Goal: Task Accomplishment & Management: Manage account settings

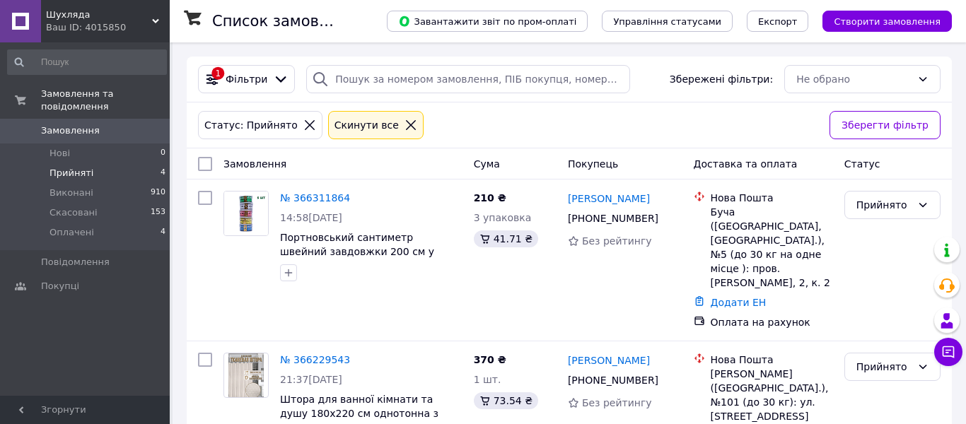
click at [320, 197] on link "№ 366311864" at bounding box center [315, 197] width 70 height 11
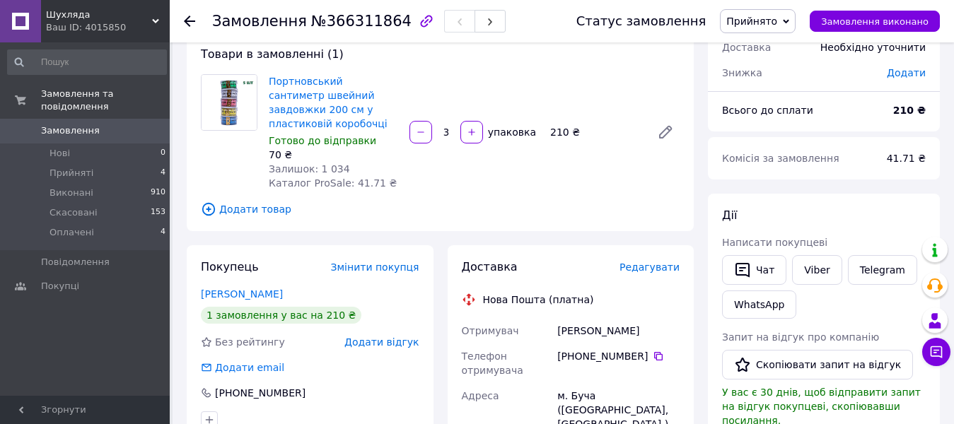
scroll to position [212, 0]
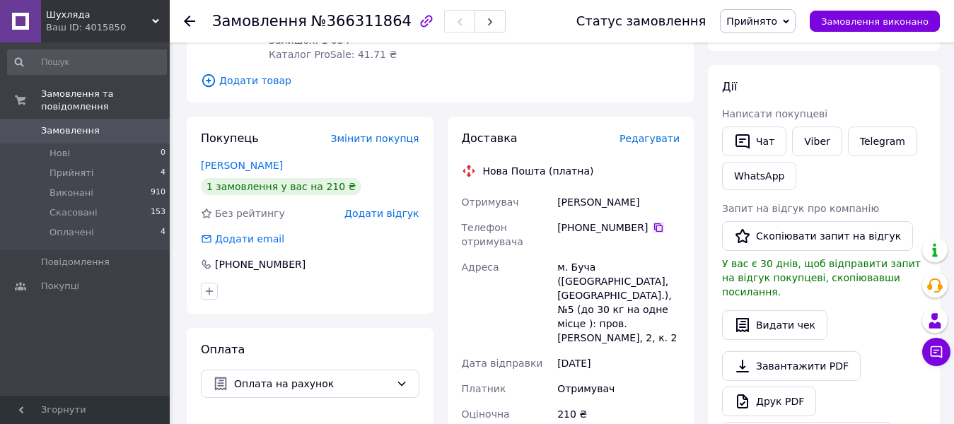
click at [653, 222] on icon at bounding box center [658, 227] width 11 height 11
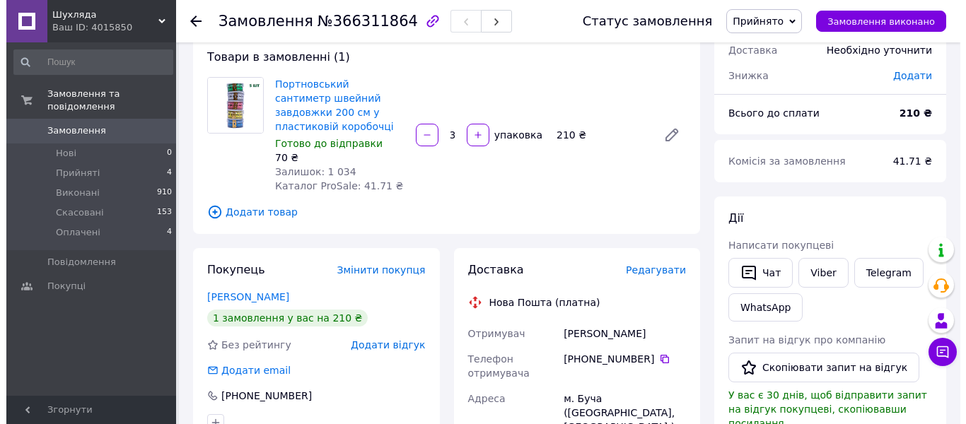
scroll to position [71, 0]
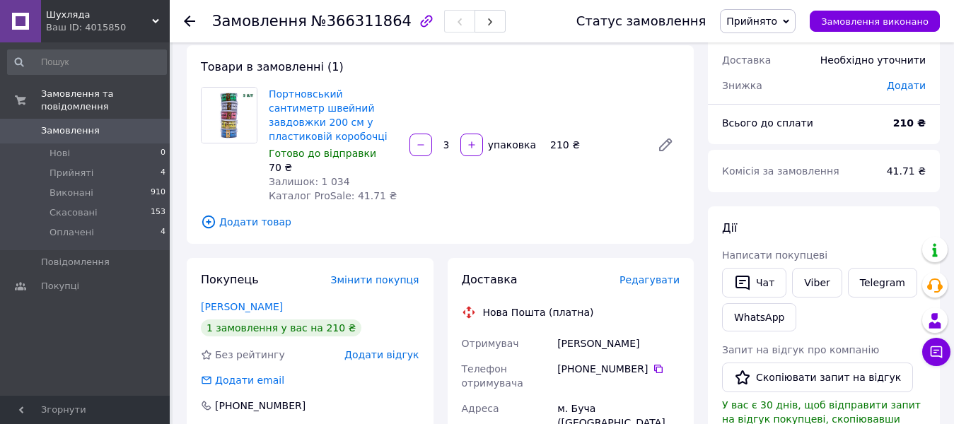
click at [653, 274] on span "Редагувати" at bounding box center [649, 279] width 60 height 11
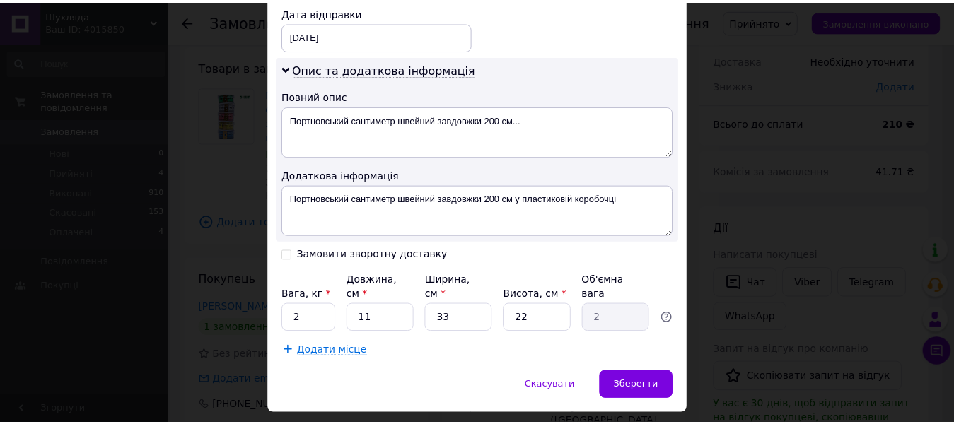
scroll to position [698, 0]
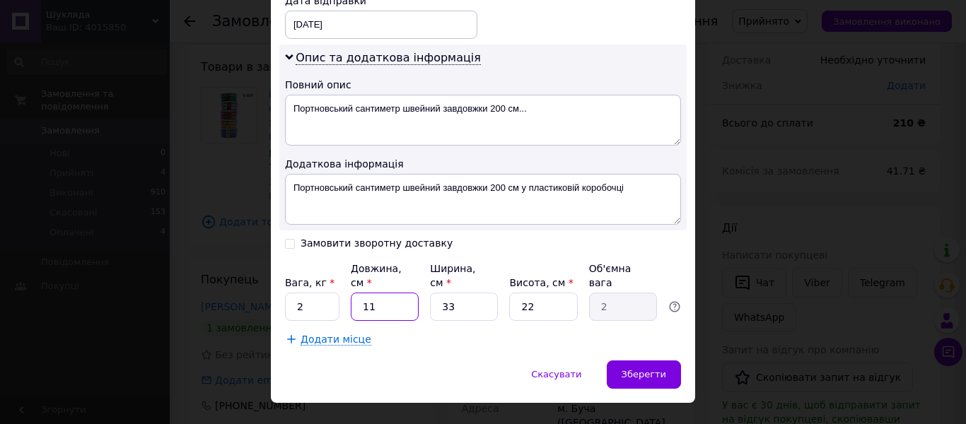
click at [377, 293] on input "11" at bounding box center [385, 307] width 68 height 28
type input "1"
type input "0.18"
type input "2"
type input "0.36"
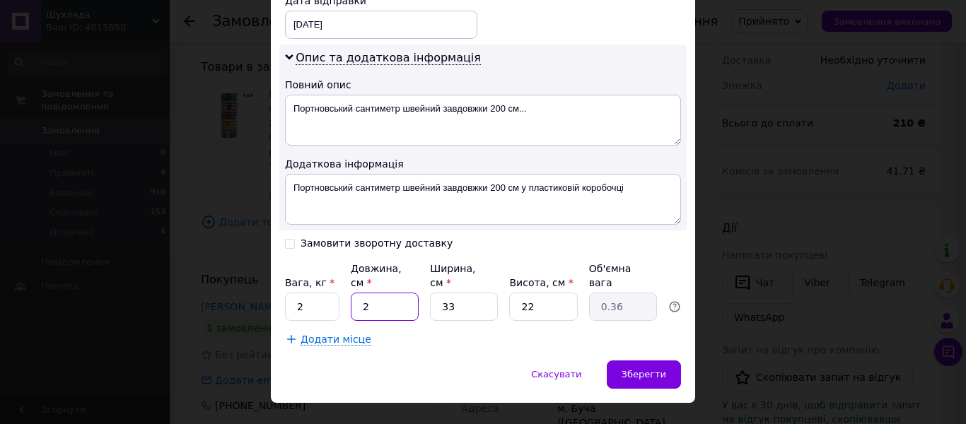
type input "20"
type input "3.63"
type input "20"
click at [455, 293] on input "33" at bounding box center [464, 307] width 68 height 28
type input "3"
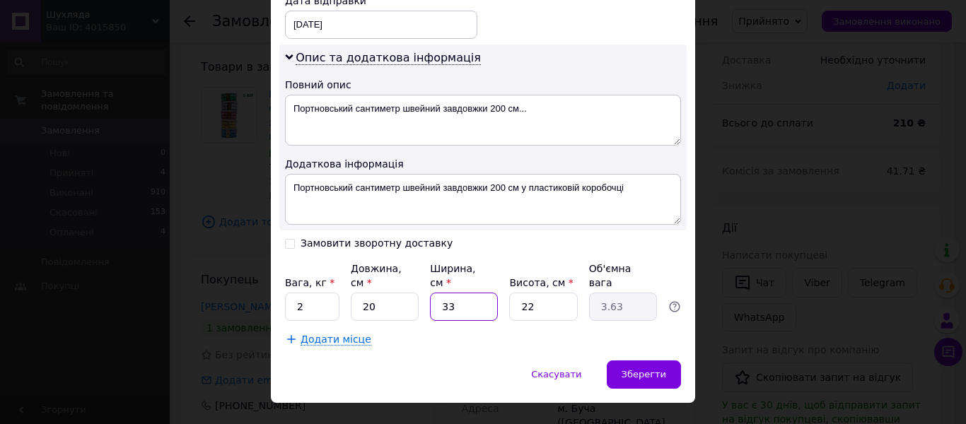
type input "0.33"
type input "5"
type input "0.55"
type input "5"
click at [542, 293] on input "22" at bounding box center [543, 307] width 68 height 28
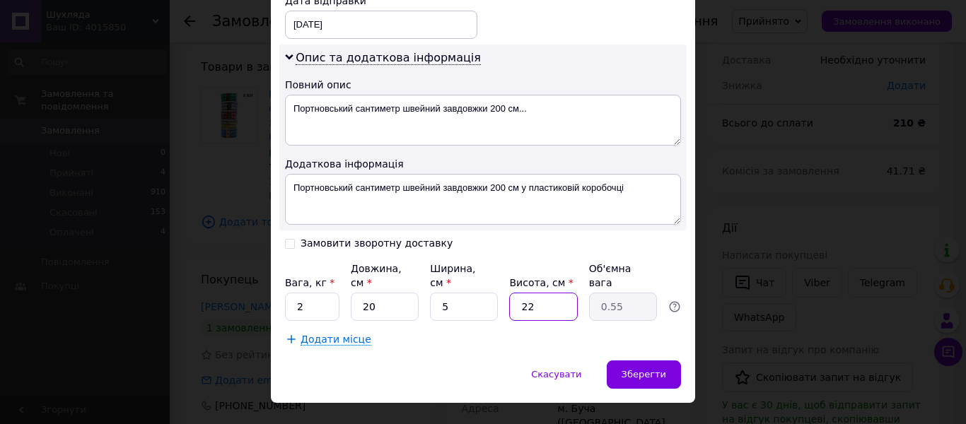
type input "2"
type input "0.1"
type input "5"
type input "0.13"
type input "5"
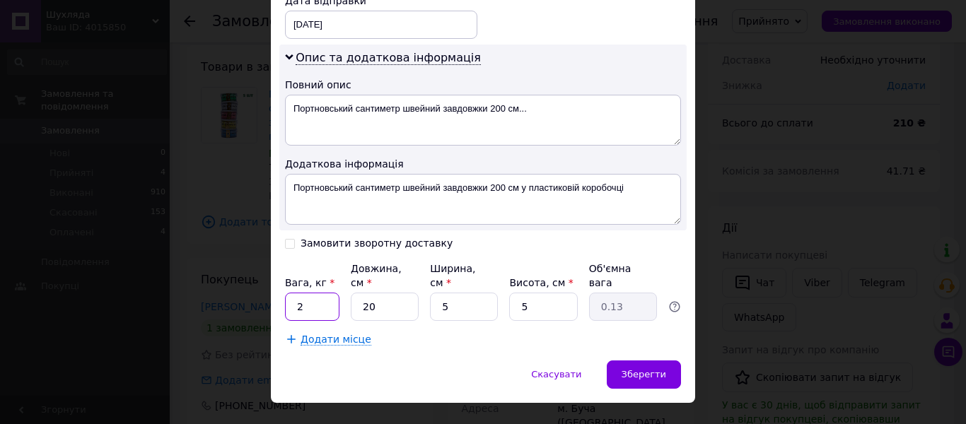
click at [300, 293] on input "2" at bounding box center [312, 307] width 54 height 28
type input "1"
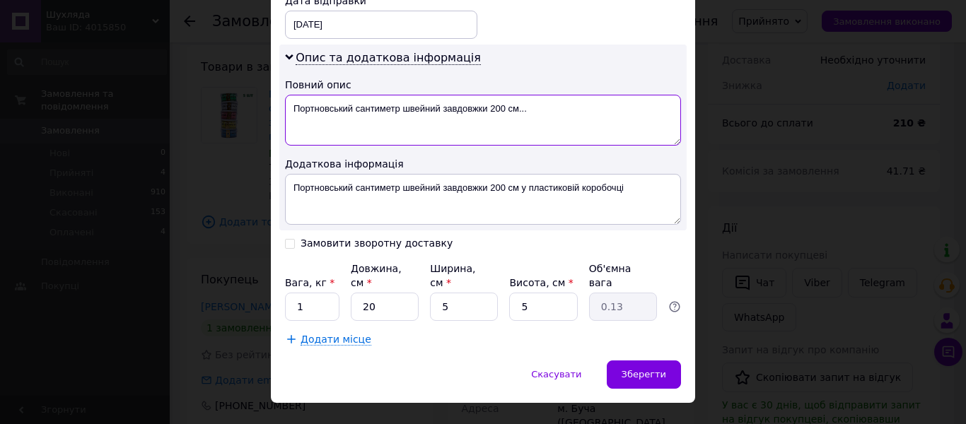
drag, startPoint x: 548, startPoint y: 93, endPoint x: 404, endPoint y: 93, distance: 144.2
click at [404, 95] on textarea "Портновський сантиметр швейний завдовжки 200 см..." at bounding box center [483, 120] width 396 height 51
click at [409, 95] on textarea "Портновський сантиметр -1шт" at bounding box center [483, 120] width 396 height 51
drag, startPoint x: 442, startPoint y: 91, endPoint x: 293, endPoint y: 96, distance: 148.5
click at [293, 96] on textarea "Портновський сантиметр -15 шт" at bounding box center [483, 120] width 396 height 51
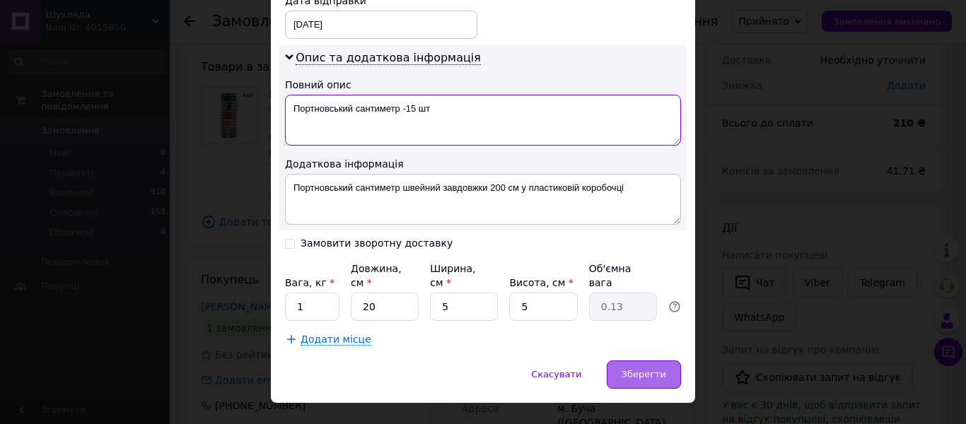
type textarea "Портновський сантиметр -15 шт"
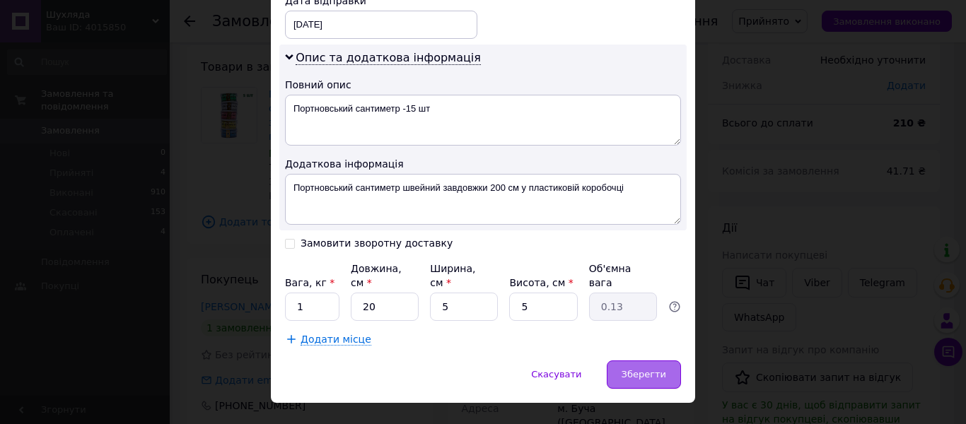
click at [626, 369] on span "Зберегти" at bounding box center [643, 374] width 45 height 11
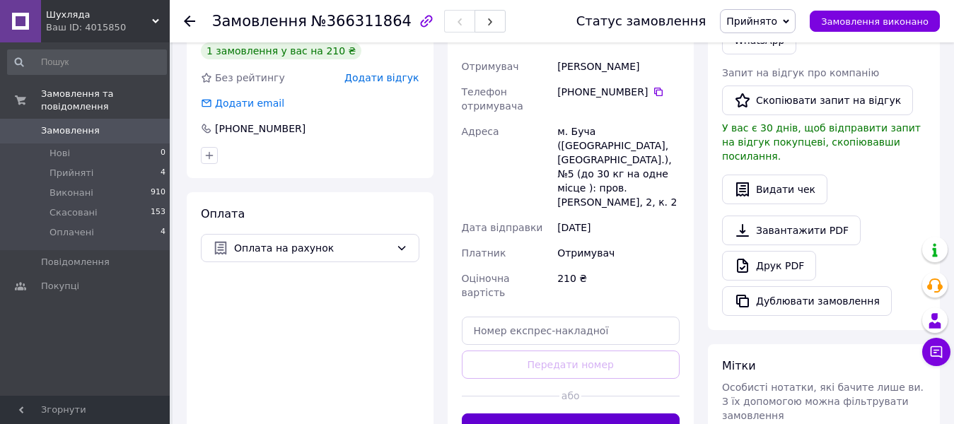
scroll to position [424, 0]
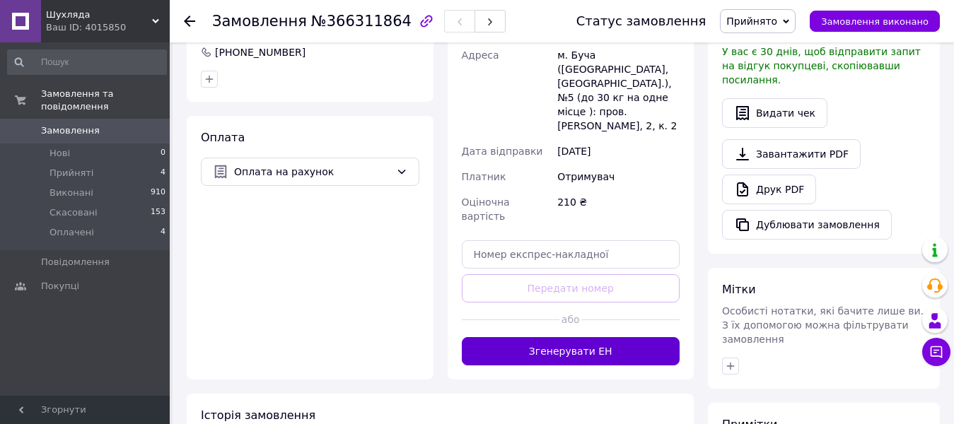
click at [611, 337] on button "Згенерувати ЕН" at bounding box center [571, 351] width 218 height 28
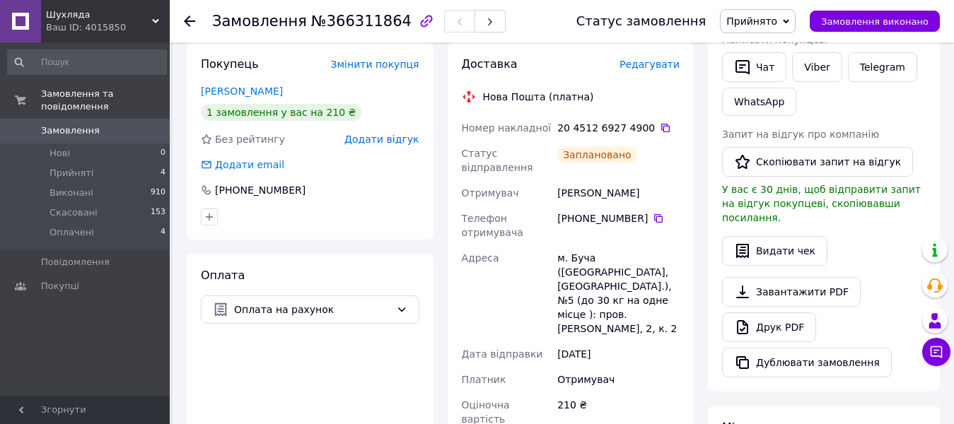
scroll to position [283, 0]
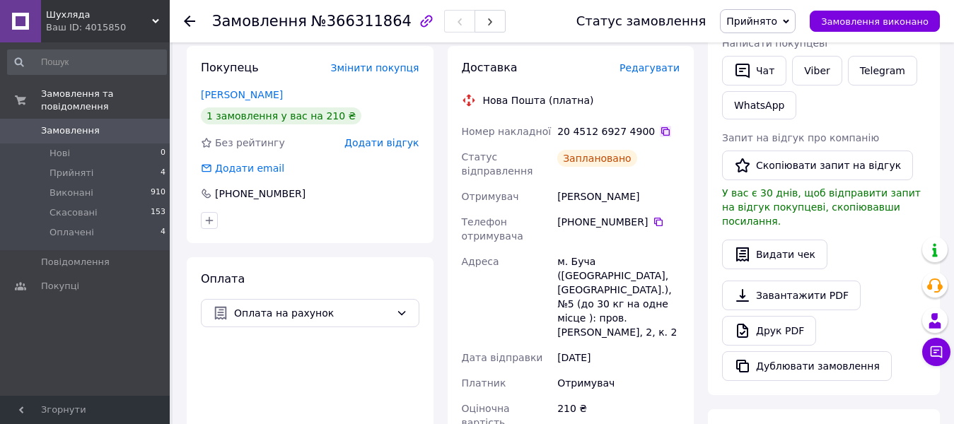
click at [660, 126] on icon at bounding box center [665, 131] width 11 height 11
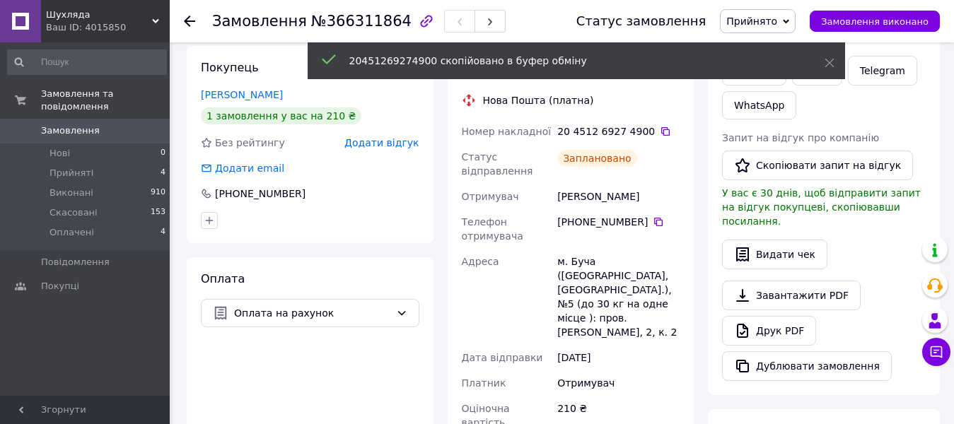
click at [783, 12] on span "Прийнято" at bounding box center [758, 21] width 76 height 24
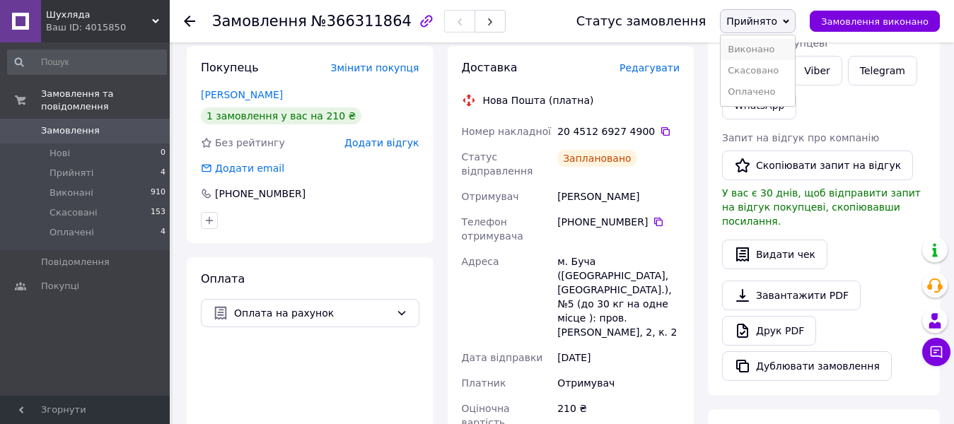
click at [773, 49] on li "Виконано" at bounding box center [757, 49] width 74 height 21
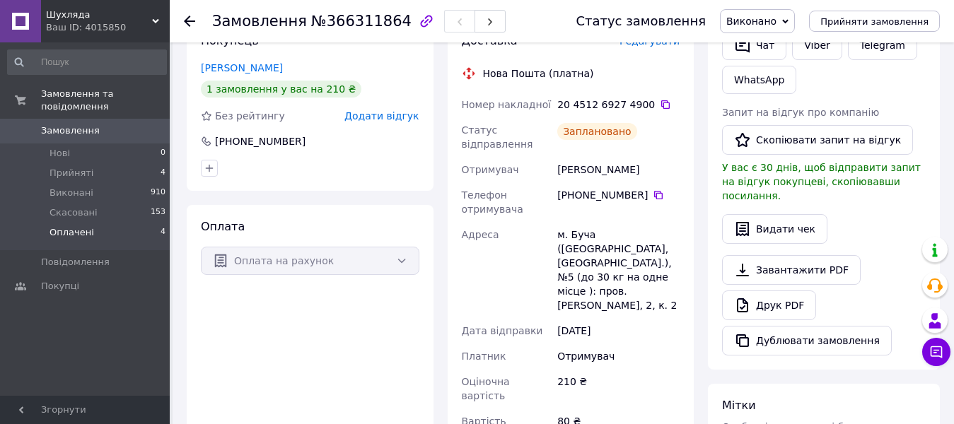
click at [70, 226] on span "Оплачені" at bounding box center [71, 232] width 45 height 13
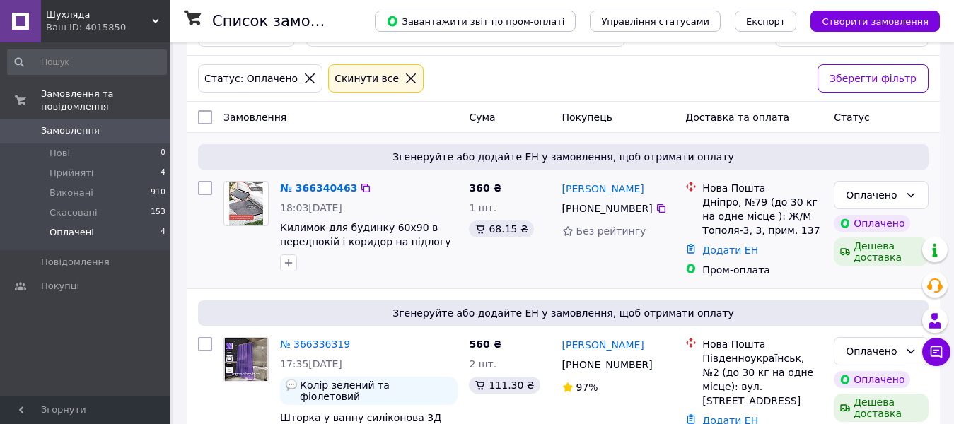
scroll to position [141, 0]
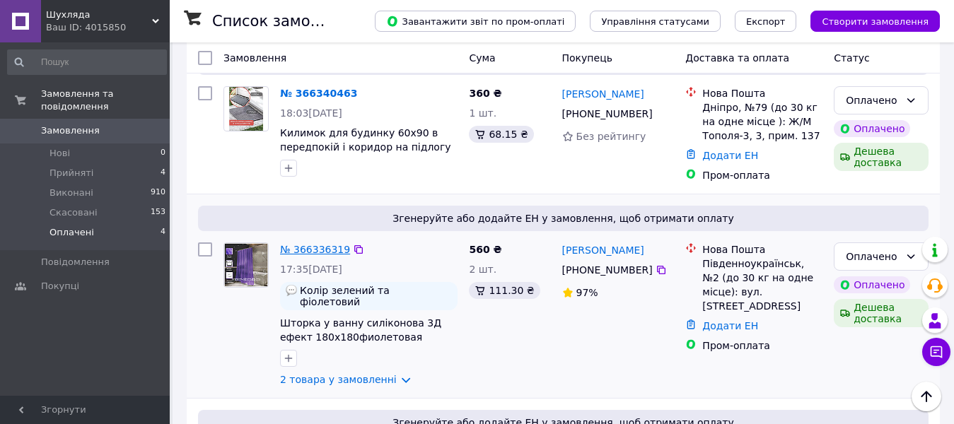
click at [303, 244] on link "№ 366336319" at bounding box center [315, 249] width 70 height 11
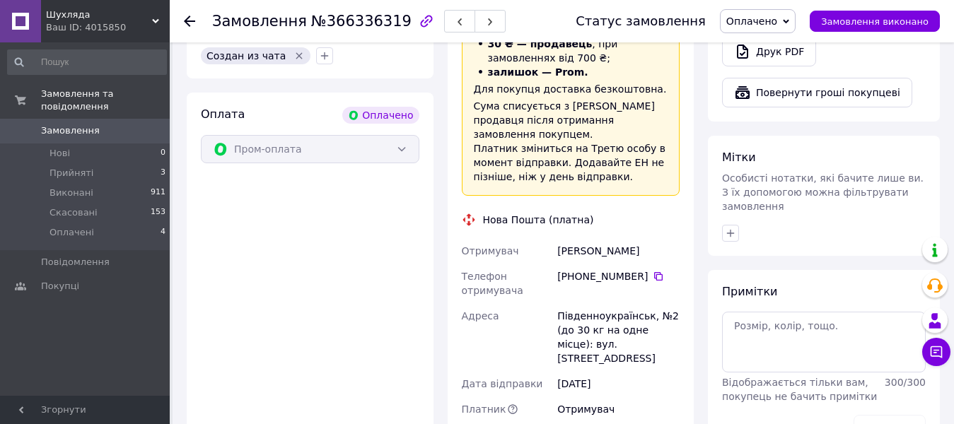
scroll to position [495, 0]
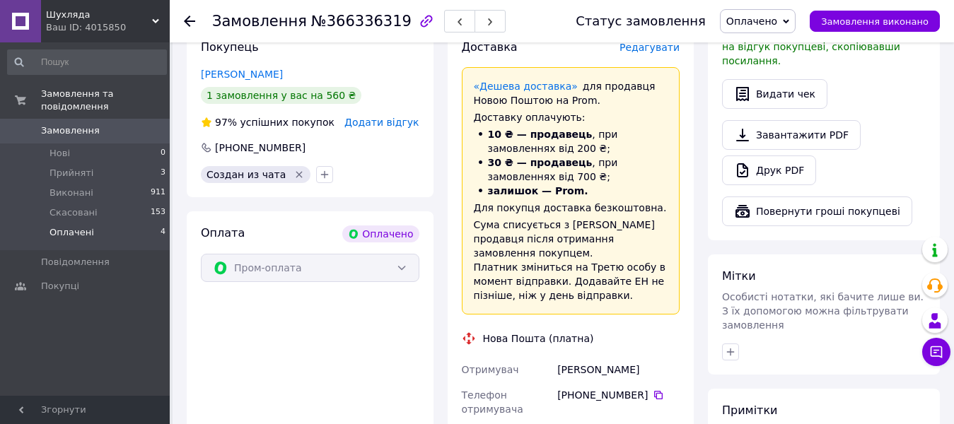
click at [61, 226] on span "Оплачені" at bounding box center [71, 232] width 45 height 13
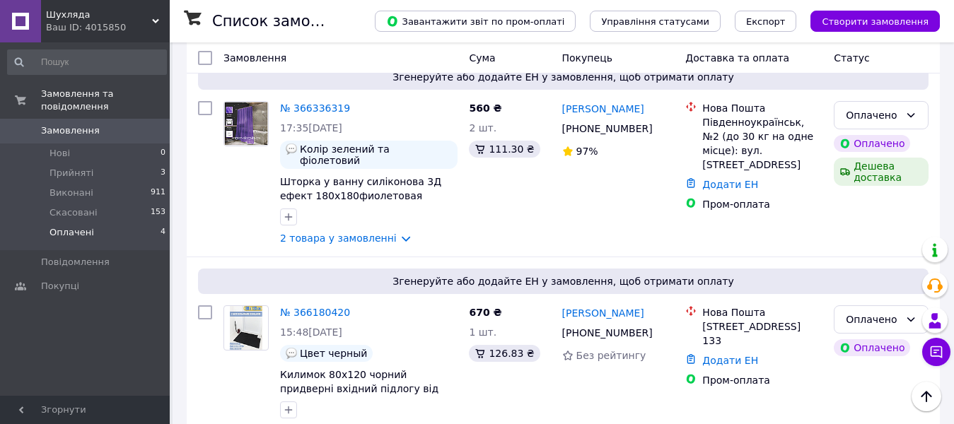
scroll to position [463, 0]
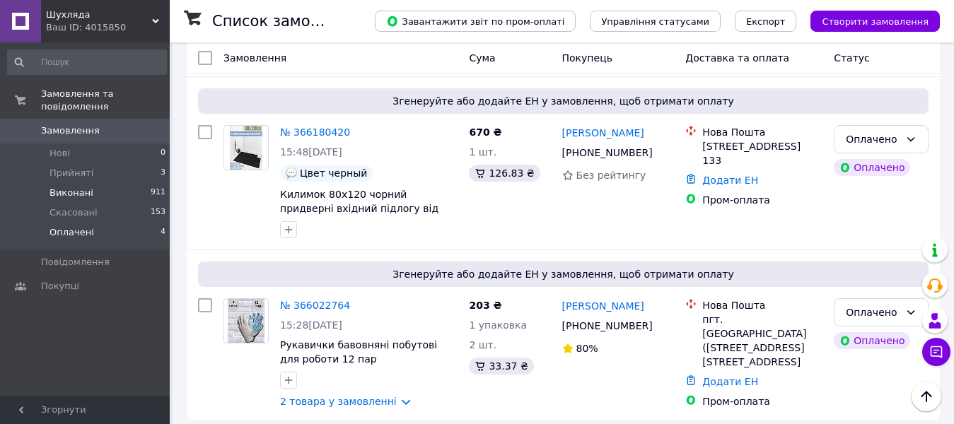
click at [75, 187] on span "Виконані" at bounding box center [71, 193] width 44 height 13
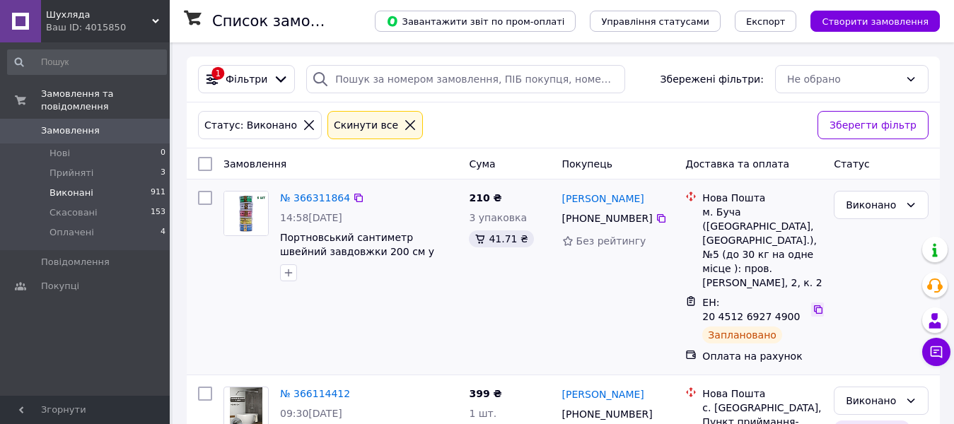
click at [812, 304] on icon at bounding box center [817, 309] width 11 height 11
click at [657, 218] on icon at bounding box center [661, 218] width 8 height 8
click at [812, 304] on icon at bounding box center [817, 309] width 11 height 11
drag, startPoint x: 71, startPoint y: 221, endPoint x: 431, endPoint y: 249, distance: 361.7
click at [71, 226] on span "Оплачені" at bounding box center [71, 232] width 45 height 13
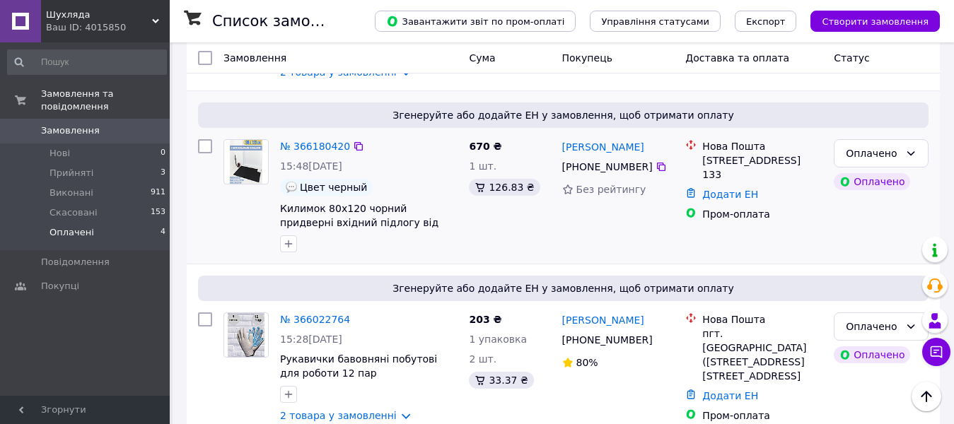
scroll to position [463, 0]
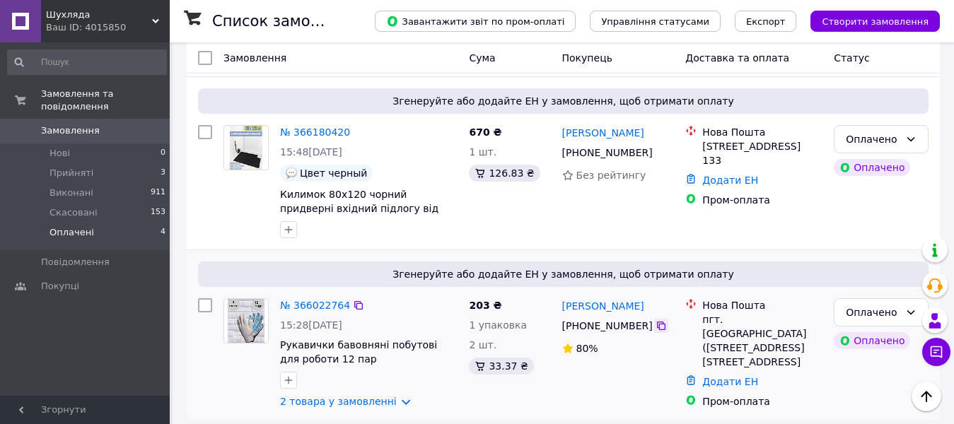
click at [655, 320] on icon at bounding box center [660, 325] width 11 height 11
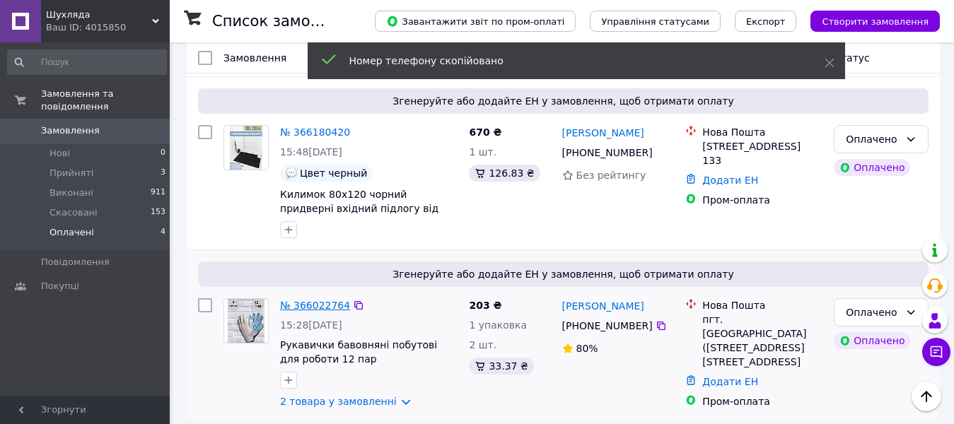
click at [322, 300] on link "№ 366022764" at bounding box center [315, 305] width 70 height 11
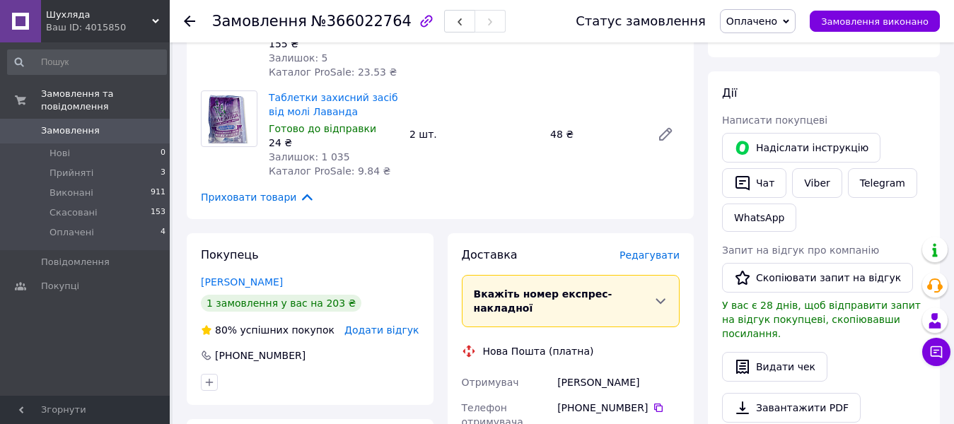
scroll to position [463, 0]
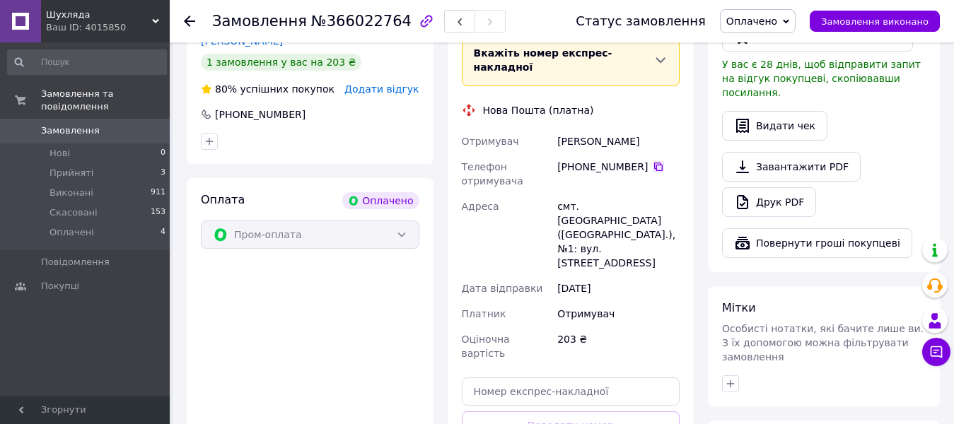
click at [654, 163] on icon at bounding box center [658, 167] width 8 height 8
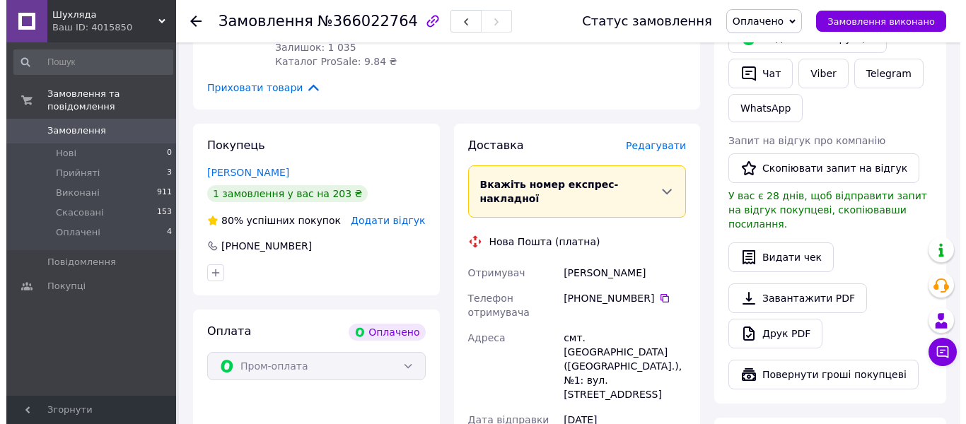
scroll to position [322, 0]
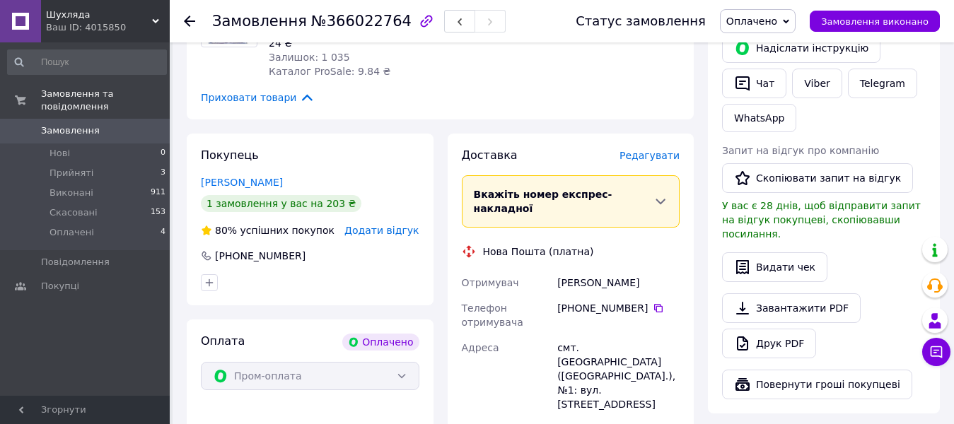
click at [672, 150] on span "Редагувати" at bounding box center [649, 155] width 60 height 11
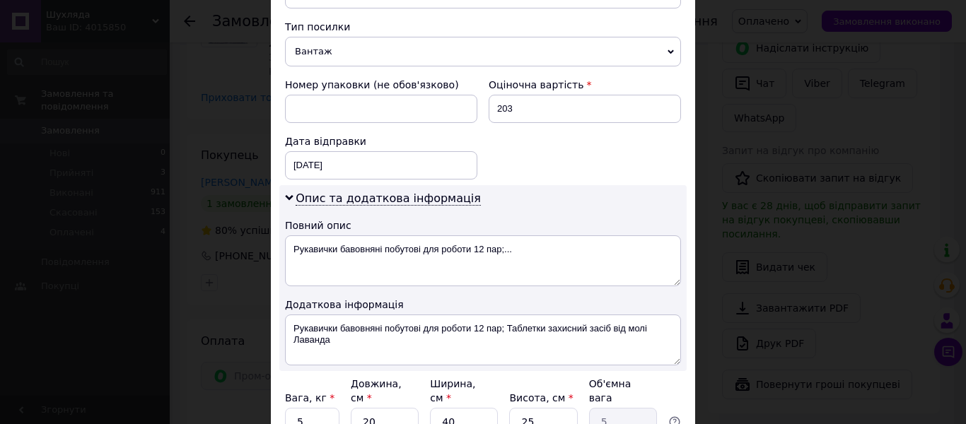
scroll to position [566, 0]
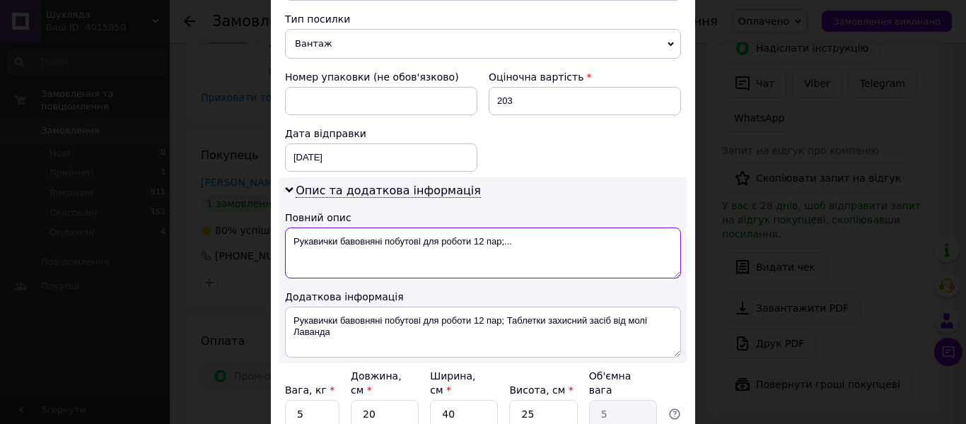
click at [469, 228] on textarea "Рукавички бавовняні побутові для роботи 12 пар;..." at bounding box center [483, 253] width 396 height 51
click at [421, 228] on textarea "Рукавички бавовняні 12 пар;..." at bounding box center [483, 253] width 396 height 51
paste textarea "Таблетки от моли Лаванд"
click at [461, 228] on textarea "Рукавички бавовняні 12 пар.Таблетки от моли Лаванд" at bounding box center [483, 253] width 396 height 51
click at [463, 228] on textarea "Рукавички бавовняні 12 пар.Таблетки от моли Лаванд" at bounding box center [483, 253] width 396 height 51
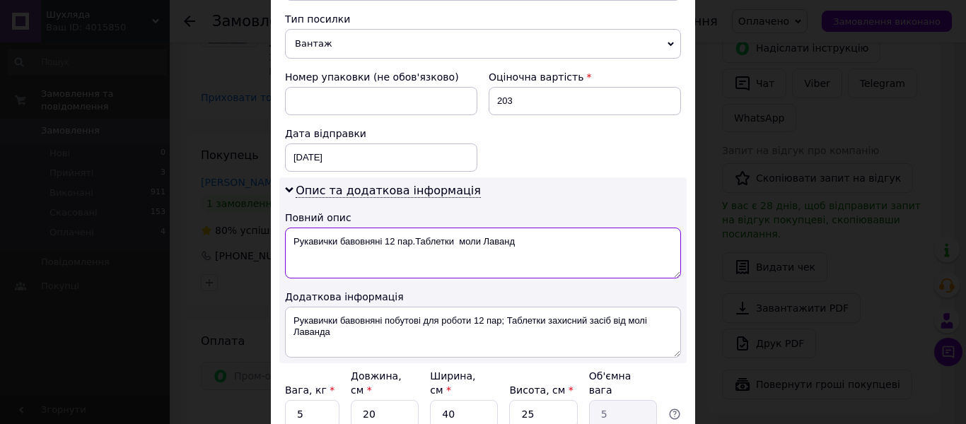
click at [479, 228] on textarea "Рукавички бавовняні 12 пар.Таблетки моли Лаванд" at bounding box center [483, 253] width 396 height 51
click at [457, 228] on textarea "Рукавички бавовняні 12 пар.Таблетки молі Лаванд" at bounding box center [483, 253] width 396 height 51
click at [511, 228] on textarea "Рукавички бавовняні 12 пар.Таблетки молі Лаванд" at bounding box center [483, 253] width 396 height 51
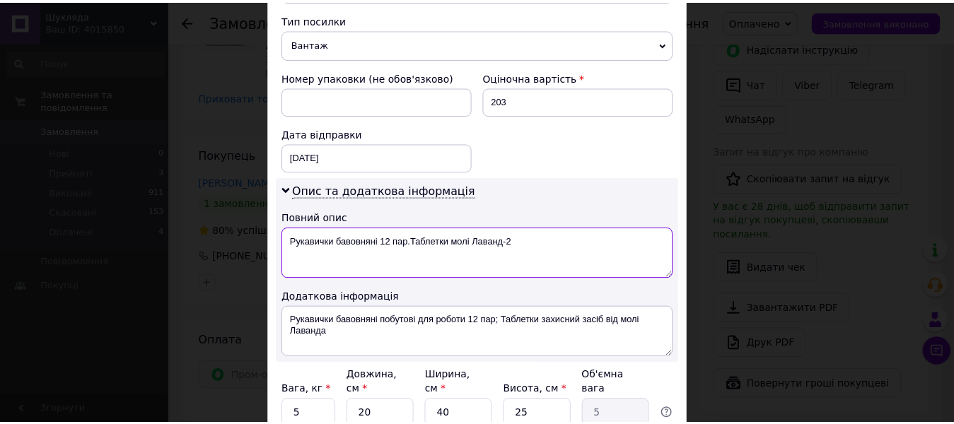
scroll to position [636, 0]
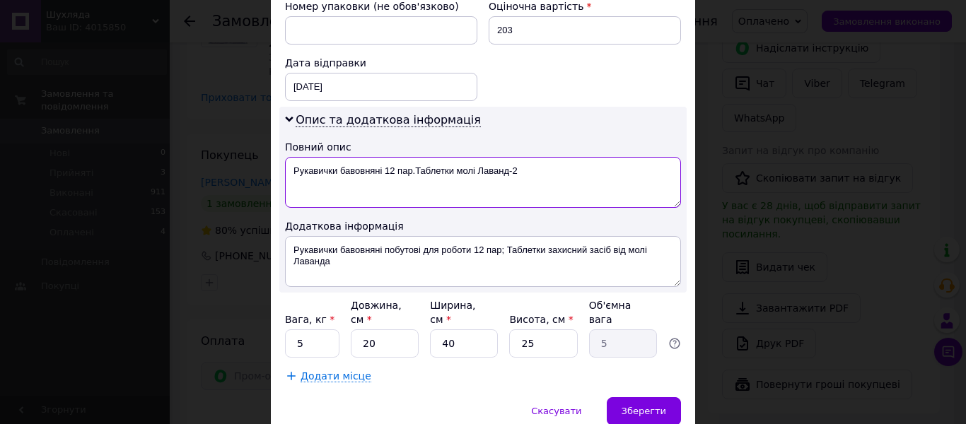
type textarea "Рукавички бавовняні 12 пар.Таблетки молі Лаванд-2"
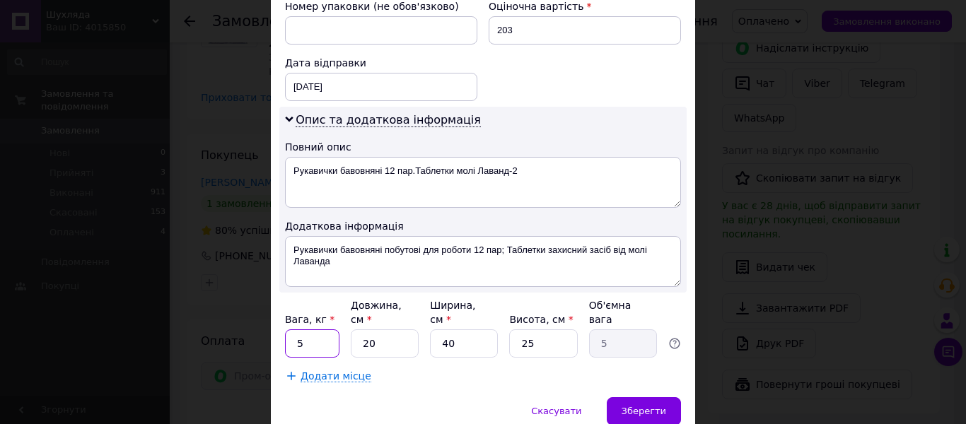
click at [302, 329] on input "5" at bounding box center [312, 343] width 54 height 28
type input "1"
click at [450, 329] on input "40" at bounding box center [464, 343] width 68 height 28
type input "4"
type input "0.5"
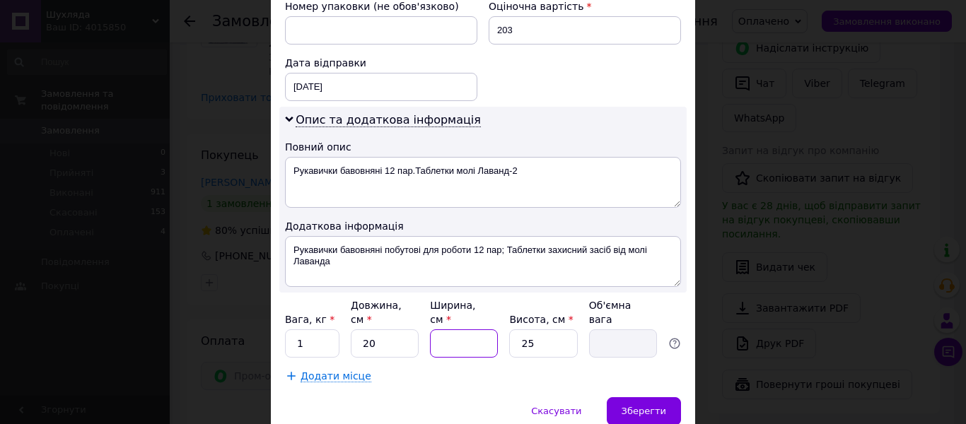
type input "1"
type input "0.13"
type input "10"
type input "1.25"
type input "10"
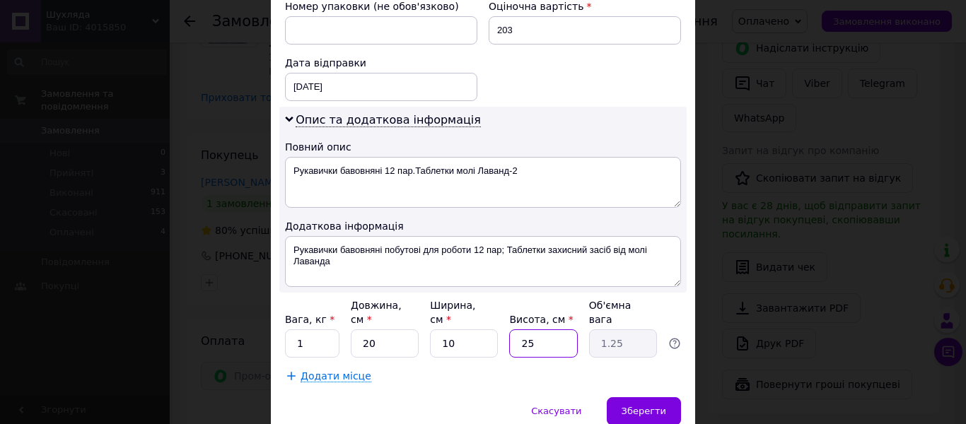
click at [537, 329] on input "25" at bounding box center [543, 343] width 68 height 28
type input "2"
type input "0.1"
type input "1"
type input "0.1"
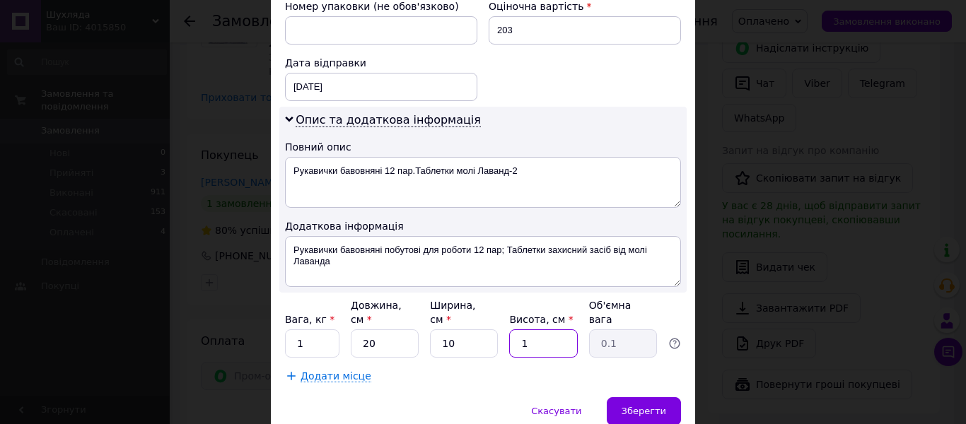
type input "10"
type input "0.5"
type input "10"
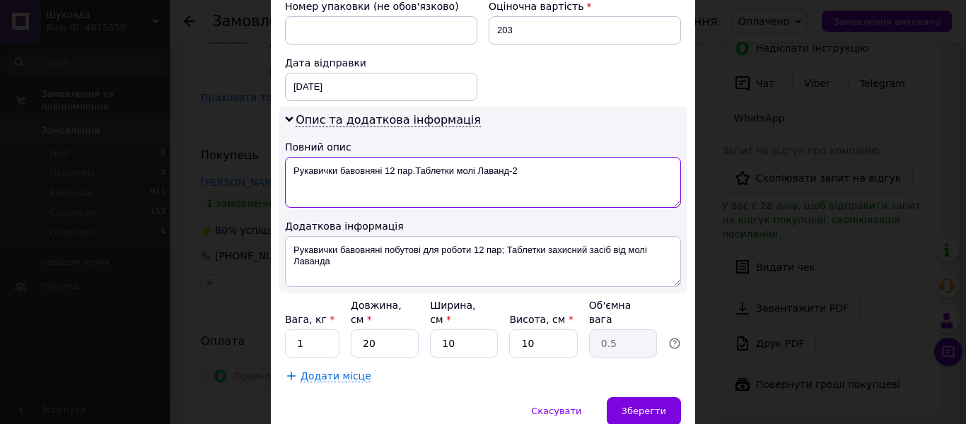
drag, startPoint x: 540, startPoint y: 159, endPoint x: 291, endPoint y: 156, distance: 248.9
click at [291, 157] on textarea "Рукавички бавовняні 12 пар.Таблетки молі Лаванд-2" at bounding box center [483, 182] width 396 height 51
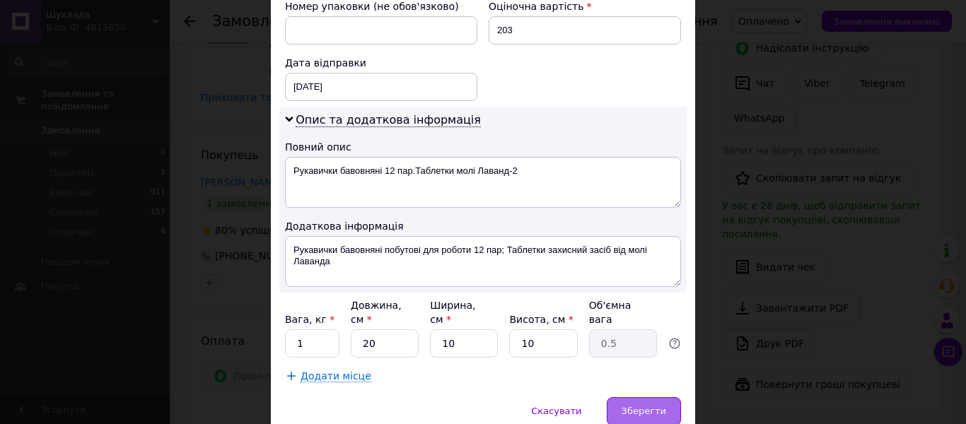
click at [643, 406] on span "Зберегти" at bounding box center [643, 411] width 45 height 11
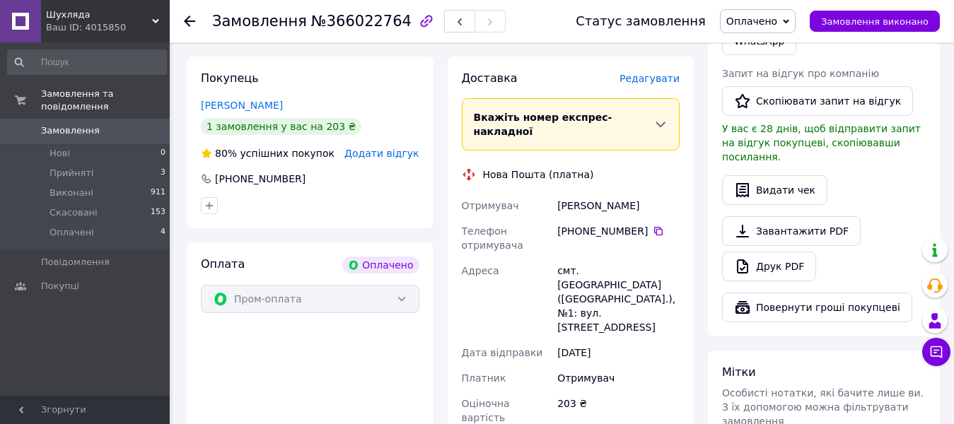
scroll to position [534, 0]
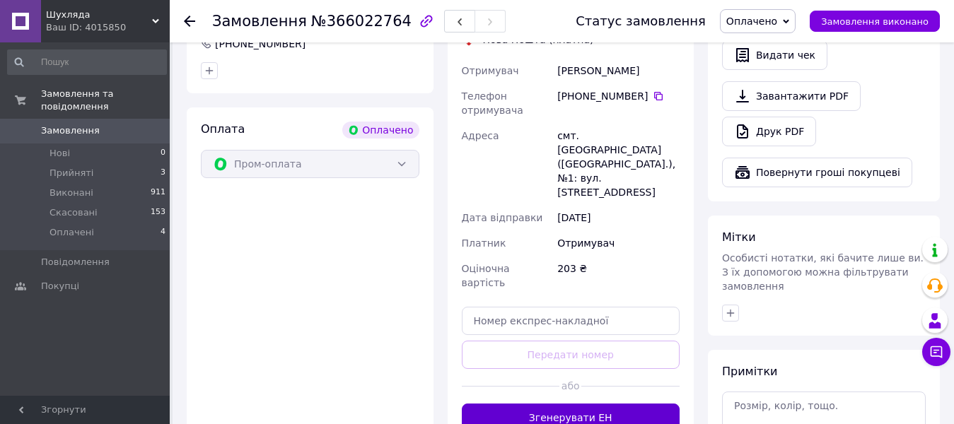
click at [599, 404] on button "Згенерувати ЕН" at bounding box center [571, 418] width 218 height 28
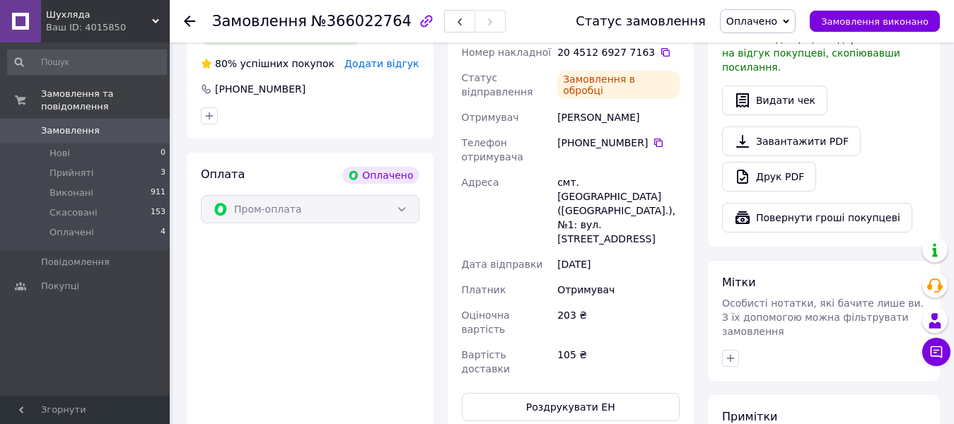
scroll to position [322, 0]
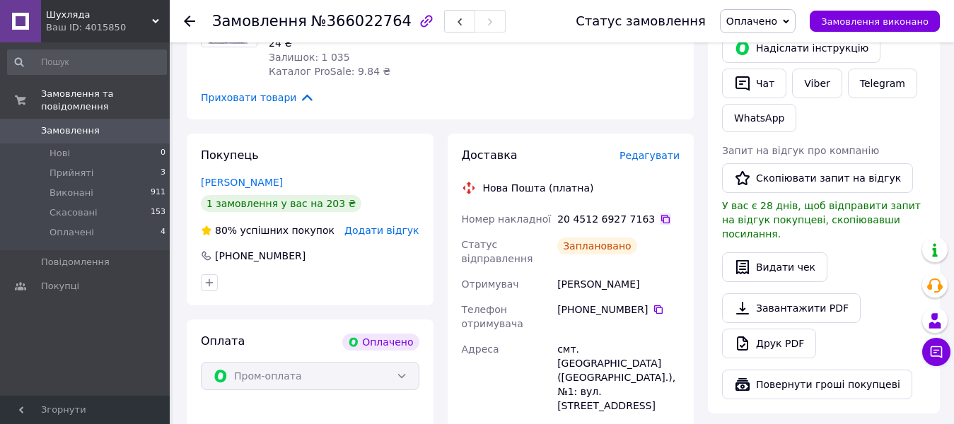
click at [661, 215] on icon at bounding box center [665, 219] width 8 height 8
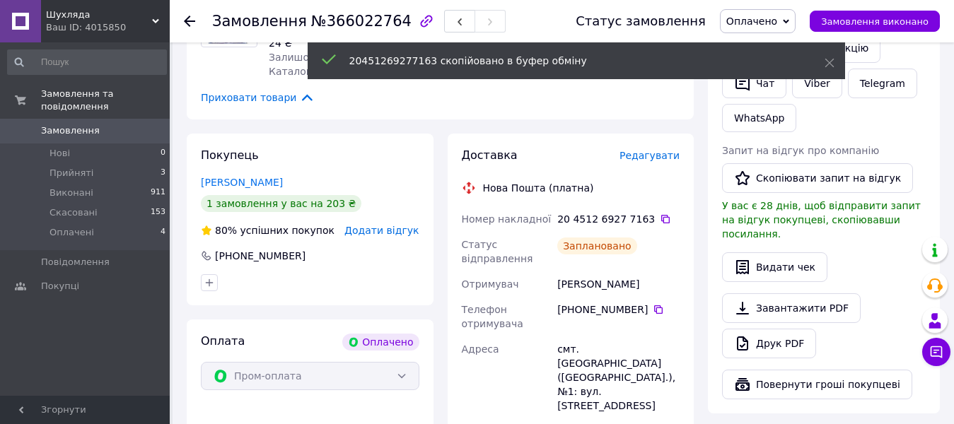
click at [777, 18] on span "Оплачено" at bounding box center [751, 21] width 51 height 11
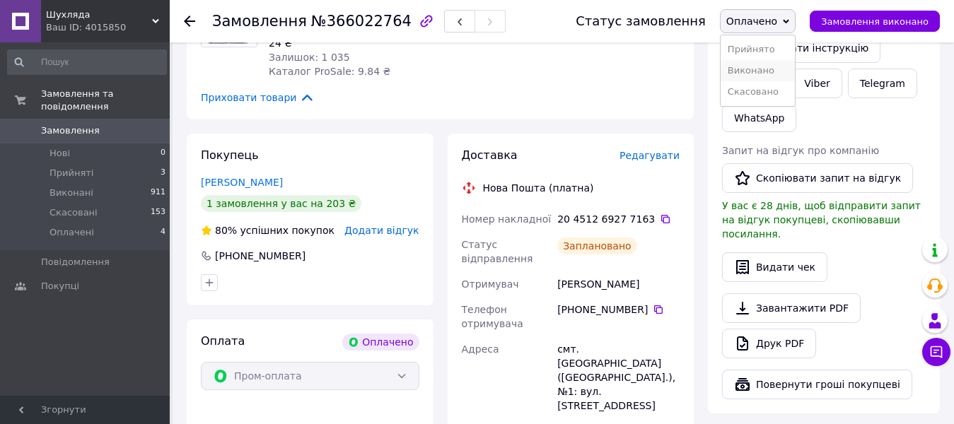
click at [774, 71] on li "Виконано" at bounding box center [757, 70] width 74 height 21
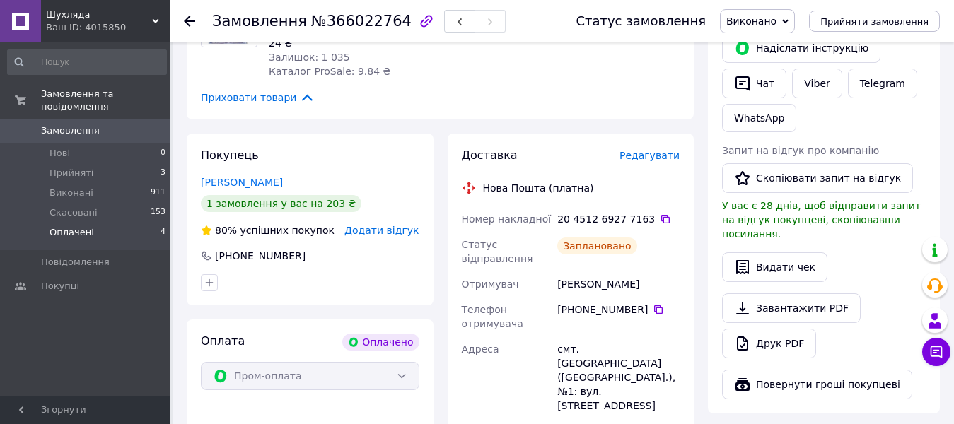
click at [70, 226] on span "Оплачені" at bounding box center [71, 232] width 45 height 13
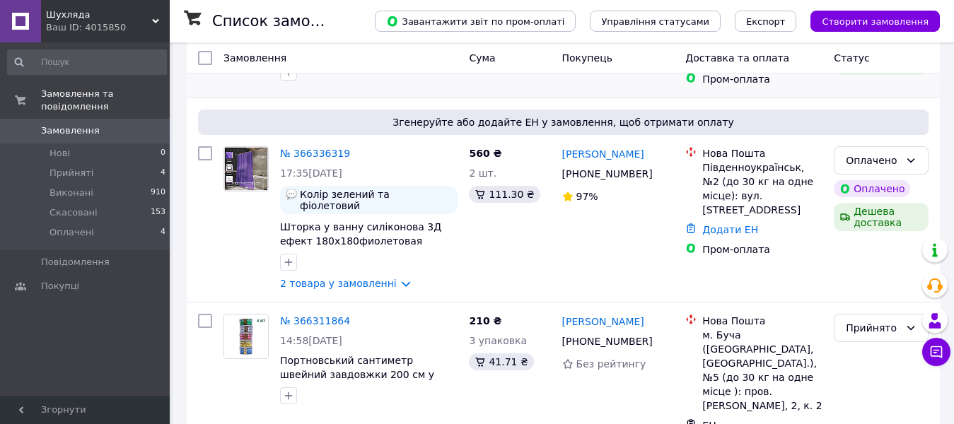
scroll to position [212, 0]
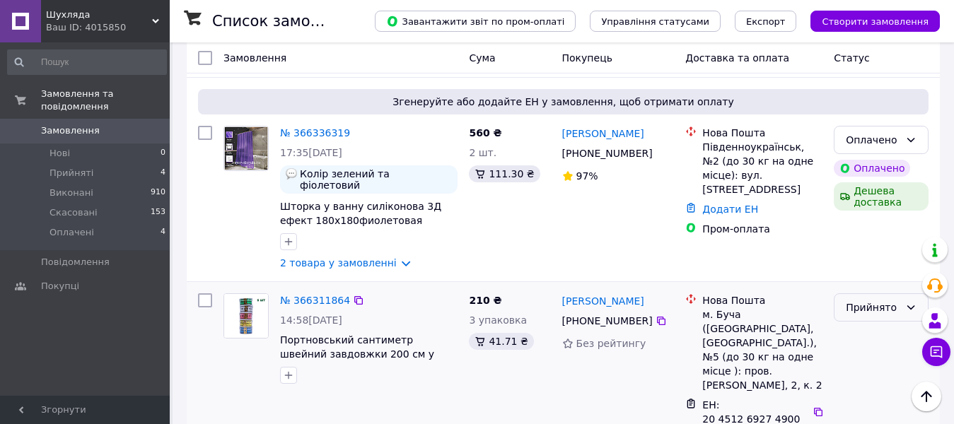
click at [903, 298] on div "Прийнято" at bounding box center [880, 307] width 95 height 28
click at [858, 328] on li "Виконано" at bounding box center [880, 327] width 93 height 25
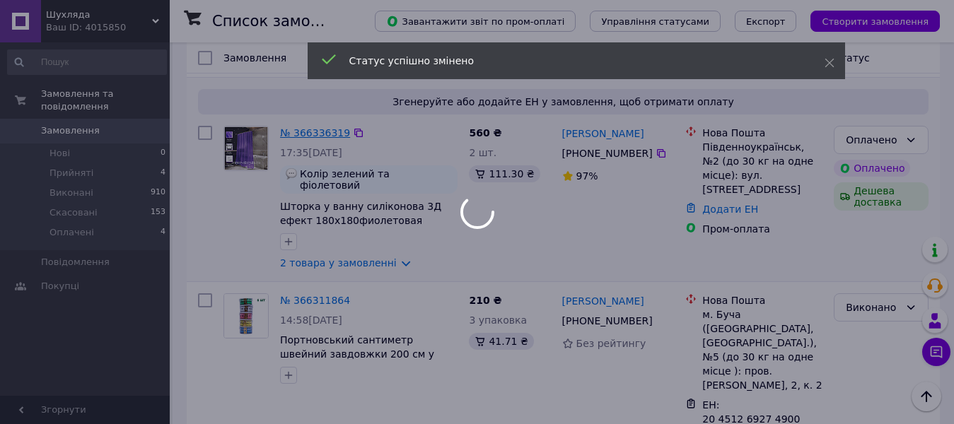
click at [316, 131] on link "№ 366336319" at bounding box center [315, 132] width 70 height 11
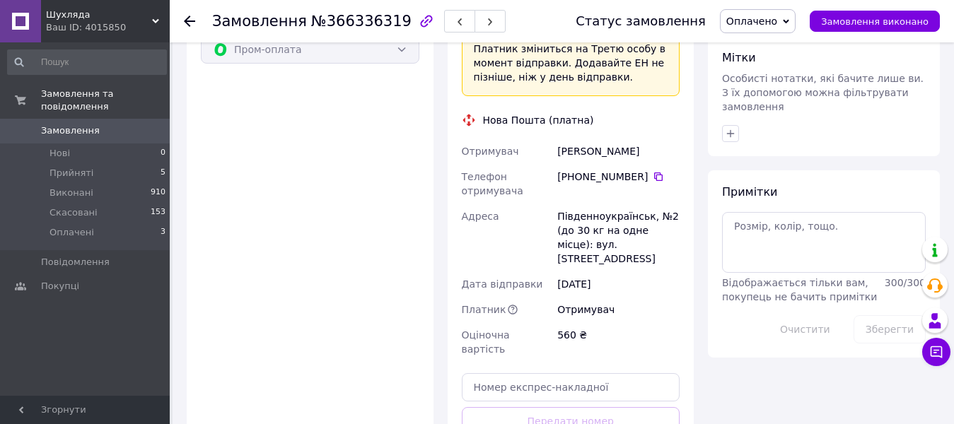
scroll to position [631, 0]
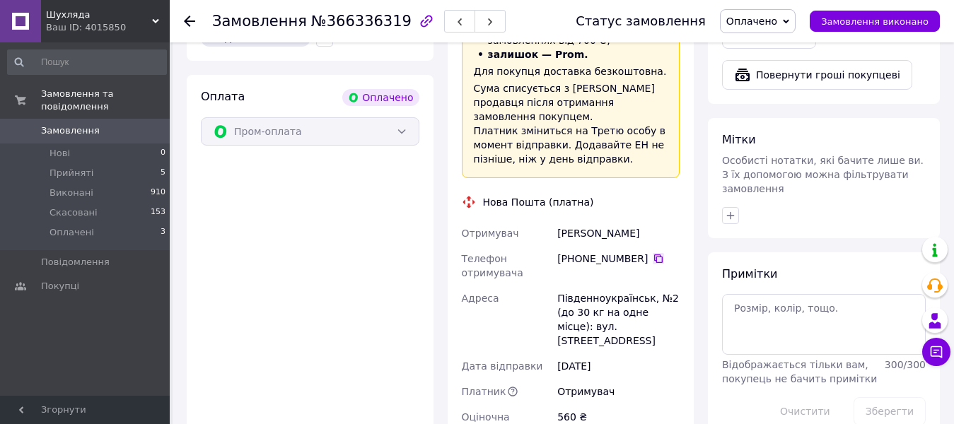
click at [653, 253] on icon at bounding box center [658, 258] width 11 height 11
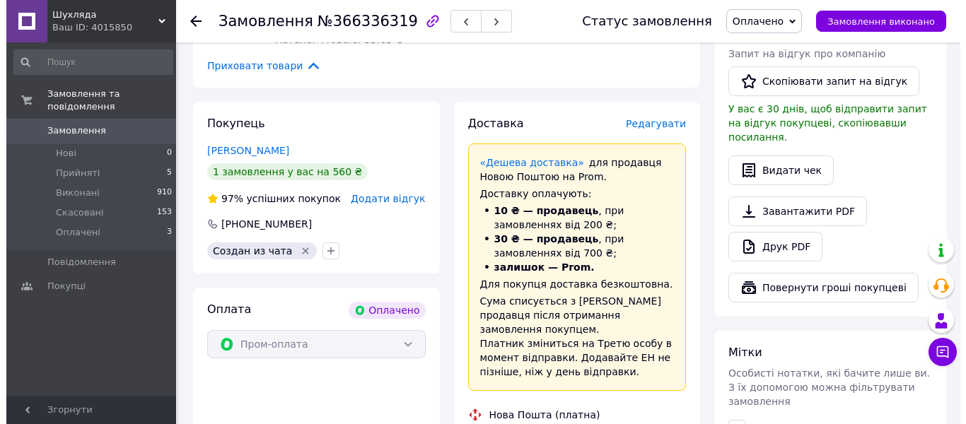
scroll to position [349, 0]
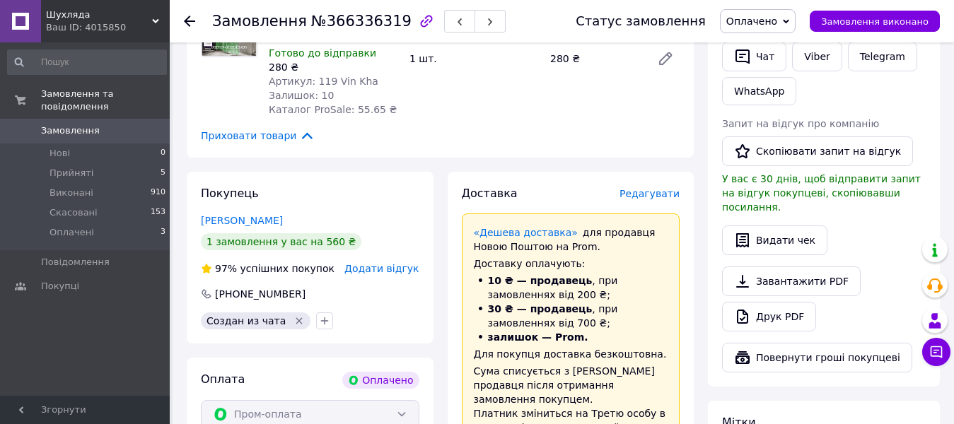
click at [648, 194] on span "Редагувати" at bounding box center [649, 193] width 60 height 11
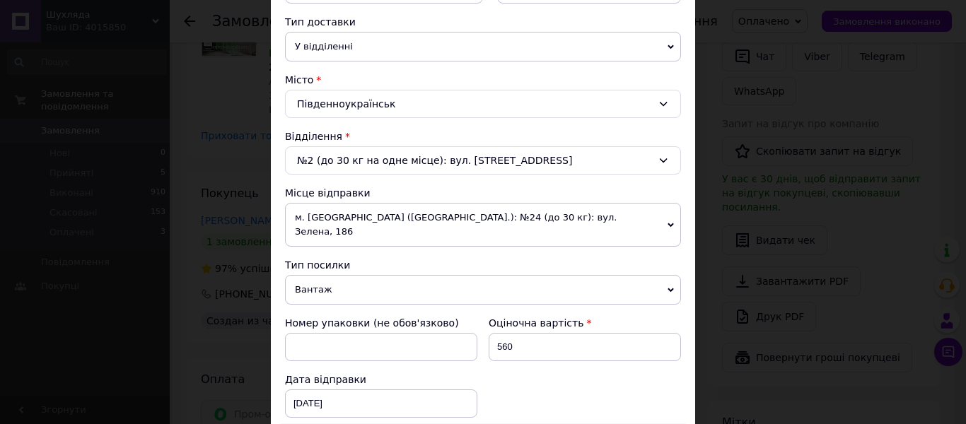
scroll to position [495, 0]
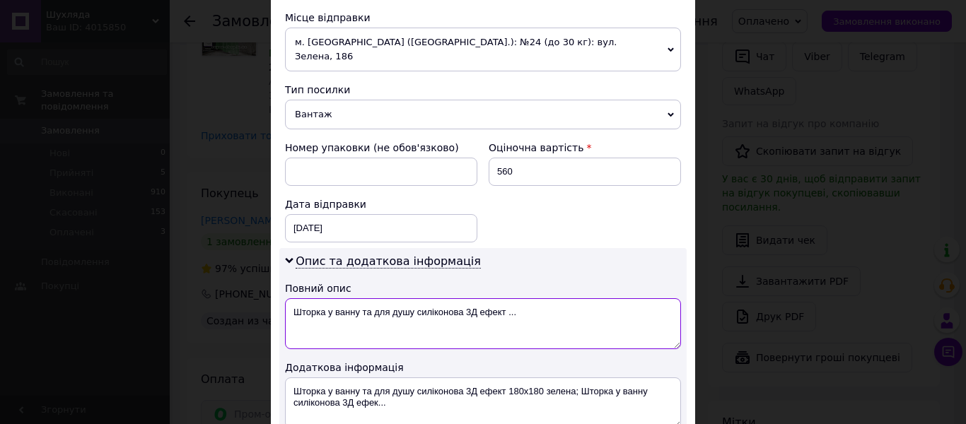
drag, startPoint x: 326, startPoint y: 294, endPoint x: 468, endPoint y: 292, distance: 142.1
click at [468, 298] on textarea "Шторка у ванну та для душу силіконова 3Д ефект ..." at bounding box center [483, 323] width 396 height 51
click at [383, 298] on textarea "Шторка 3Д ефект ..." at bounding box center [483, 323] width 396 height 51
drag, startPoint x: 484, startPoint y: 298, endPoint x: 291, endPoint y: 300, distance: 193.7
click at [291, 300] on textarea "Шторка 3Д 180х180 см зелена ,фіолетова" at bounding box center [483, 323] width 396 height 51
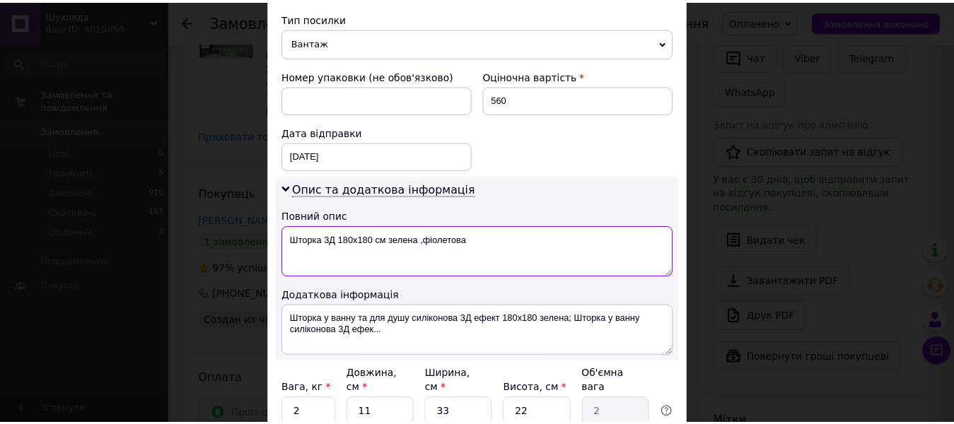
scroll to position [673, 0]
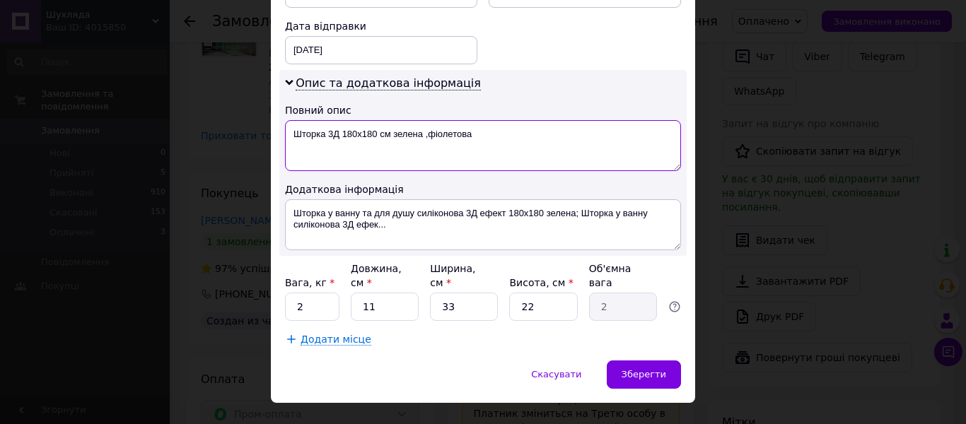
type textarea "Шторка 3Д 180х180 см зелена ,фіолетова"
click at [301, 293] on input "2" at bounding box center [312, 307] width 54 height 28
type input "0.5"
click at [375, 293] on input "11" at bounding box center [385, 307] width 68 height 28
type input "1"
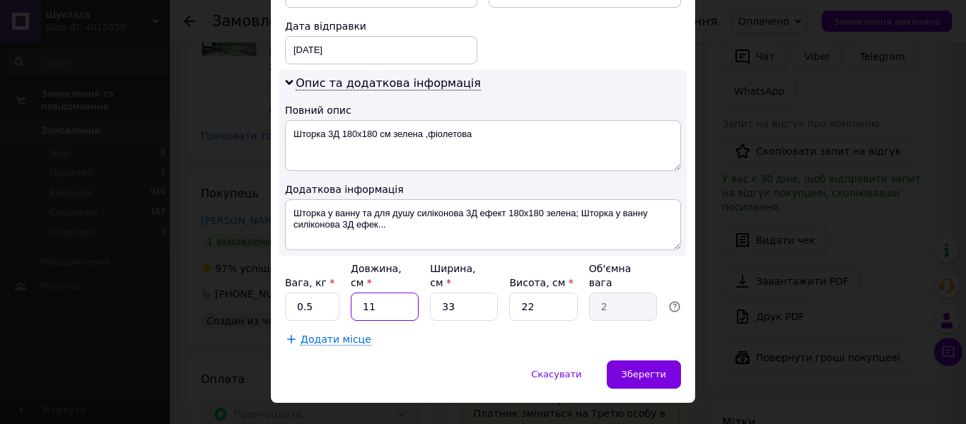
type input "0.18"
type input "2"
type input "0.36"
type input "25"
type input "4.54"
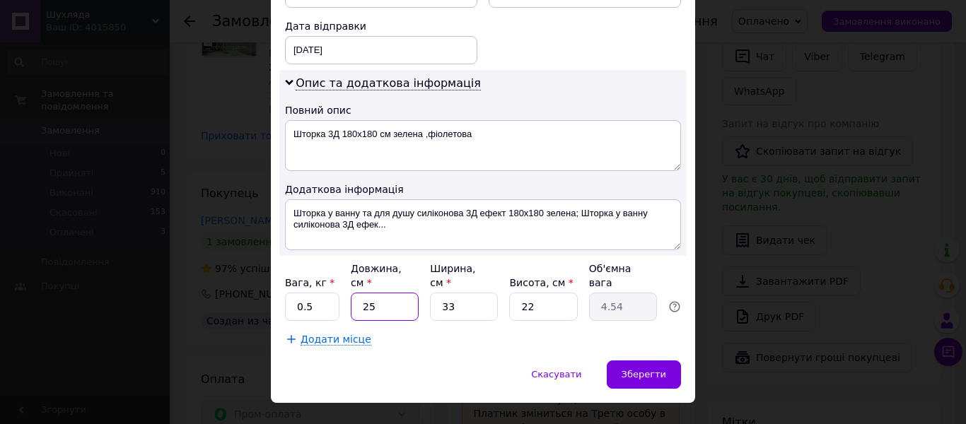
type input "25"
click at [453, 293] on input "33" at bounding box center [464, 307] width 68 height 28
type input "3"
type input "0.41"
type input "1"
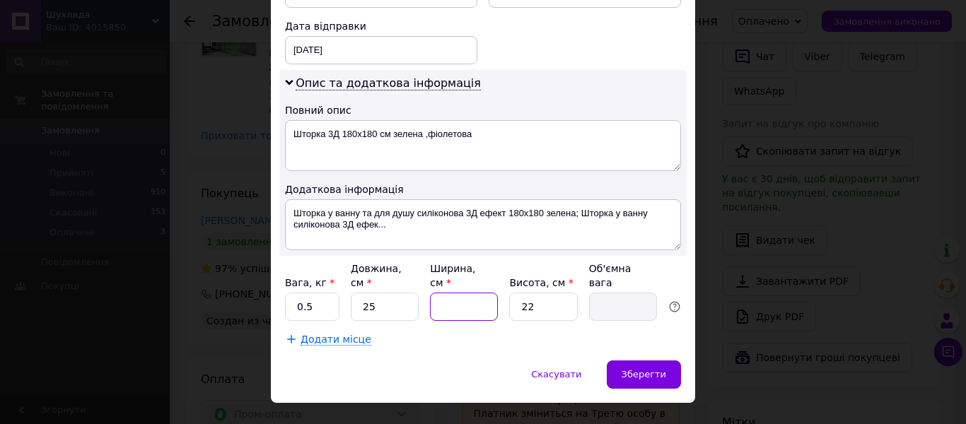
type input "0.14"
type input "15"
type input "2.06"
type input "15"
click at [540, 293] on input "22" at bounding box center [543, 307] width 68 height 28
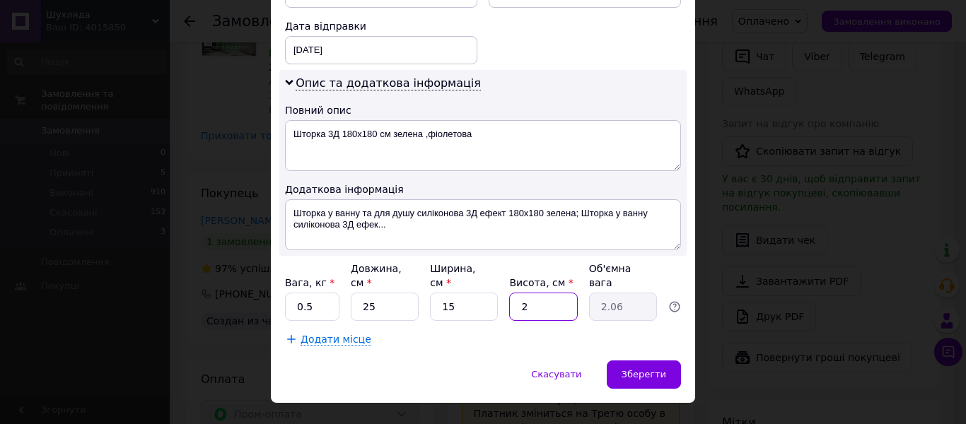
type input "2"
type input "0.19"
type input "5"
type input "0.47"
type input "5"
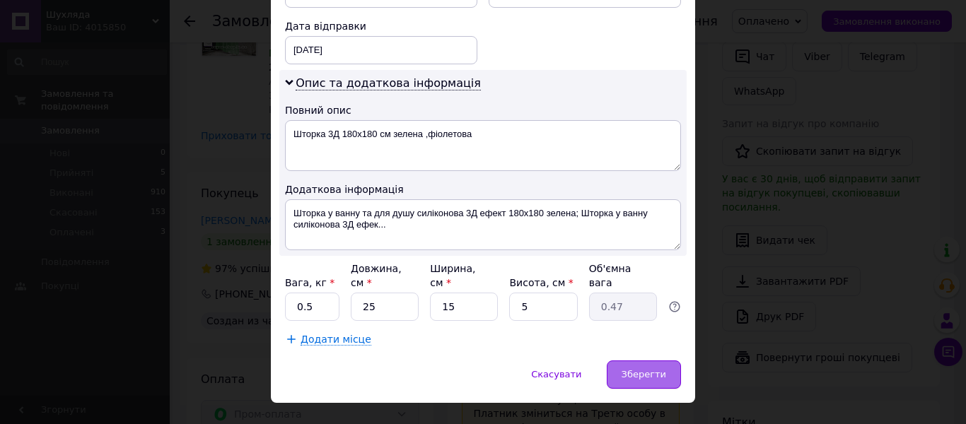
click at [662, 361] on div "Зберегти" at bounding box center [644, 375] width 74 height 28
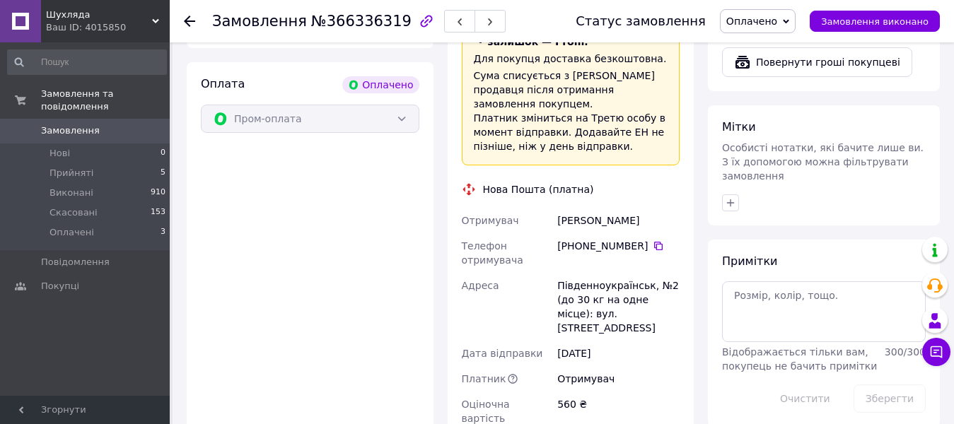
scroll to position [773, 0]
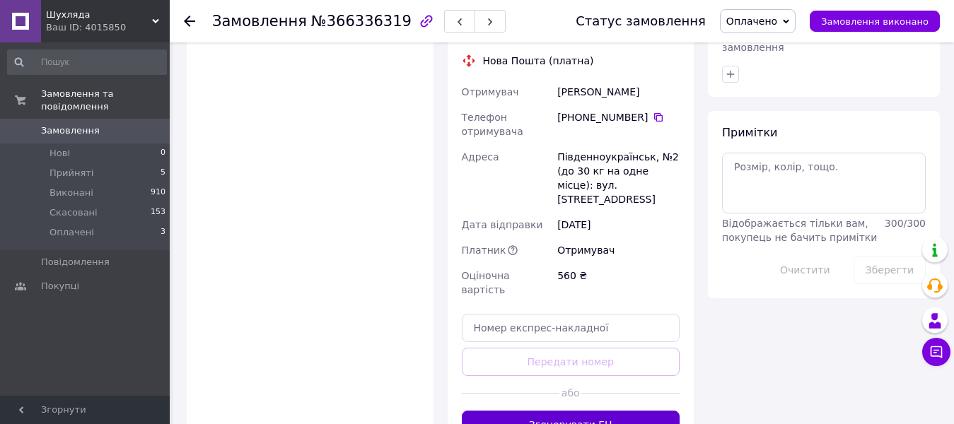
click at [632, 411] on button "Згенерувати ЕН" at bounding box center [571, 425] width 218 height 28
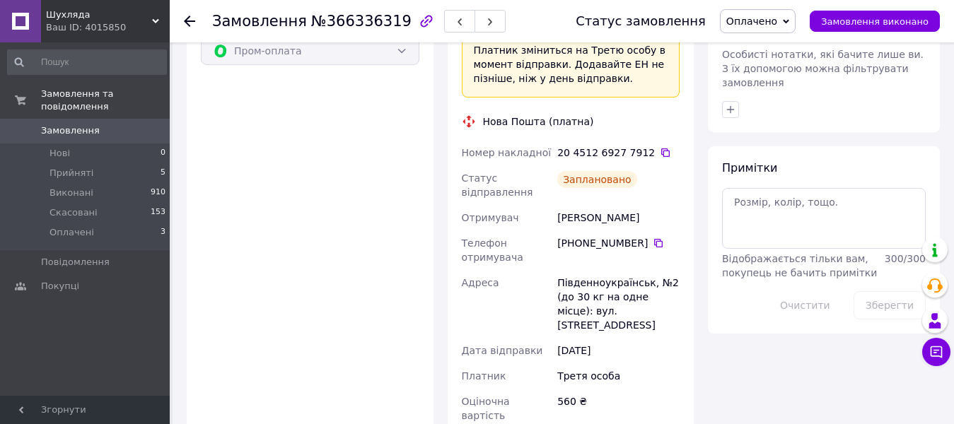
scroll to position [631, 0]
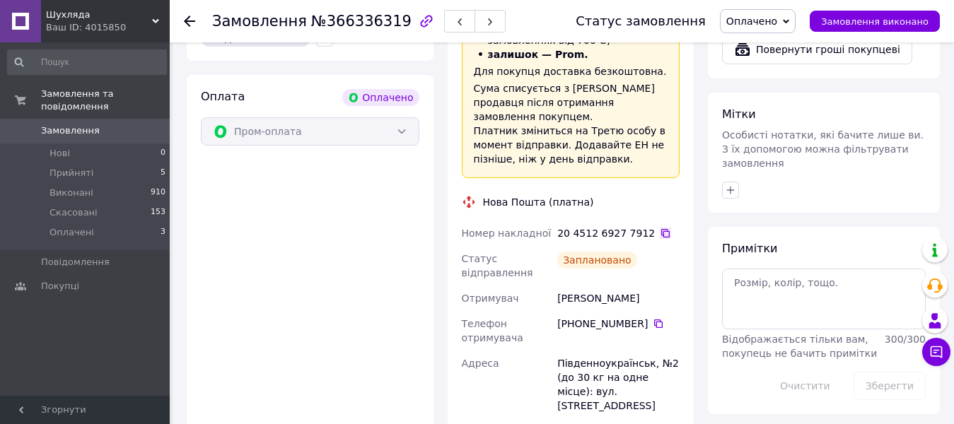
click at [661, 229] on icon at bounding box center [665, 233] width 8 height 8
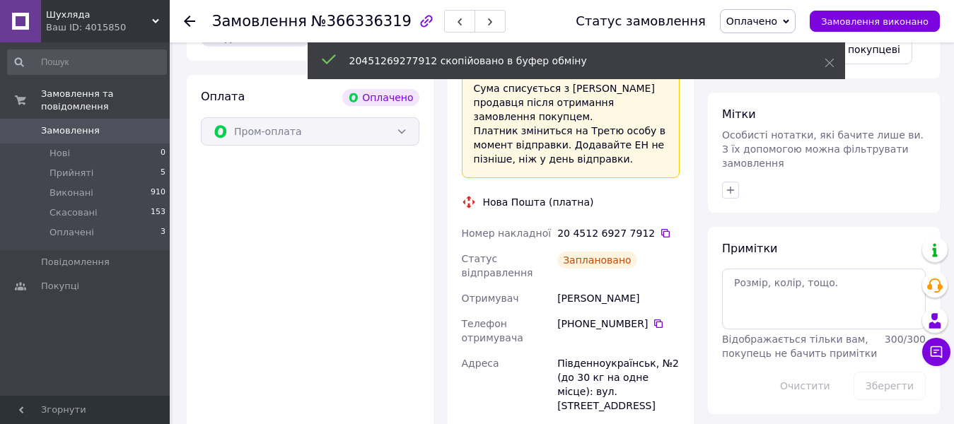
click at [764, 23] on span "Оплачено" at bounding box center [751, 21] width 51 height 11
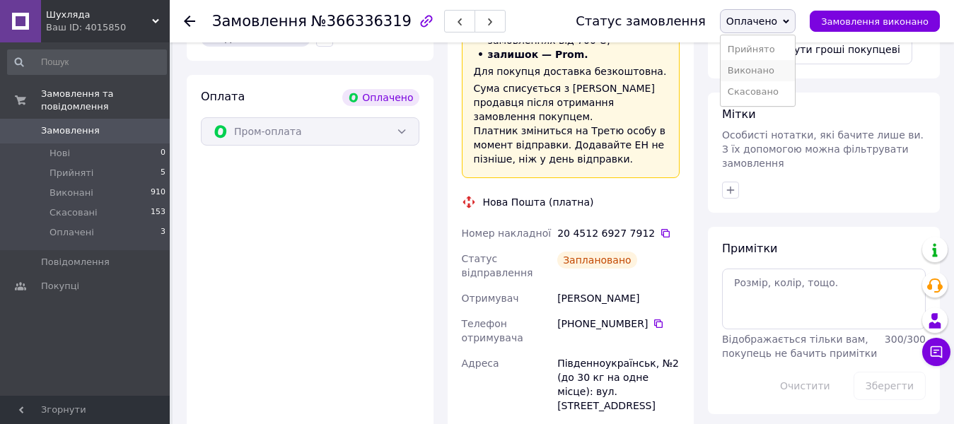
click at [753, 71] on li "Виконано" at bounding box center [757, 70] width 74 height 21
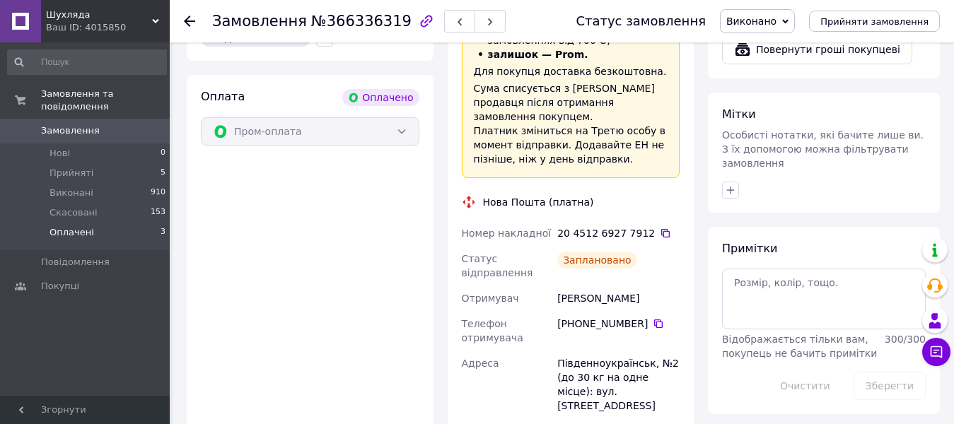
click at [74, 226] on span "Оплачені" at bounding box center [71, 232] width 45 height 13
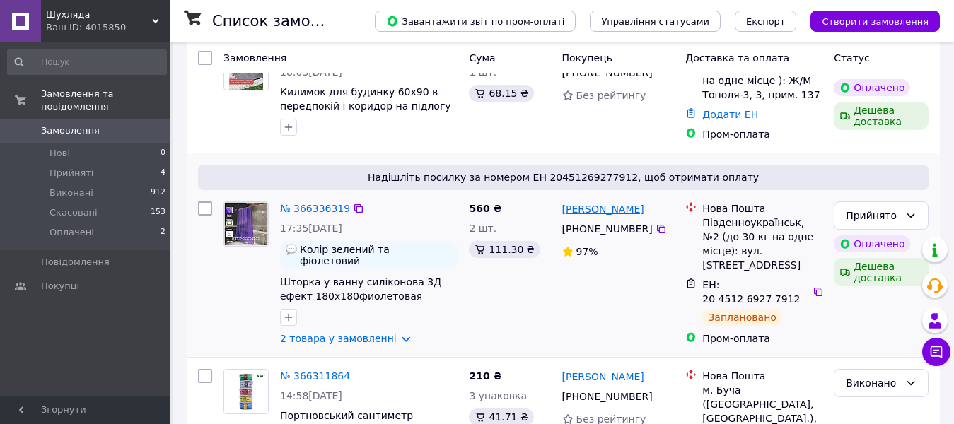
scroll to position [141, 0]
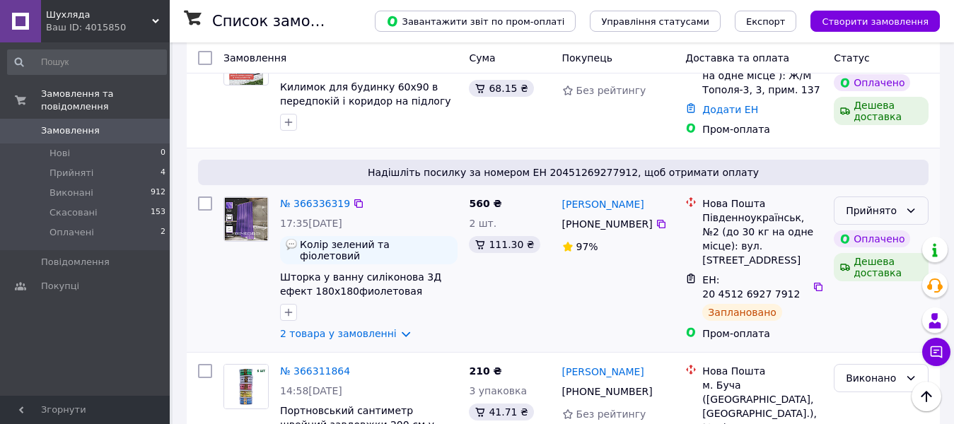
click at [903, 211] on div "Прийнято" at bounding box center [880, 211] width 95 height 28
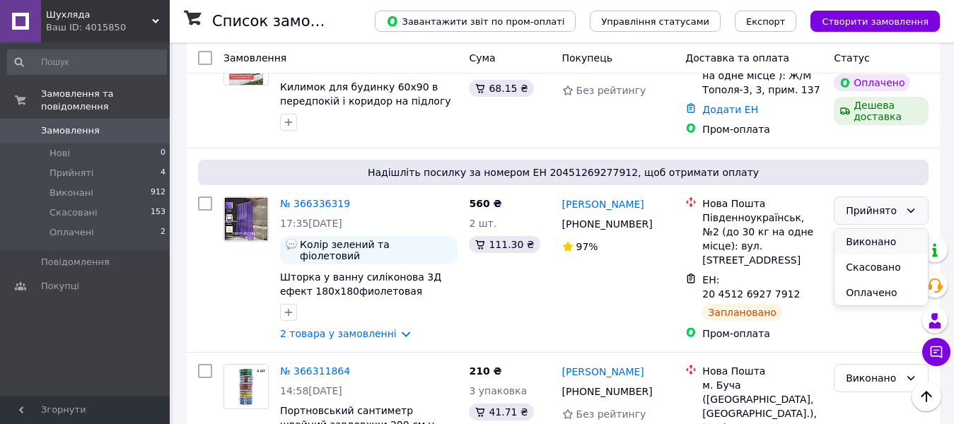
click at [880, 241] on li "Виконано" at bounding box center [880, 241] width 93 height 25
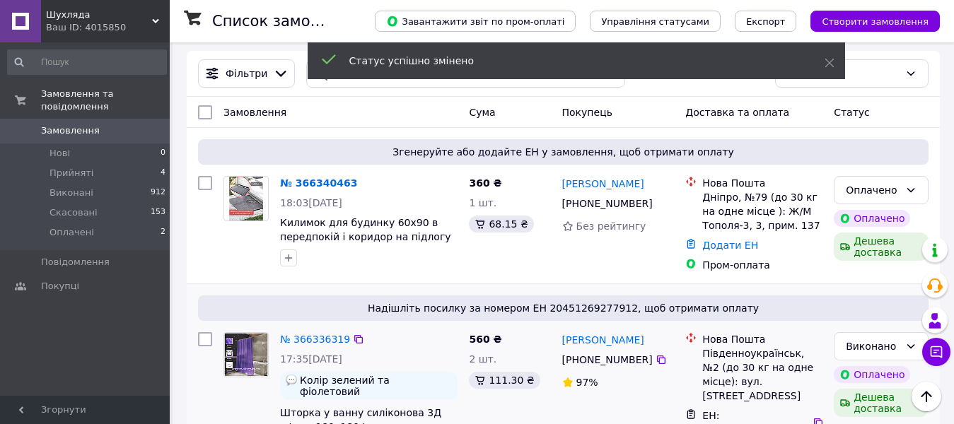
scroll to position [0, 0]
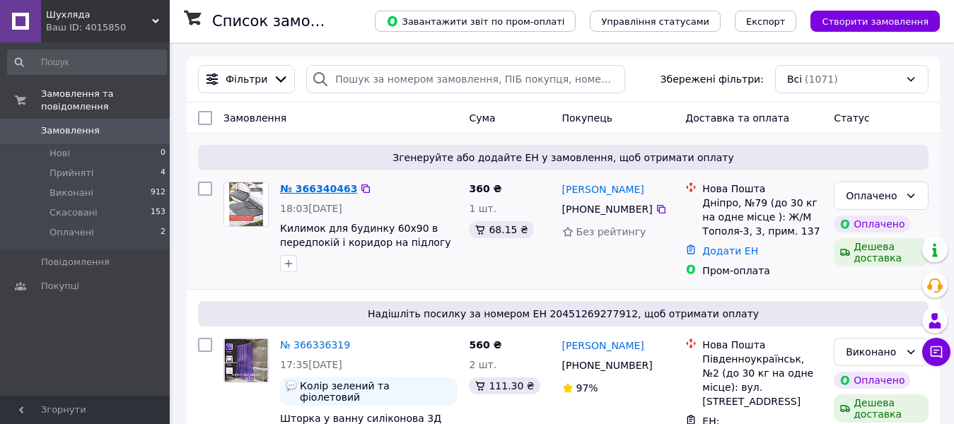
click at [317, 185] on link "№ 366340463" at bounding box center [318, 188] width 77 height 11
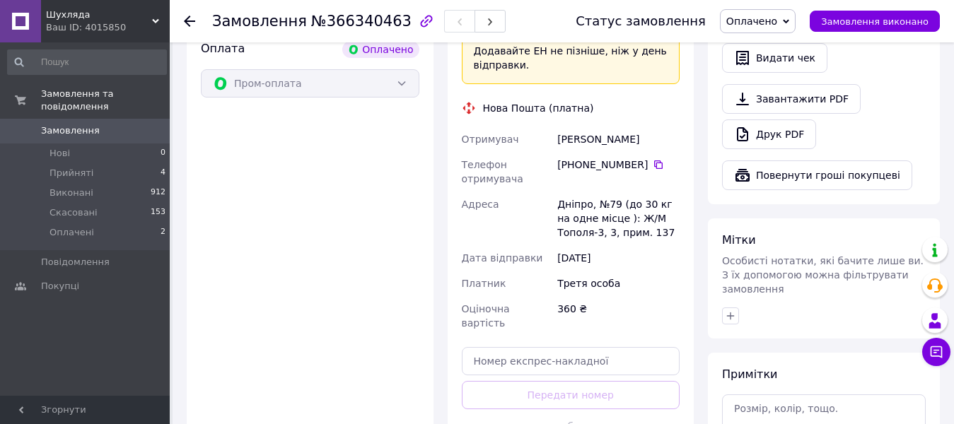
scroll to position [566, 0]
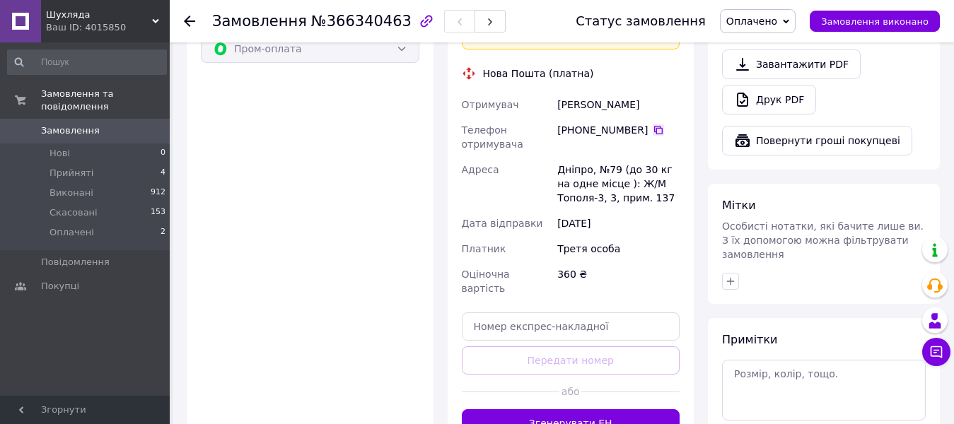
click at [654, 126] on icon at bounding box center [658, 130] width 8 height 8
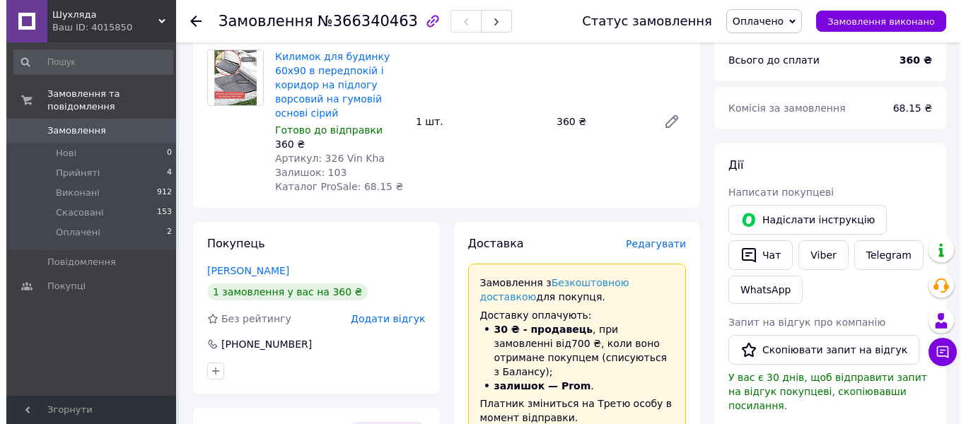
scroll to position [141, 0]
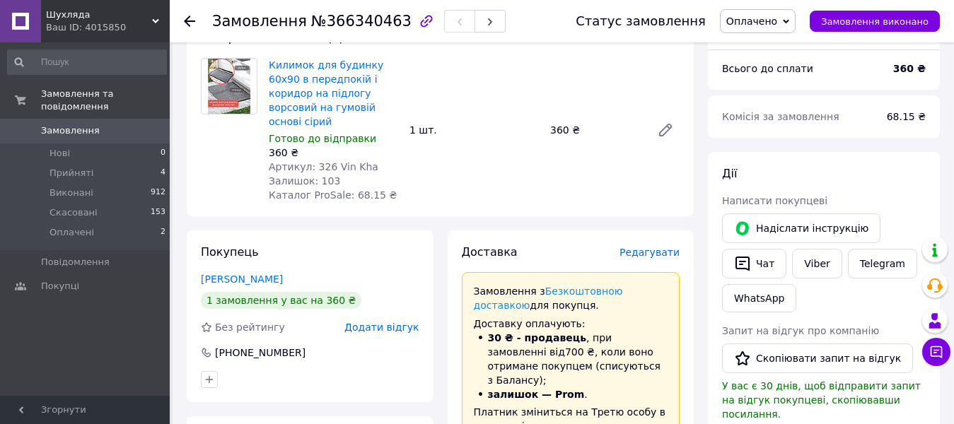
click at [650, 247] on span "Редагувати" at bounding box center [649, 252] width 60 height 11
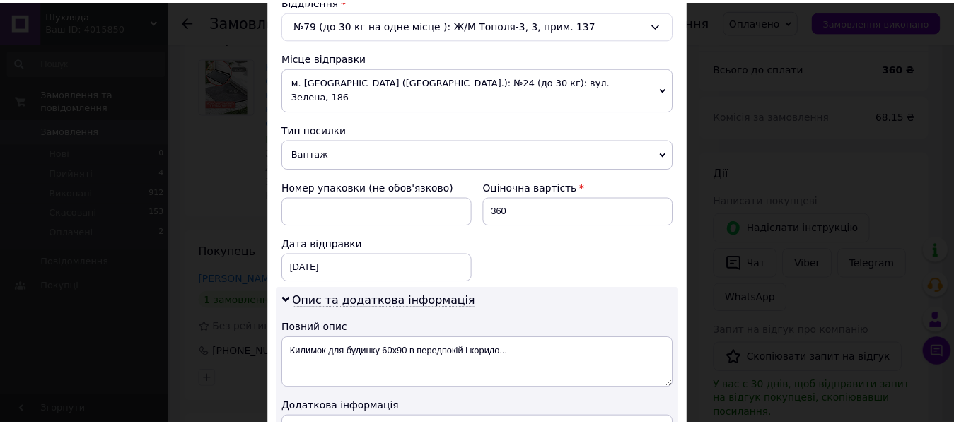
scroll to position [636, 0]
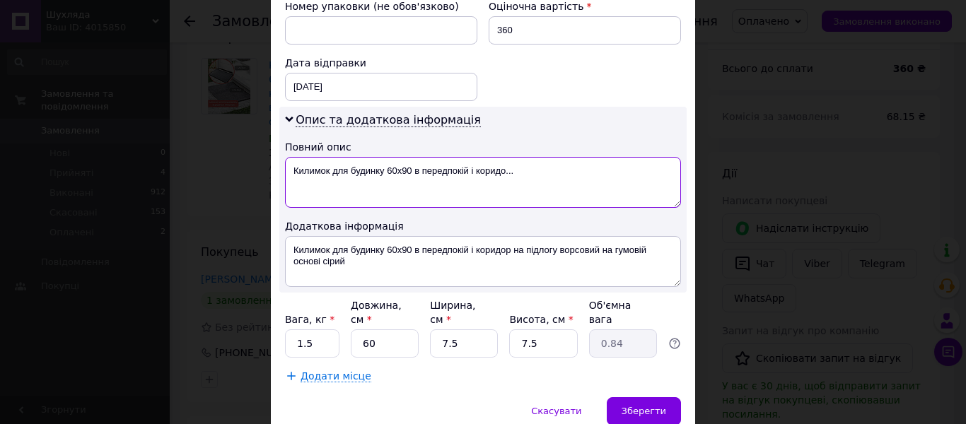
click at [382, 157] on textarea "Килимок для будинку 60х90 в передпокій і коридо..." at bounding box center [483, 182] width 396 height 51
click at [474, 157] on textarea "Килим смуга 60х90 в передпокій і коридо..." at bounding box center [483, 182] width 396 height 51
drag, startPoint x: 474, startPoint y: 156, endPoint x: 278, endPoint y: 157, distance: 196.5
click at [279, 157] on div "Опис та додаткова інформація Повний опис Килим смуга 60х90 см сірий Додаткова і…" at bounding box center [482, 200] width 407 height 186
type textarea "Килим смуга 60х90 см сірий"
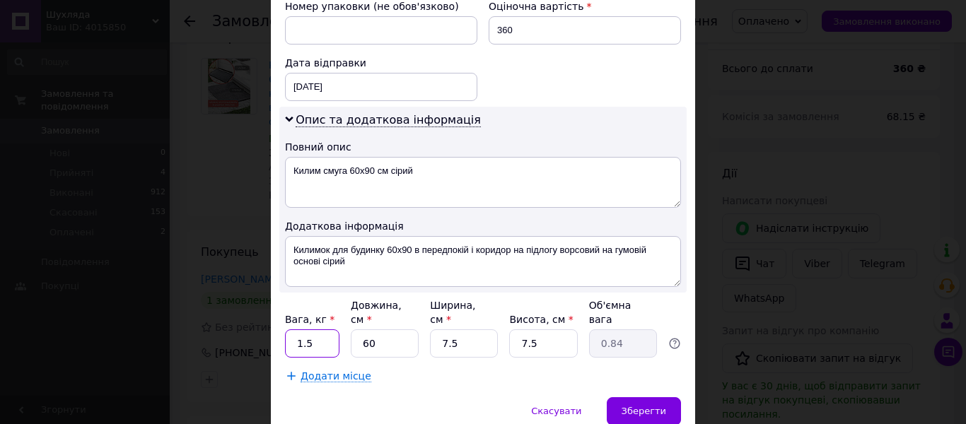
click at [314, 329] on input "1.5" at bounding box center [312, 343] width 54 height 28
type input "1"
click at [632, 406] on span "Зберегти" at bounding box center [643, 411] width 45 height 11
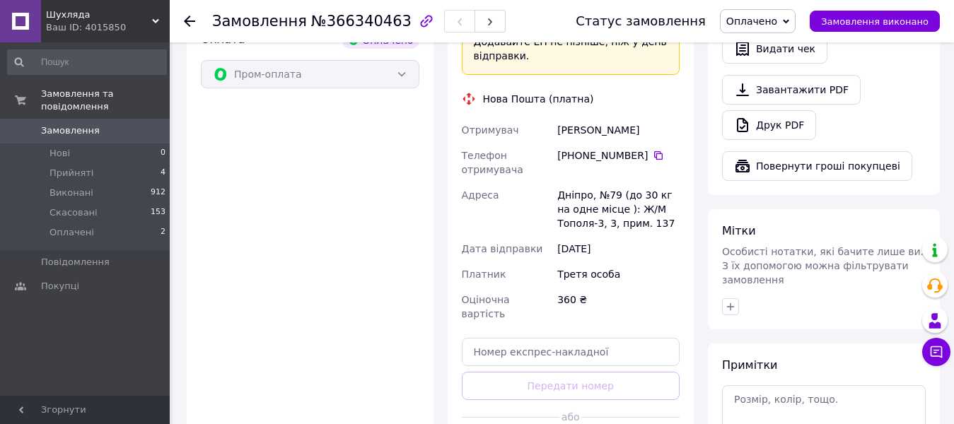
scroll to position [566, 0]
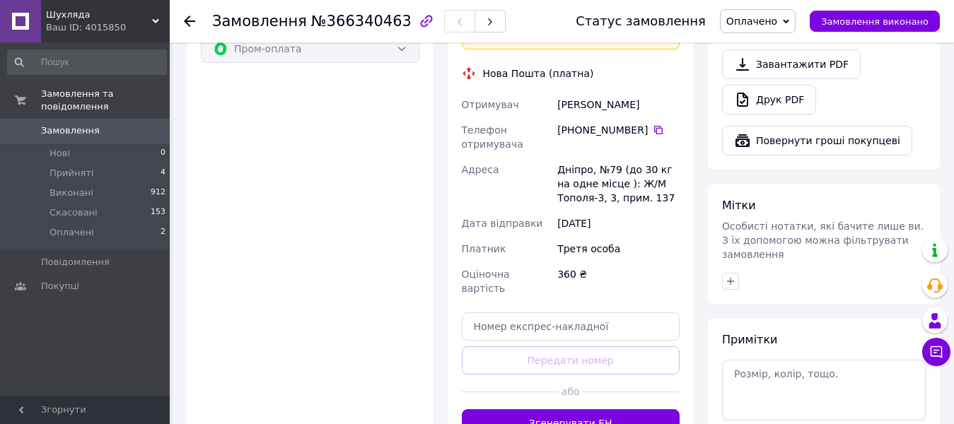
click at [580, 409] on button "Згенерувати ЕН" at bounding box center [571, 423] width 218 height 28
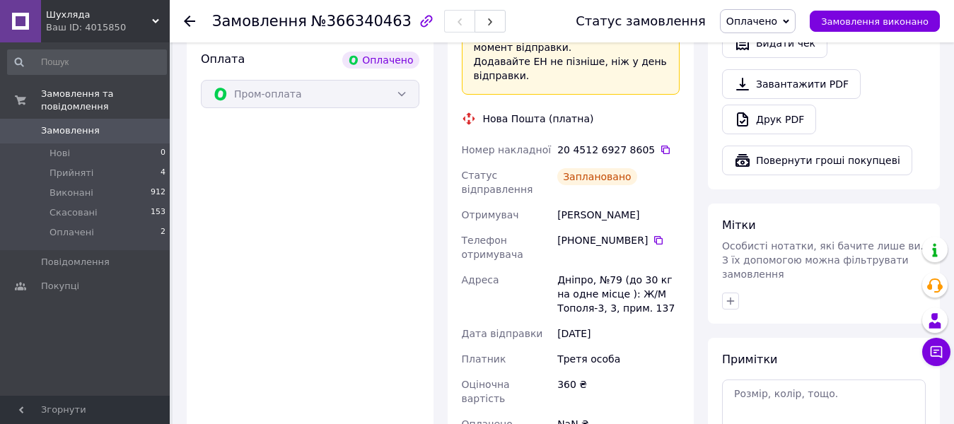
scroll to position [495, 0]
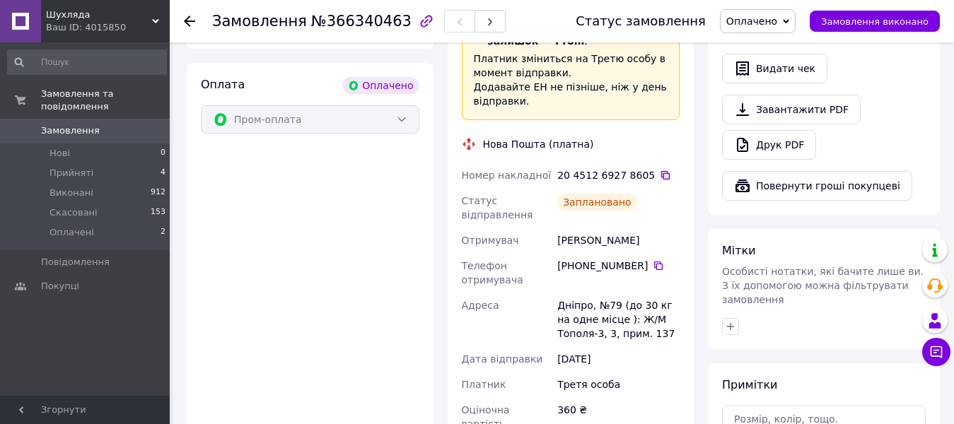
click at [660, 170] on icon at bounding box center [665, 175] width 11 height 11
click at [777, 21] on span "Оплачено" at bounding box center [751, 21] width 51 height 11
click at [768, 68] on li "Виконано" at bounding box center [757, 70] width 74 height 21
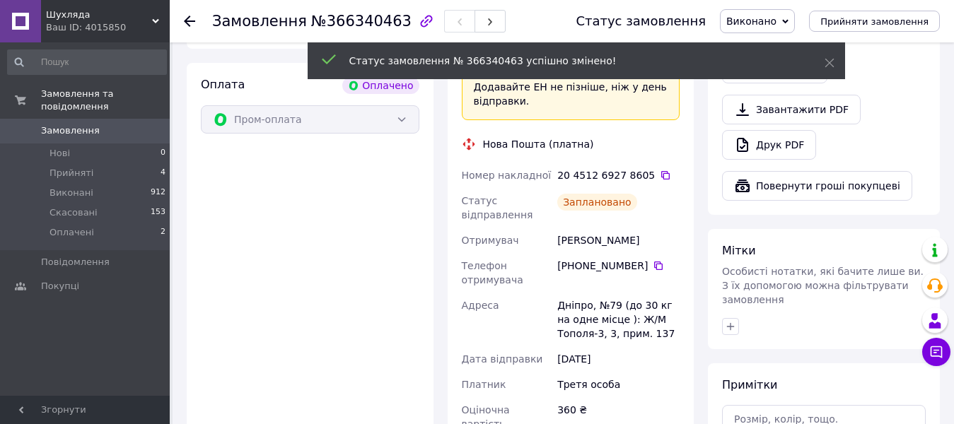
click at [661, 171] on icon at bounding box center [665, 175] width 8 height 8
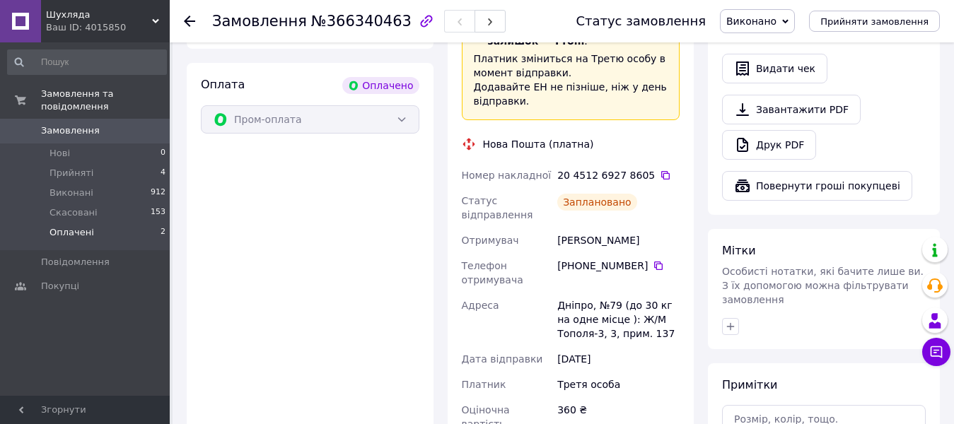
click at [83, 226] on span "Оплачені" at bounding box center [71, 232] width 45 height 13
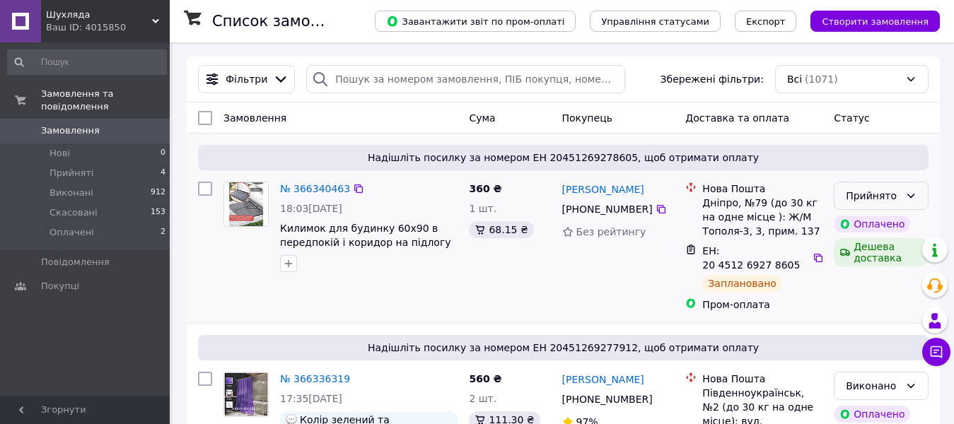
click at [913, 194] on icon at bounding box center [910, 195] width 11 height 11
drag, startPoint x: 870, startPoint y: 224, endPoint x: 571, endPoint y: 215, distance: 299.2
click at [870, 224] on li "Виконано" at bounding box center [880, 226] width 93 height 25
click at [58, 167] on span "Прийняті" at bounding box center [71, 173] width 44 height 13
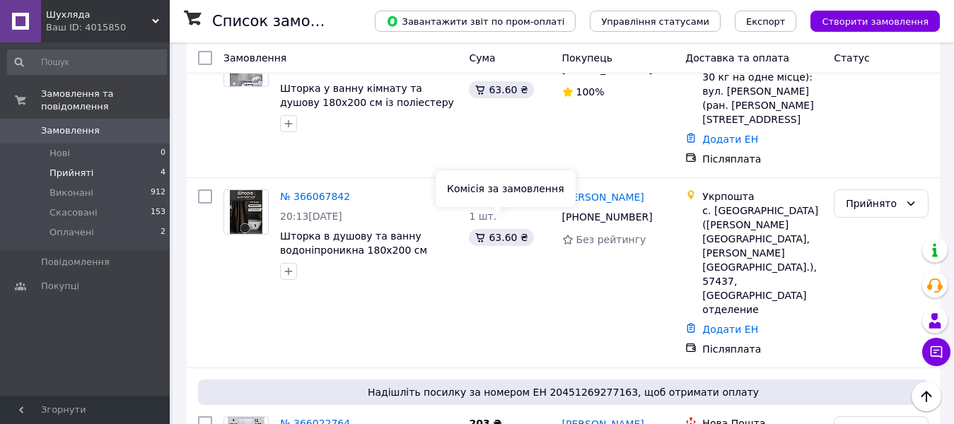
scroll to position [375, 0]
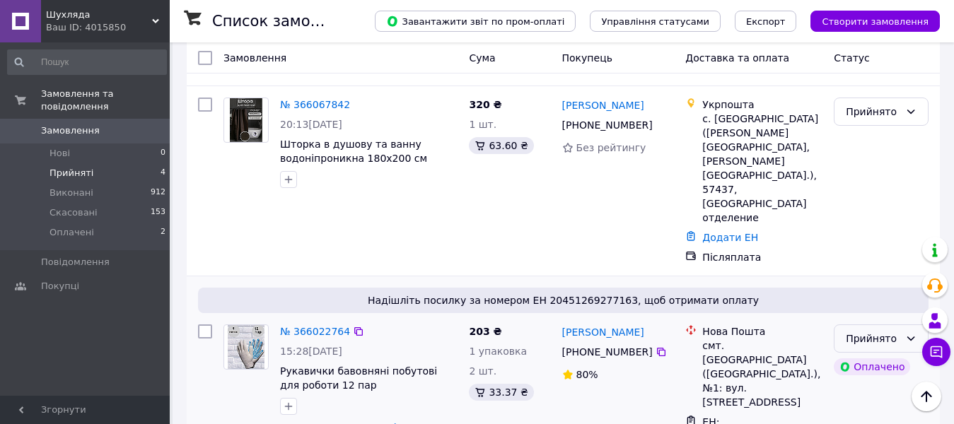
click at [888, 331] on div "Прийнято" at bounding box center [873, 339] width 54 height 16
click at [883, 314] on li "Виконано" at bounding box center [880, 312] width 93 height 25
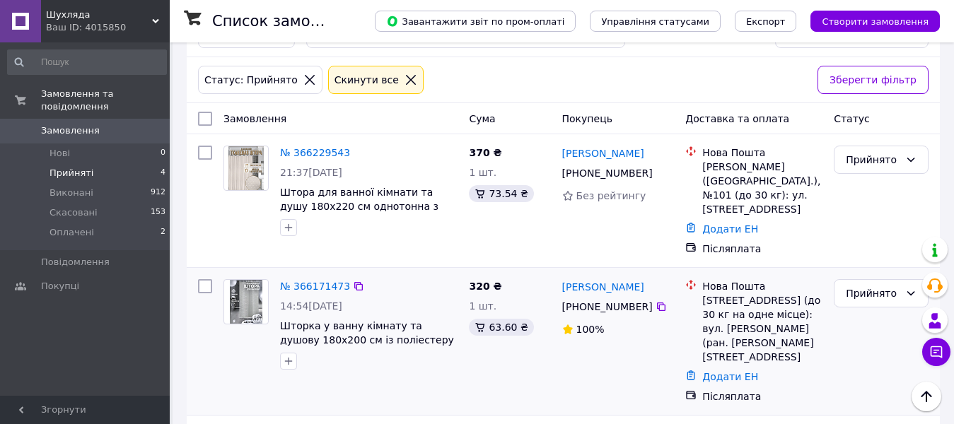
scroll to position [21, 0]
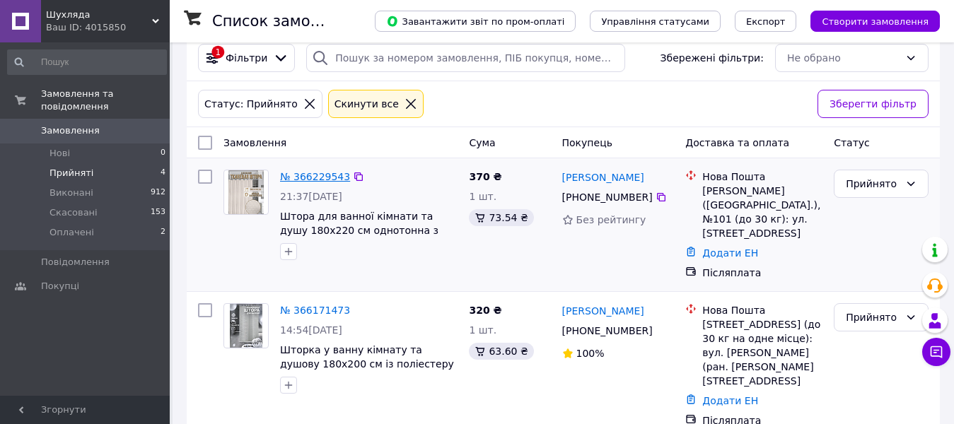
click at [320, 174] on link "№ 366229543" at bounding box center [315, 176] width 70 height 11
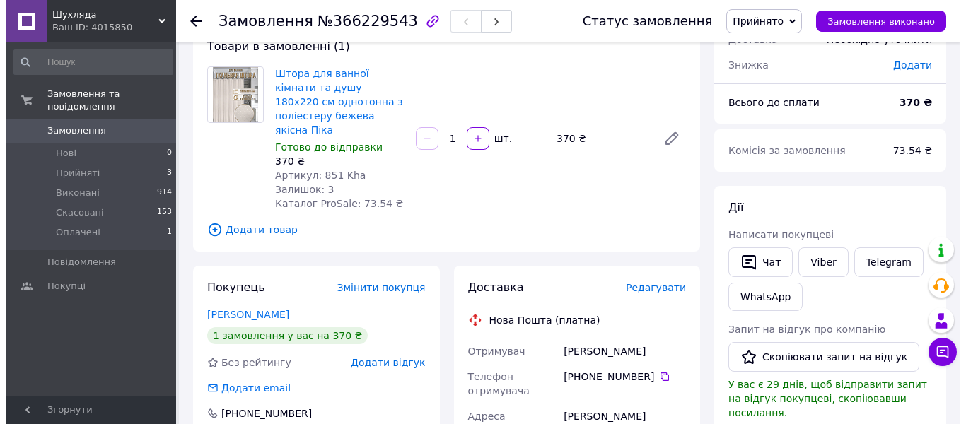
scroll to position [283, 0]
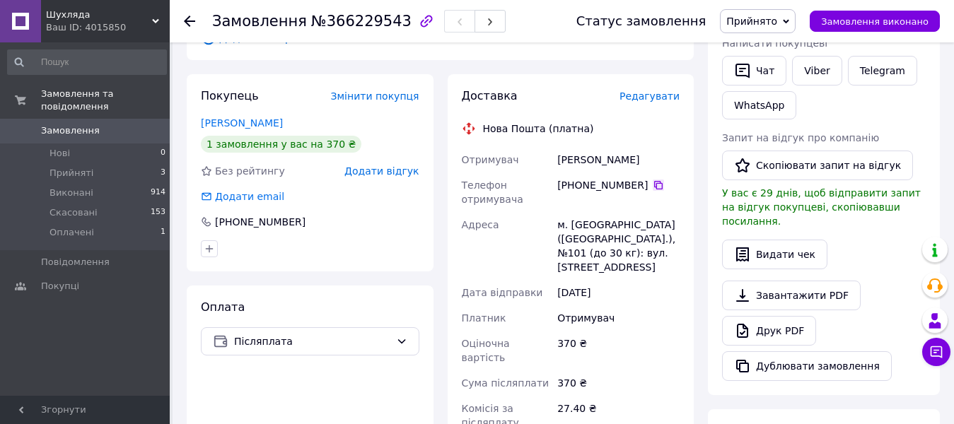
click at [653, 180] on icon at bounding box center [658, 185] width 11 height 11
click at [661, 90] on span "Редагувати" at bounding box center [649, 95] width 60 height 11
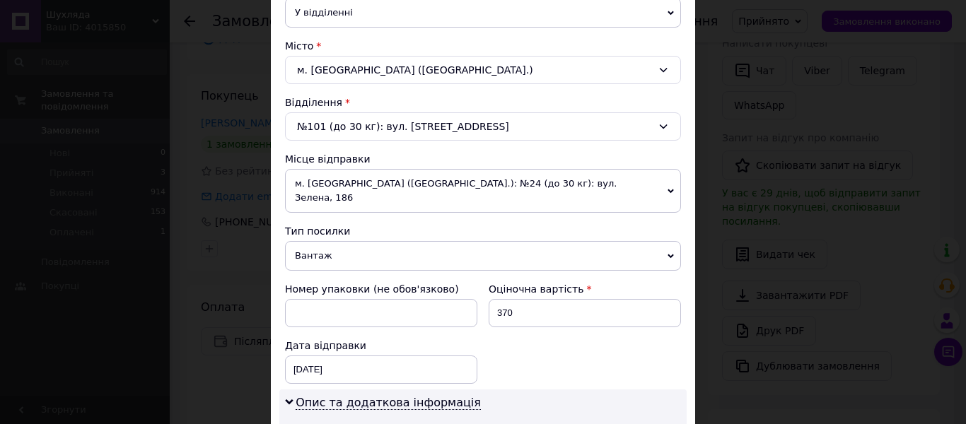
scroll to position [636, 0]
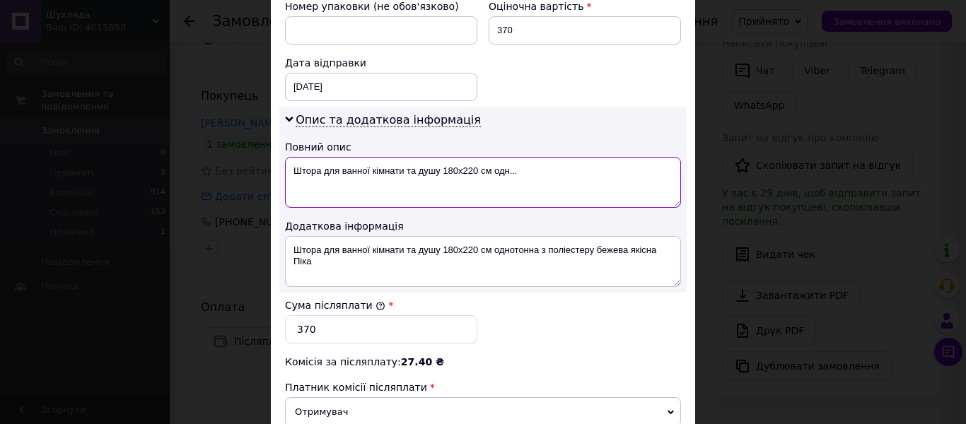
click at [439, 157] on textarea "Штора для ванної кімнати та душу 180х220 см одн..." at bounding box center [483, 182] width 396 height 51
click at [450, 157] on textarea "Штора піка 180х220 см одн..." at bounding box center [483, 182] width 396 height 51
drag, startPoint x: 450, startPoint y: 157, endPoint x: 283, endPoint y: 151, distance: 166.2
click at [285, 157] on textarea "Штора піка 180х220 см бежева" at bounding box center [483, 182] width 396 height 51
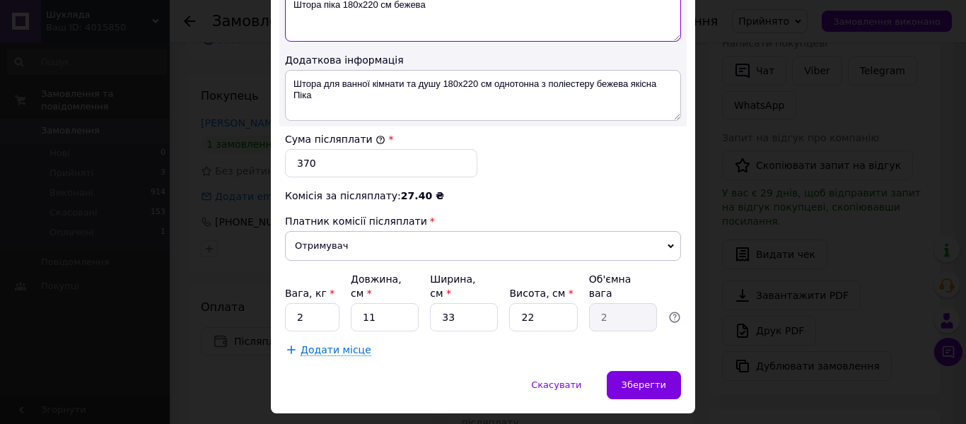
scroll to position [813, 0]
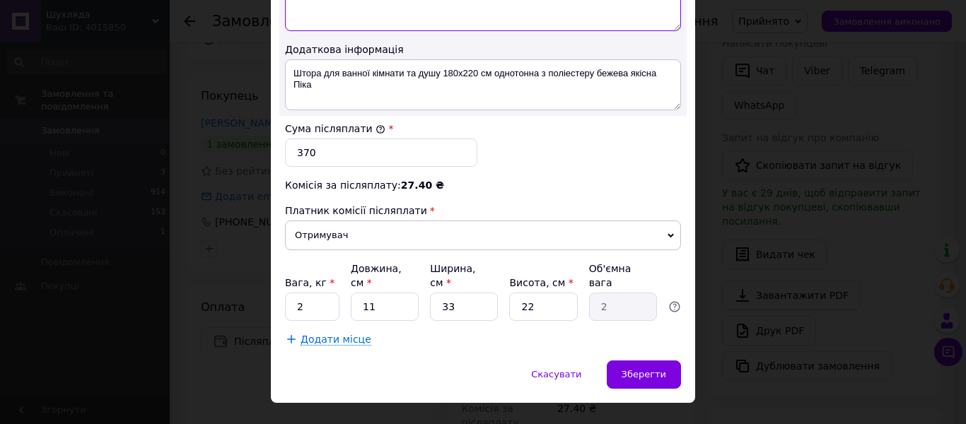
type textarea "Штора піка 180х220 см бежева"
click at [304, 293] on input "2" at bounding box center [312, 307] width 54 height 28
type input "0.2"
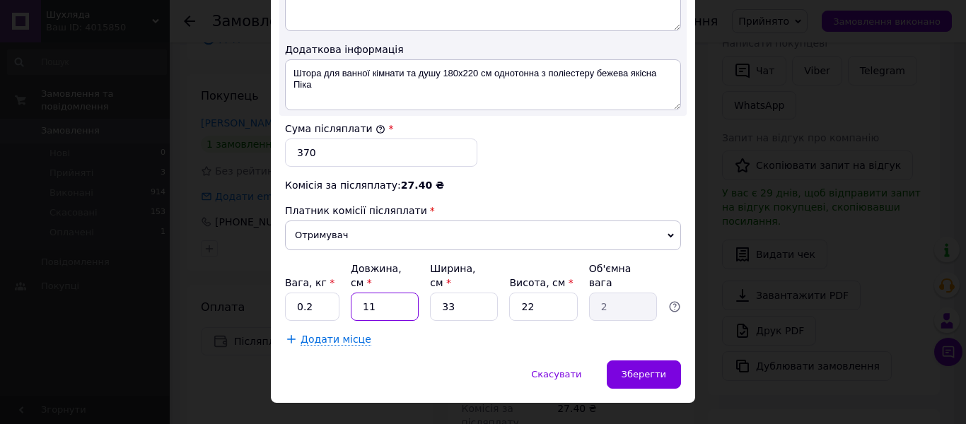
click at [384, 293] on input "11" at bounding box center [385, 307] width 68 height 28
type input "1"
type input "0.18"
type input "5"
type input "0.91"
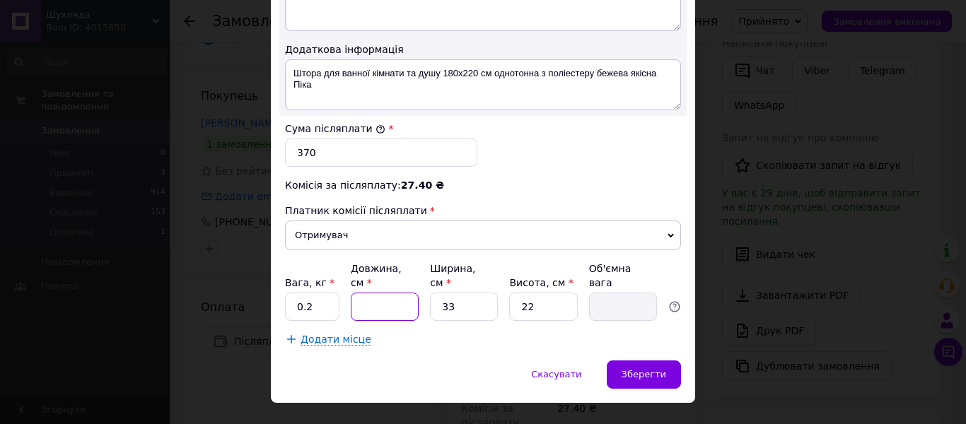
type input "2"
type input "0.36"
type input "25"
type input "4.54"
type input "25"
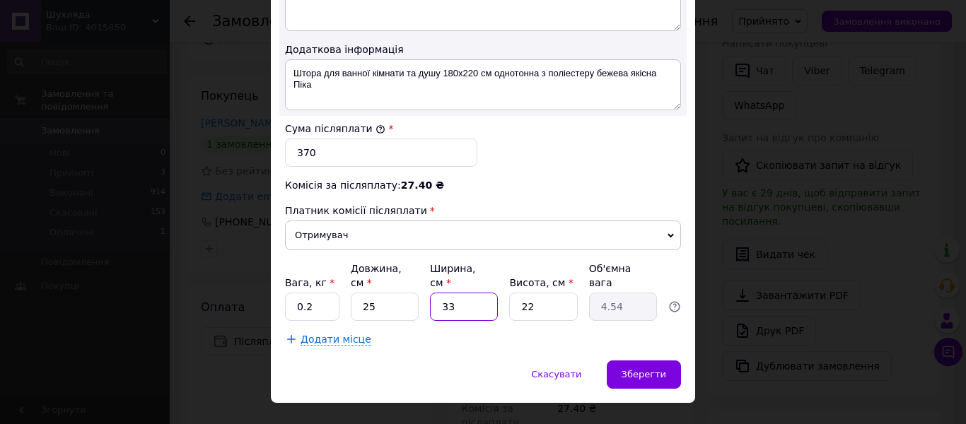
click at [462, 293] on input "33" at bounding box center [464, 307] width 68 height 28
type input "3"
type input "0.41"
type input "1"
type input "0.14"
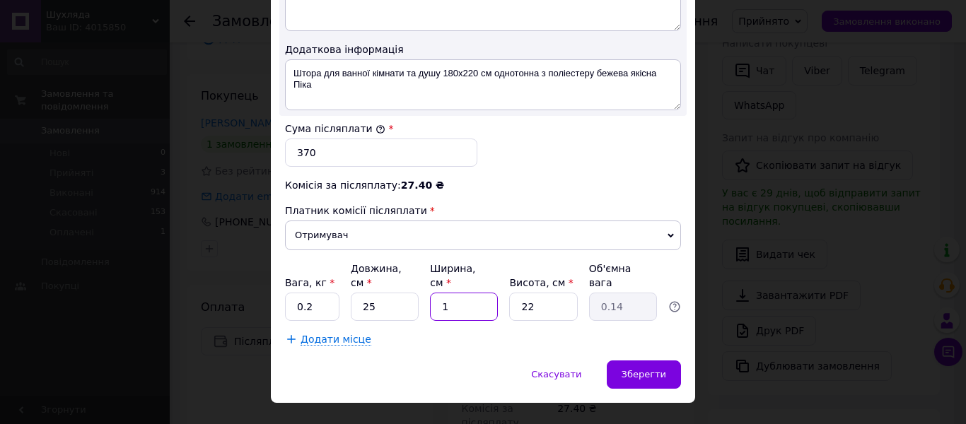
type input "15"
type input "2.06"
type input "15"
click at [532, 293] on input "22" at bounding box center [543, 307] width 68 height 28
type input "2"
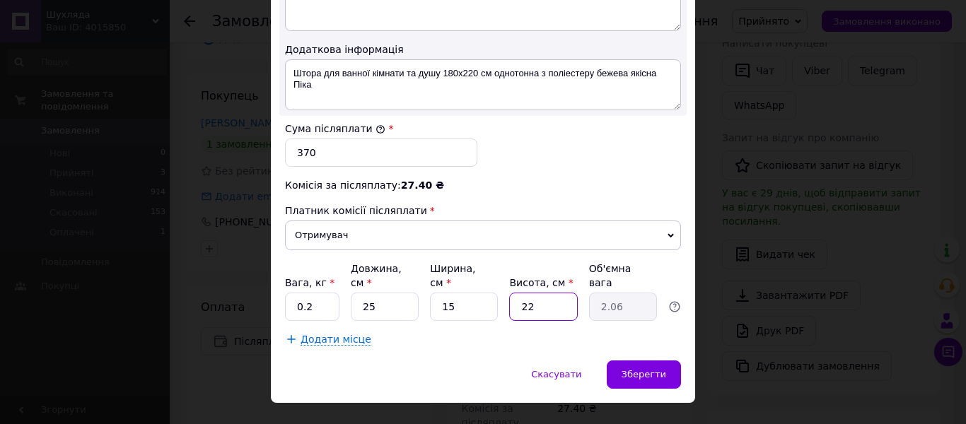
type input "0.19"
type input "2"
type input "0.19"
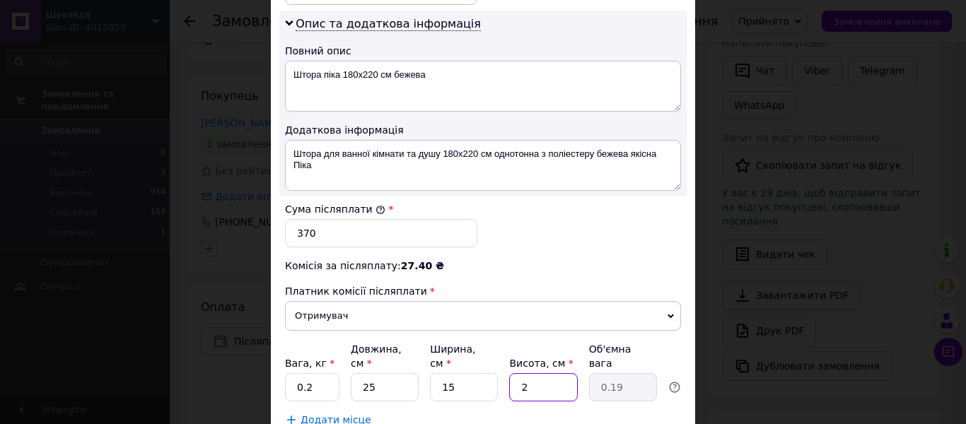
scroll to position [672, 0]
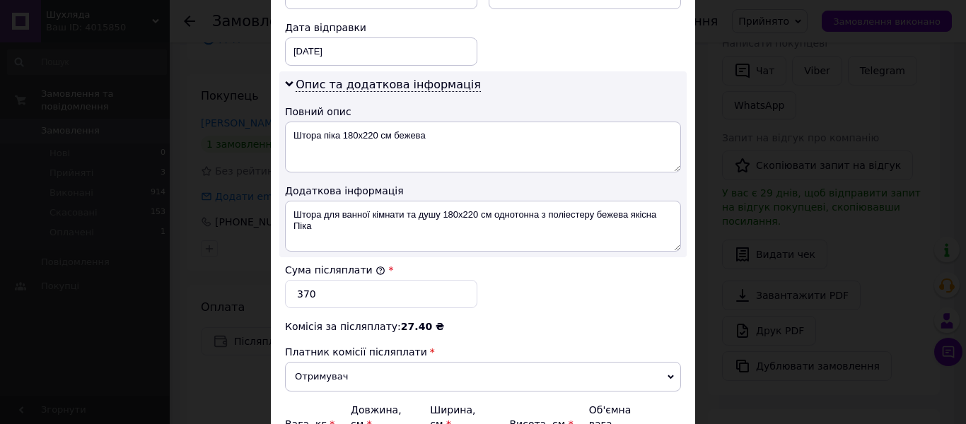
type input "2"
drag, startPoint x: 440, startPoint y: 124, endPoint x: 292, endPoint y: 126, distance: 147.8
click at [292, 126] on textarea "Штора піка 180х220 см бежева" at bounding box center [483, 147] width 396 height 51
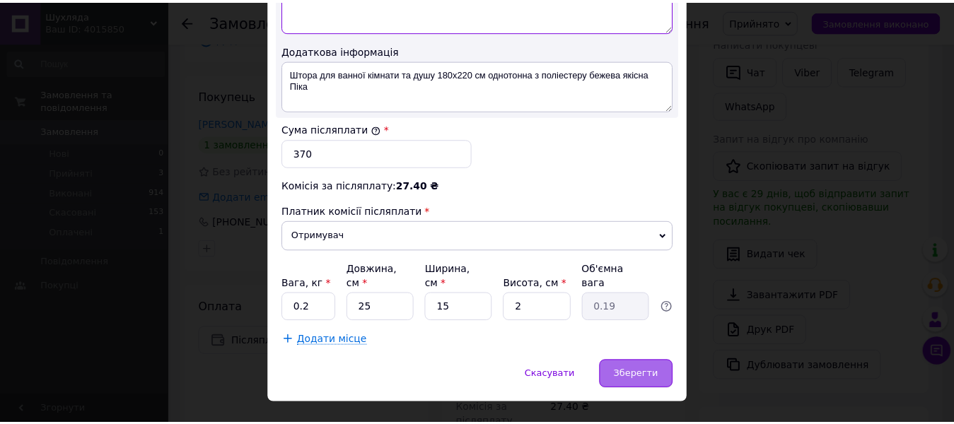
scroll to position [813, 0]
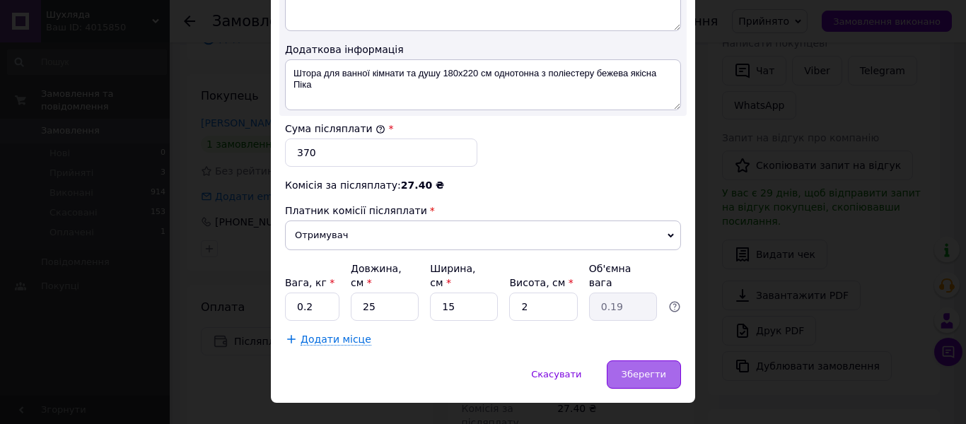
click at [626, 369] on span "Зберегти" at bounding box center [643, 374] width 45 height 11
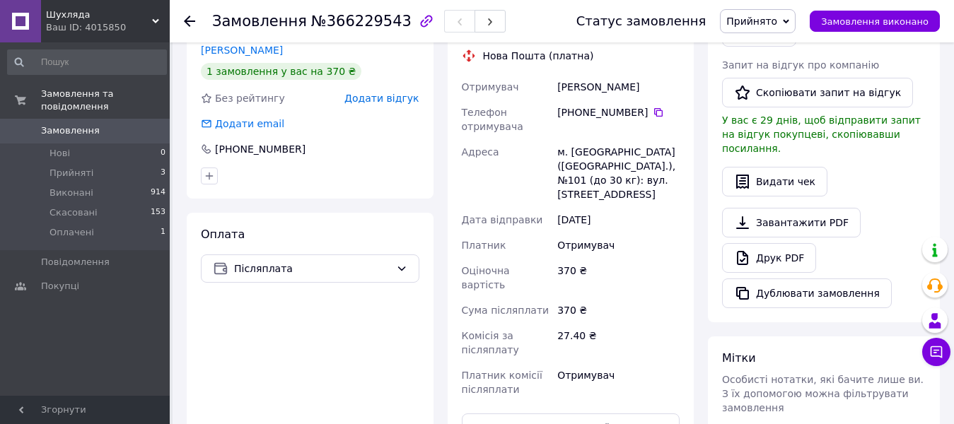
scroll to position [424, 0]
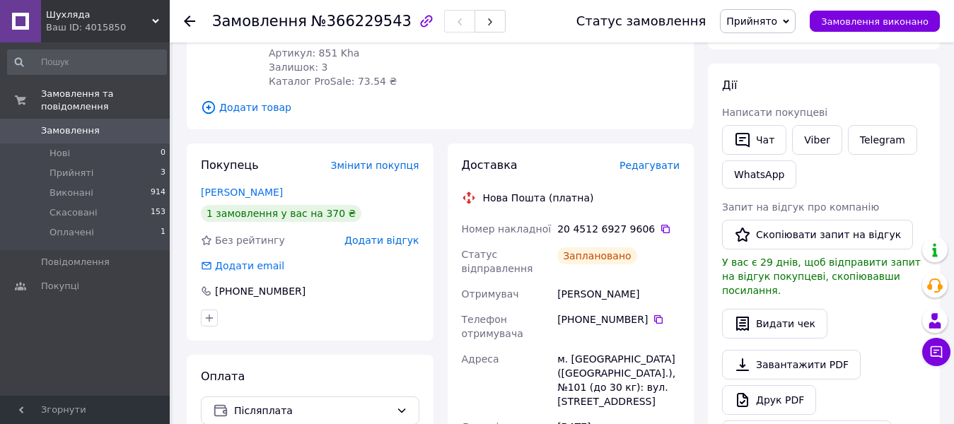
scroll to position [212, 0]
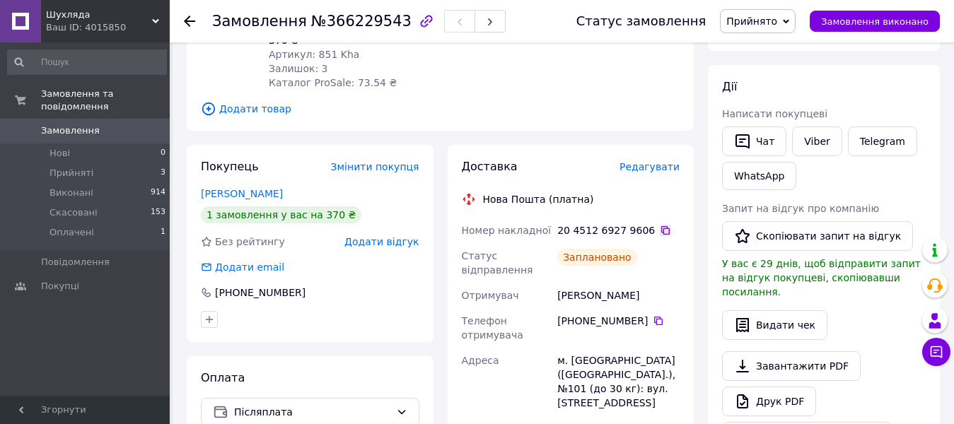
click at [660, 225] on icon at bounding box center [665, 230] width 11 height 11
click at [777, 19] on span "Прийнято" at bounding box center [751, 21] width 51 height 11
click at [761, 49] on li "Виконано" at bounding box center [757, 49] width 74 height 21
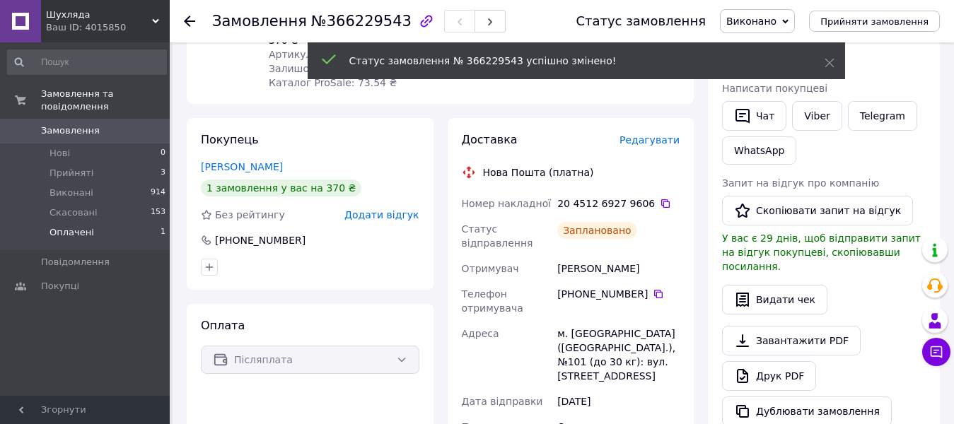
click at [71, 226] on span "Оплачені" at bounding box center [71, 232] width 45 height 13
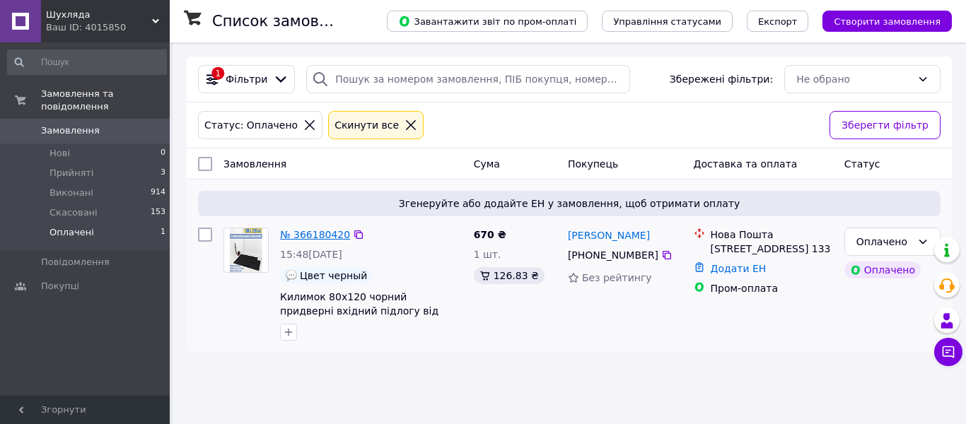
click at [320, 233] on link "№ 366180420" at bounding box center [315, 234] width 70 height 11
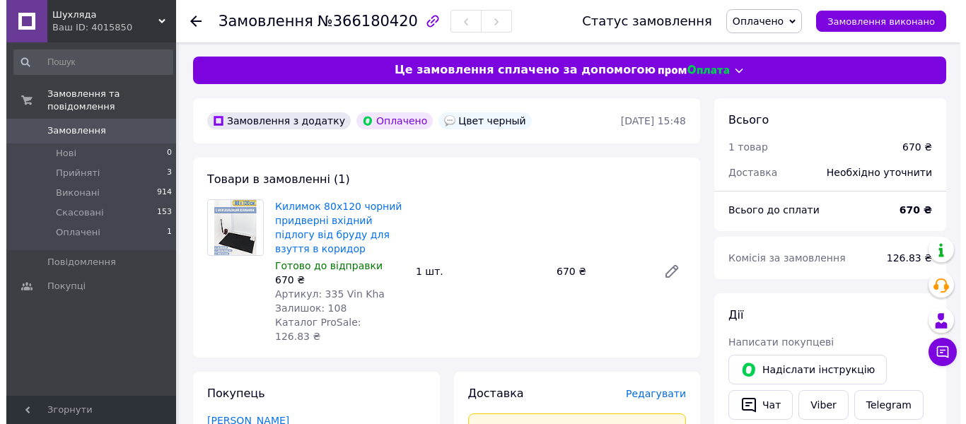
scroll to position [283, 0]
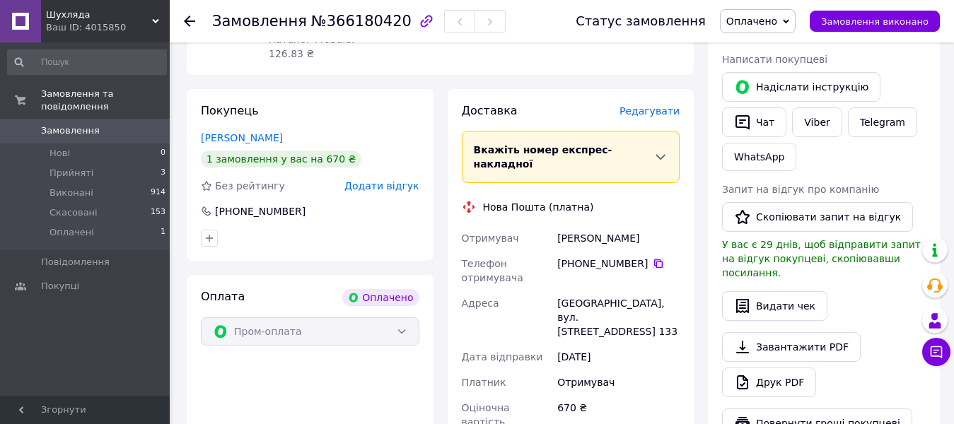
click at [653, 258] on icon at bounding box center [658, 263] width 11 height 11
click at [653, 105] on span "Редагувати" at bounding box center [649, 110] width 60 height 11
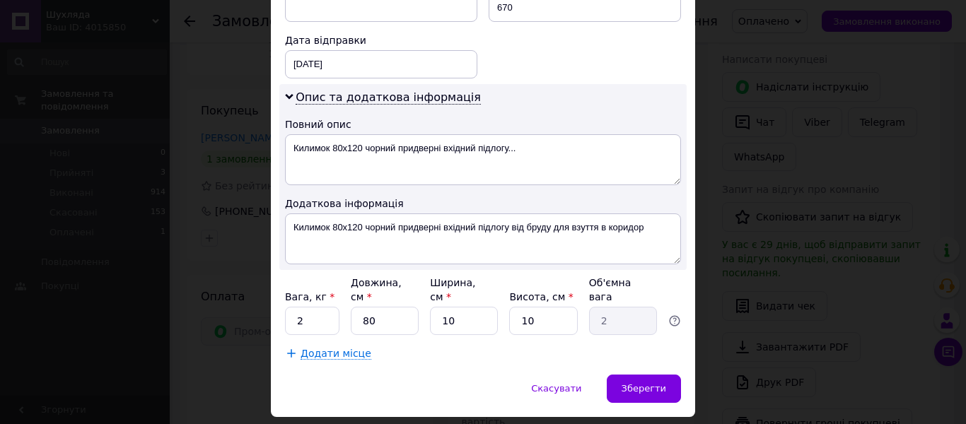
scroll to position [730, 0]
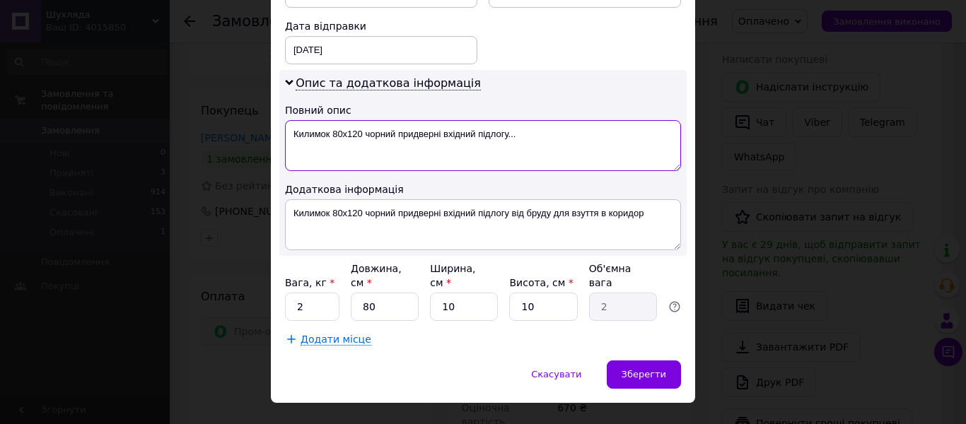
drag, startPoint x: 394, startPoint y: 117, endPoint x: 537, endPoint y: 112, distance: 142.2
click at [537, 120] on textarea "Килимок 80х120 чорний придверні вхідний підлогу..." at bounding box center [483, 145] width 396 height 51
click at [332, 120] on textarea "Килимок 80х120 чорний" at bounding box center [483, 145] width 396 height 51
drag, startPoint x: 447, startPoint y: 117, endPoint x: 315, endPoint y: 117, distance: 132.2
click at [332, 120] on textarea "Килим смуга 80х120 чорний" at bounding box center [483, 145] width 396 height 51
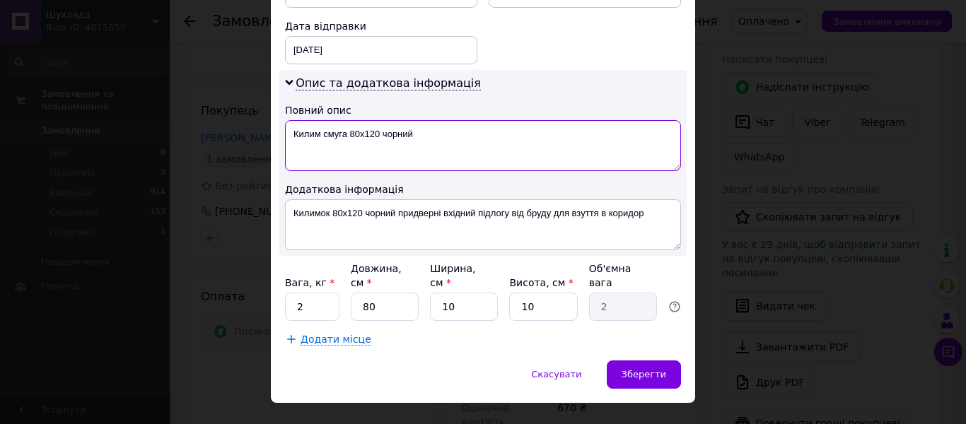
click at [294, 120] on textarea "Килим смуга 80х120 чорний" at bounding box center [483, 145] width 396 height 51
drag, startPoint x: 411, startPoint y: 117, endPoint x: 291, endPoint y: 118, distance: 120.9
click at [291, 120] on textarea "Килим смуга 80х120 чорний" at bounding box center [483, 145] width 396 height 51
type textarea "Килим смуга 80х120 чорний"
click at [304, 293] on input "2" at bounding box center [312, 307] width 54 height 28
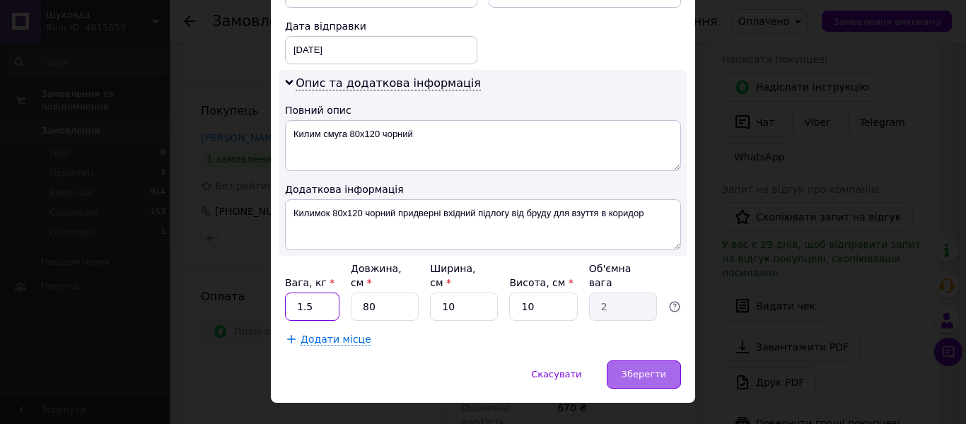
type input "1.5"
click at [634, 361] on div "Зберегти" at bounding box center [644, 375] width 74 height 28
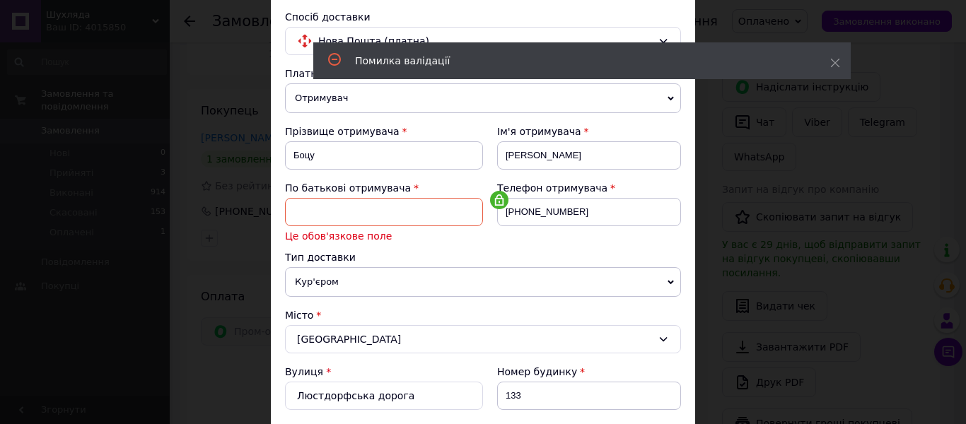
click at [354, 209] on input at bounding box center [384, 212] width 198 height 28
click at [336, 211] on input at bounding box center [384, 212] width 198 height 28
click at [310, 213] on input at bounding box center [384, 212] width 198 height 28
type input "сергіїївна"
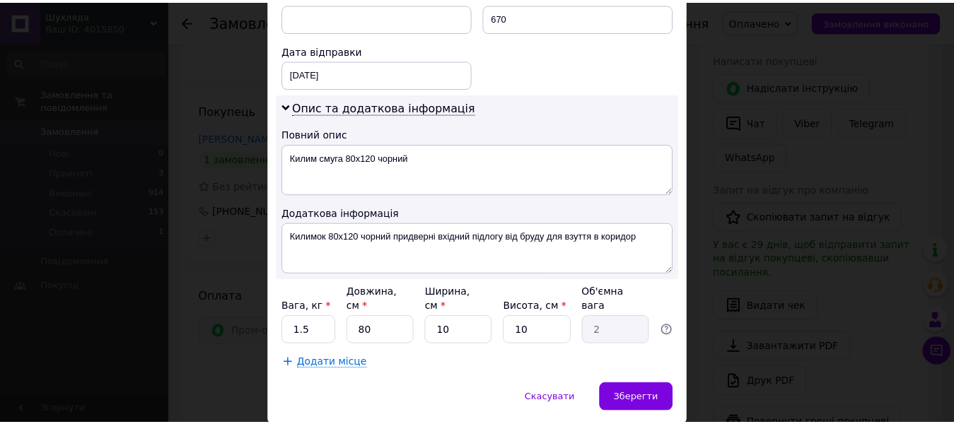
scroll to position [730, 0]
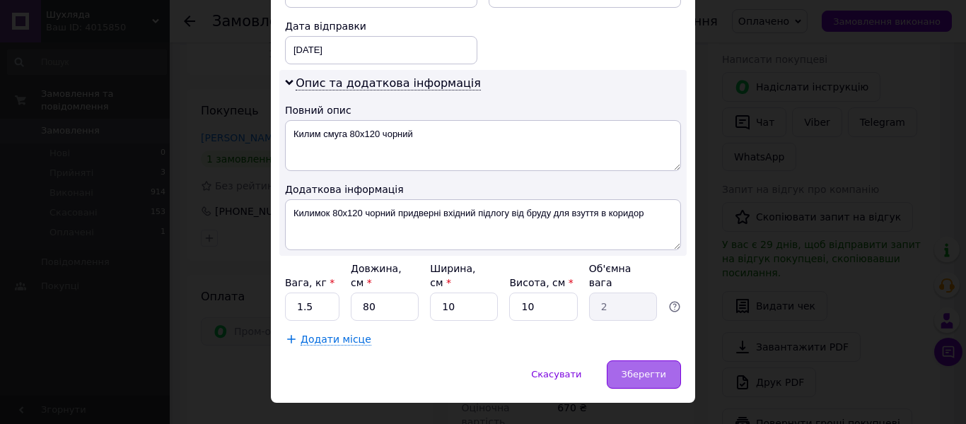
click at [646, 369] on span "Зберегти" at bounding box center [643, 374] width 45 height 11
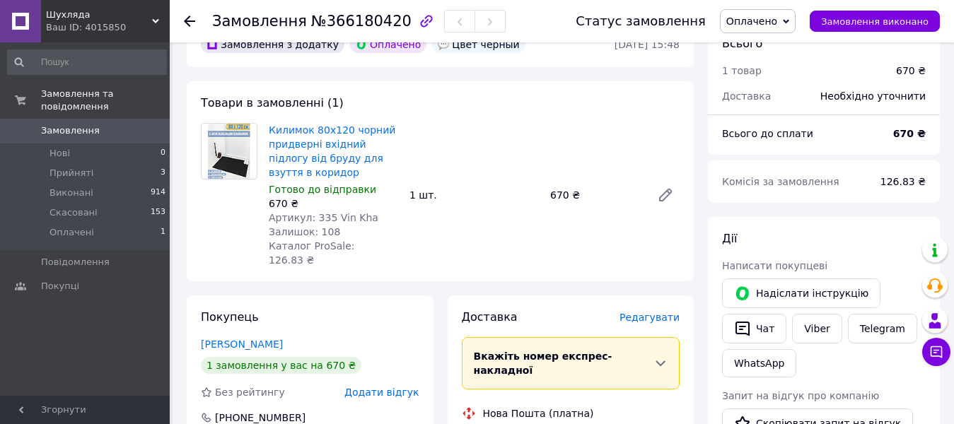
scroll to position [212, 0]
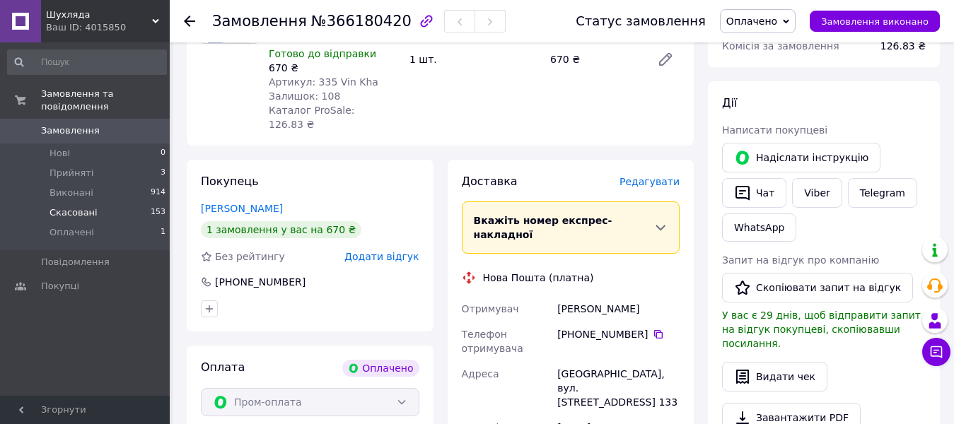
click at [88, 206] on span "Скасовані" at bounding box center [73, 212] width 48 height 13
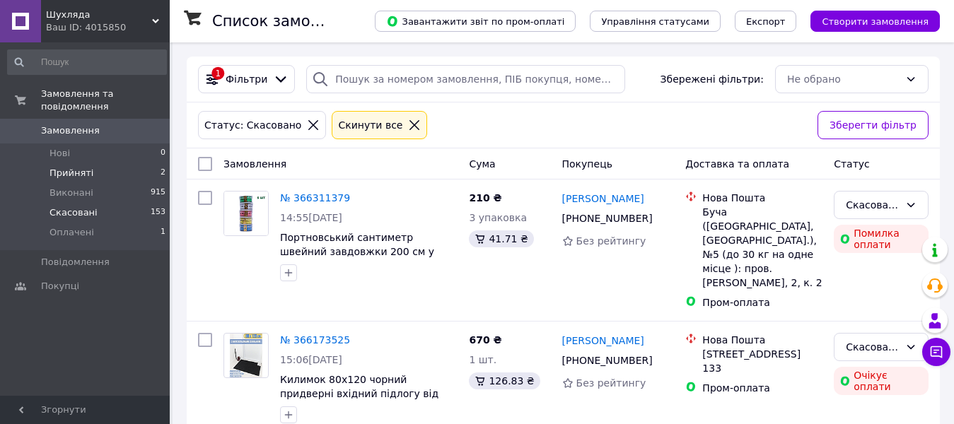
click at [64, 167] on span "Прийняті" at bounding box center [71, 173] width 44 height 13
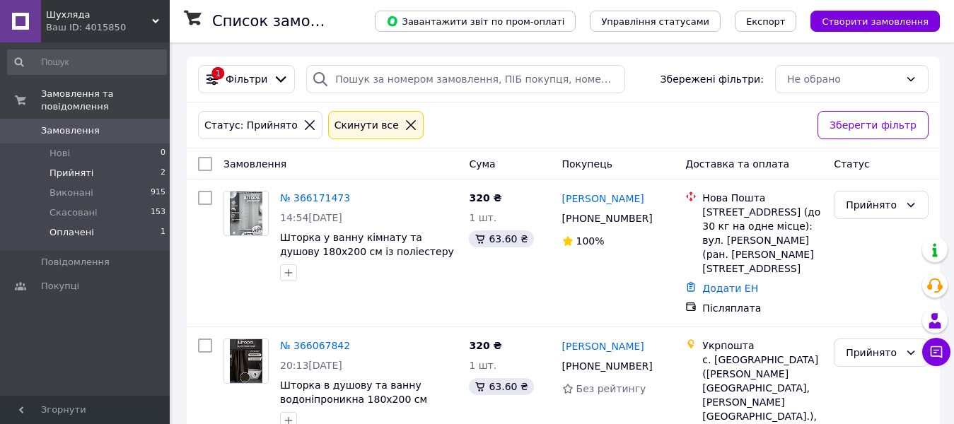
click at [83, 226] on span "Оплачені" at bounding box center [71, 232] width 45 height 13
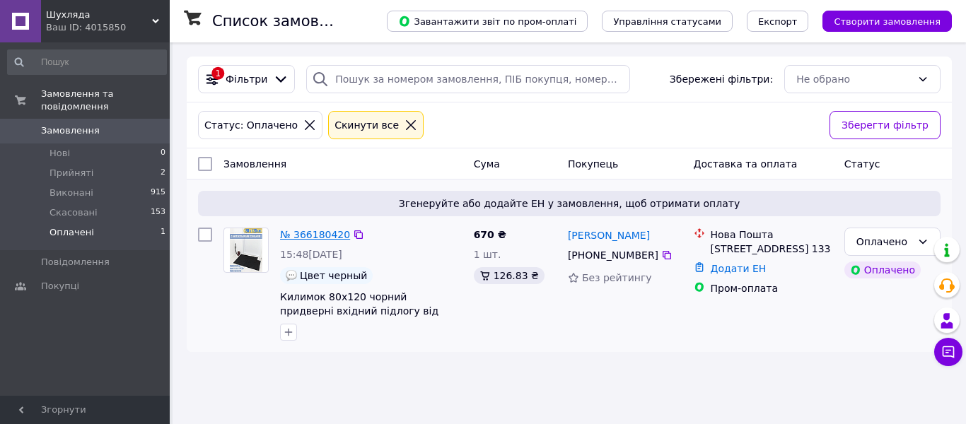
click at [317, 231] on link "№ 366180420" at bounding box center [315, 234] width 70 height 11
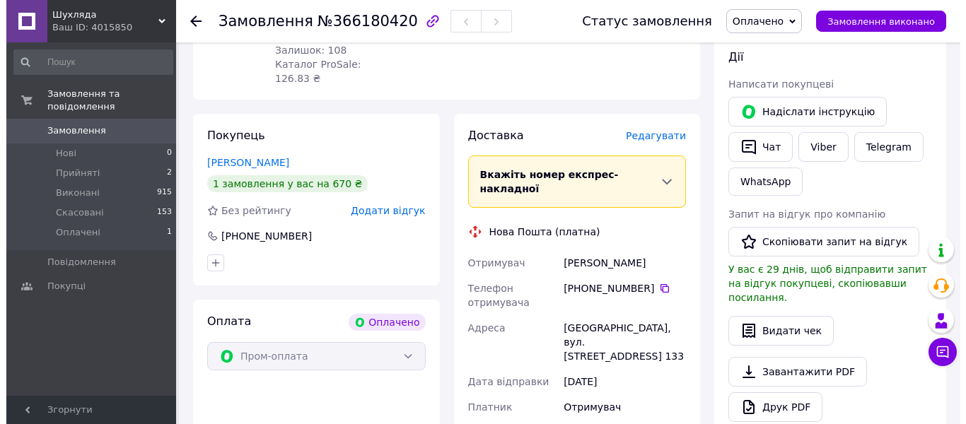
scroll to position [283, 0]
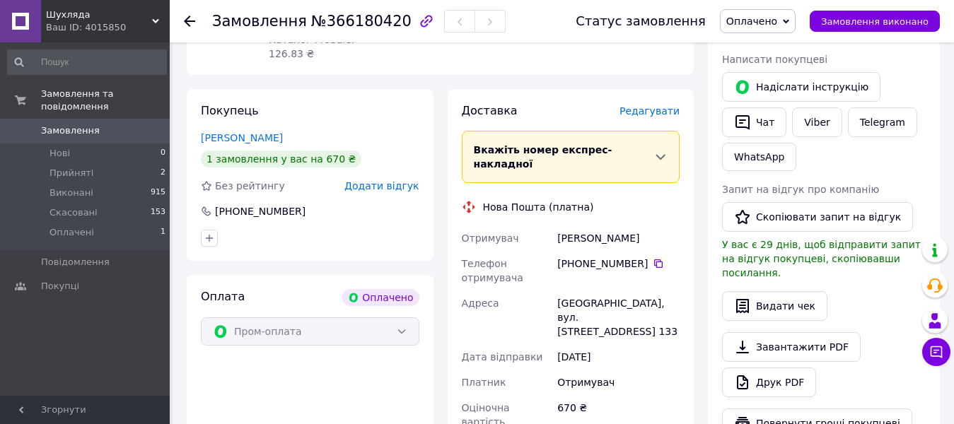
click at [648, 105] on span "Редагувати" at bounding box center [649, 110] width 60 height 11
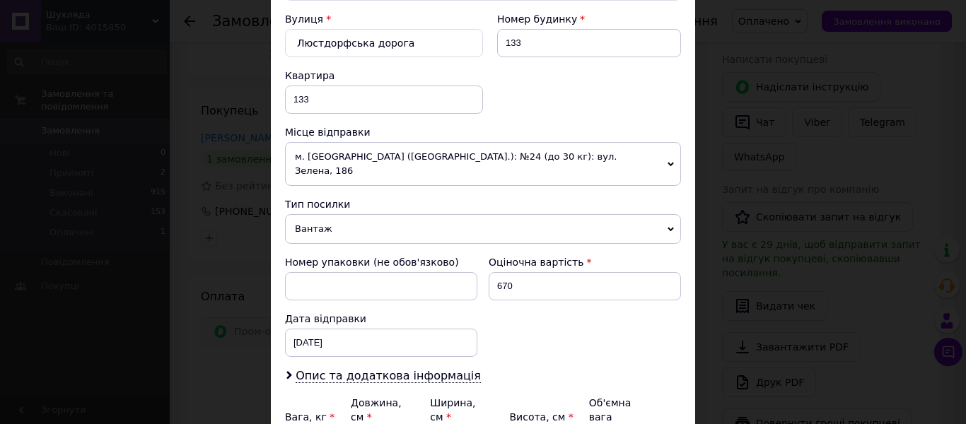
scroll to position [571, 0]
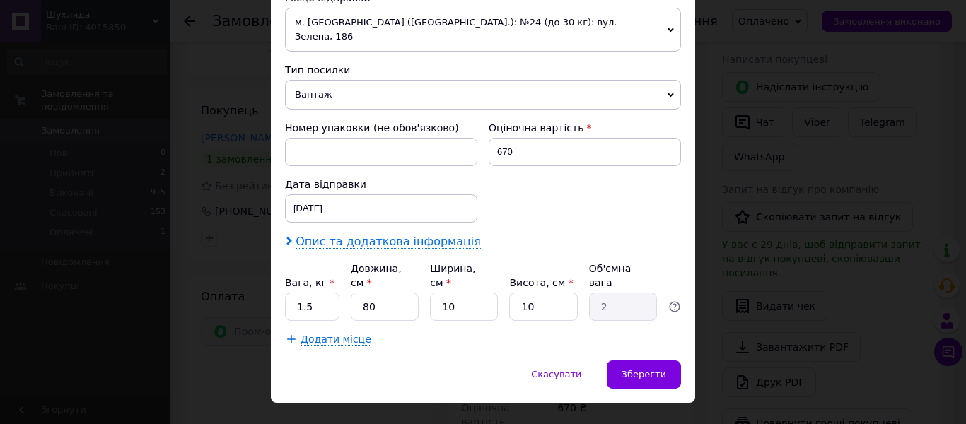
click at [415, 235] on span "Опис та додаткова інформація" at bounding box center [388, 242] width 185 height 14
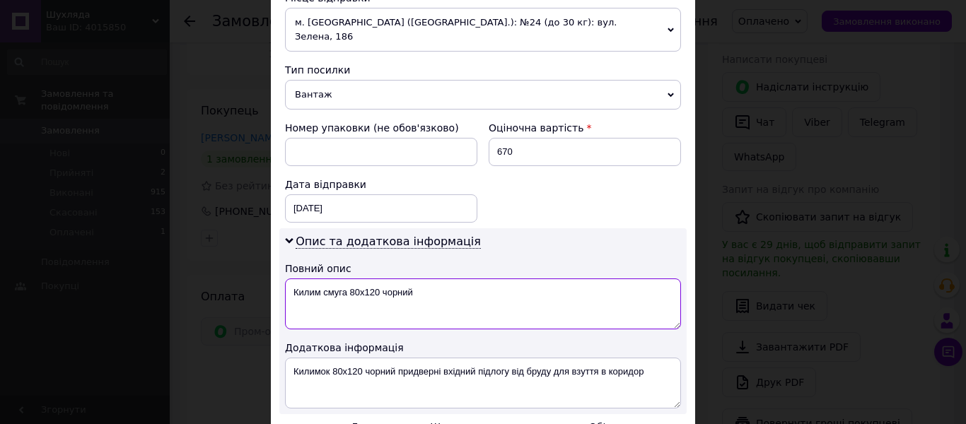
drag, startPoint x: 429, startPoint y: 274, endPoint x: 282, endPoint y: 283, distance: 147.3
click at [282, 283] on div "Опис та додаткова інформація Повний опис Килим смуга 80х120 чорний Додаткова ін…" at bounding box center [482, 321] width 407 height 186
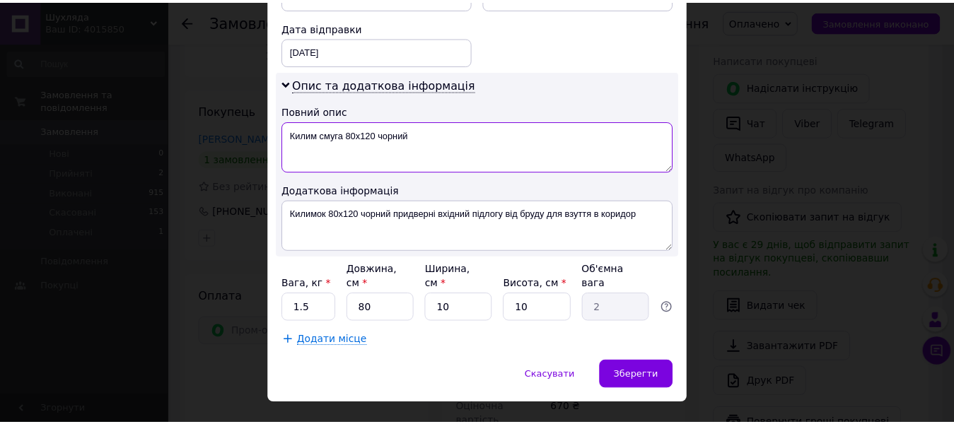
scroll to position [730, 0]
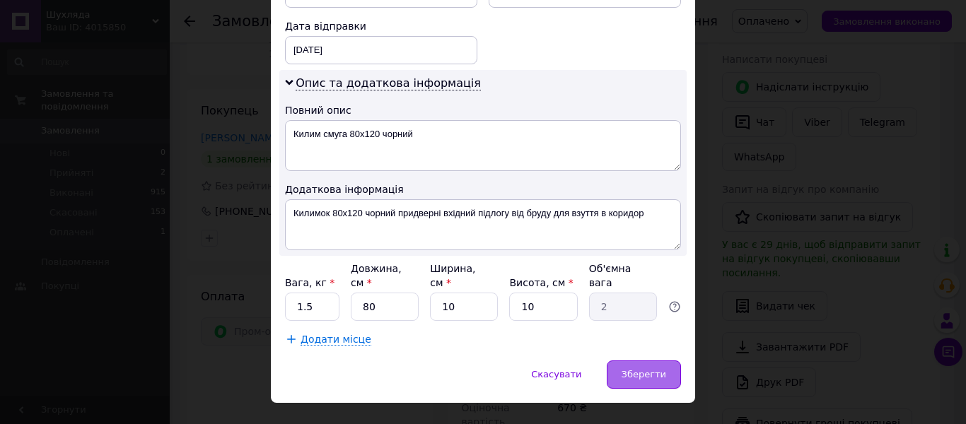
click at [650, 369] on span "Зберегти" at bounding box center [643, 374] width 45 height 11
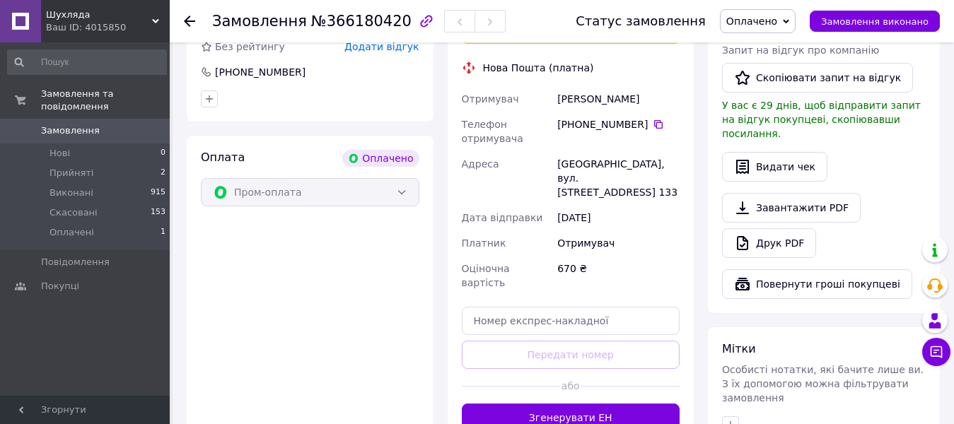
scroll to position [566, 0]
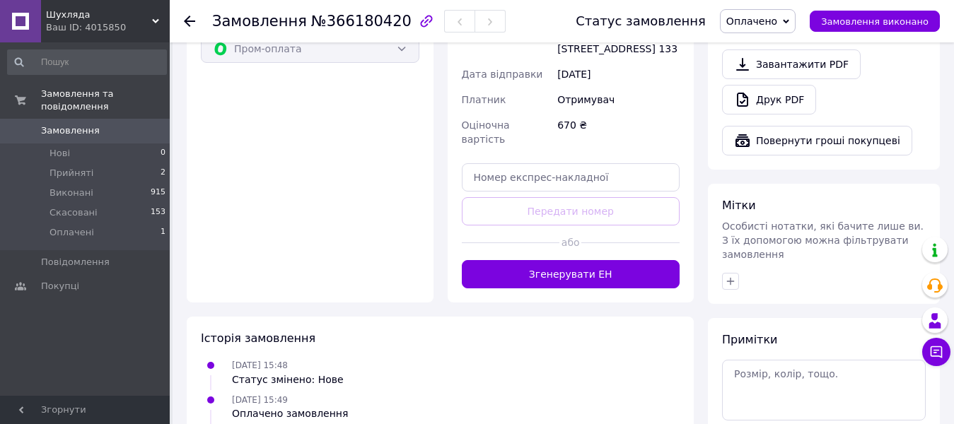
click at [560, 226] on div "або" at bounding box center [571, 243] width 218 height 35
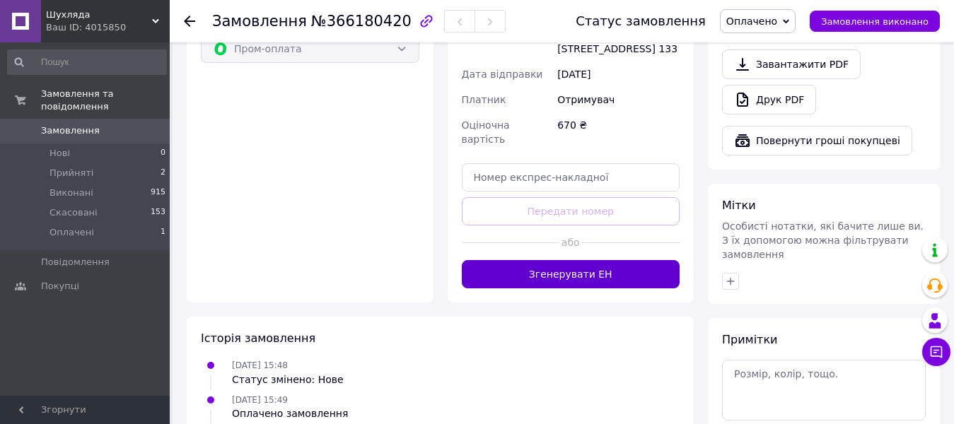
click at [560, 260] on button "Згенерувати ЕН" at bounding box center [571, 274] width 218 height 28
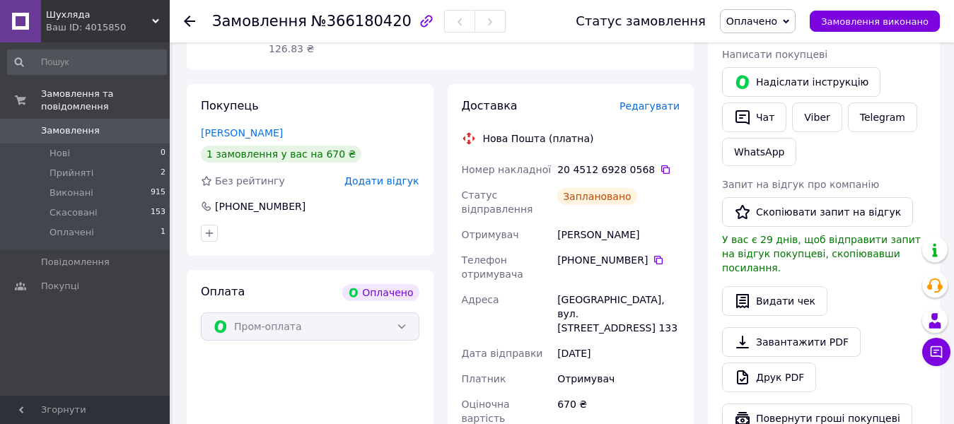
scroll to position [283, 0]
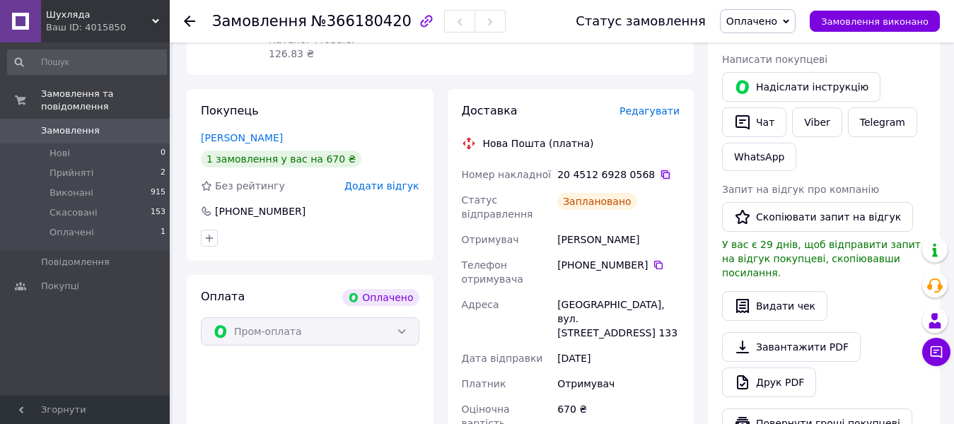
click at [660, 169] on icon at bounding box center [665, 174] width 11 height 11
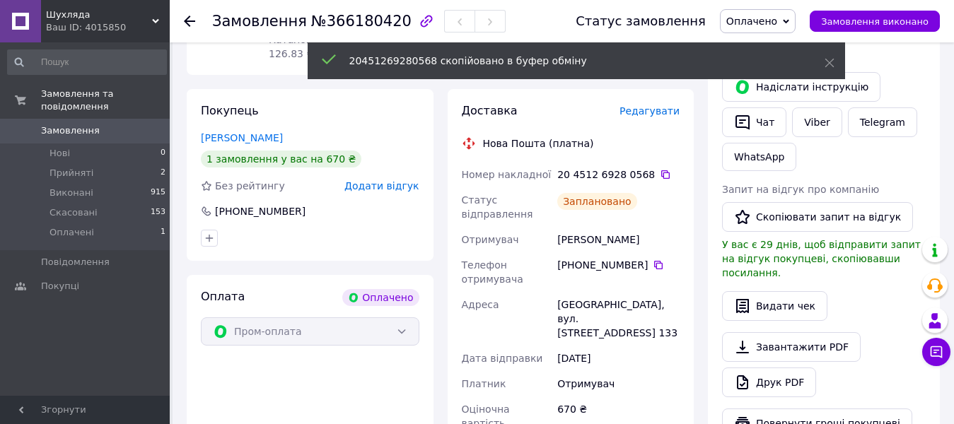
click at [783, 13] on span "Оплачено" at bounding box center [758, 21] width 76 height 24
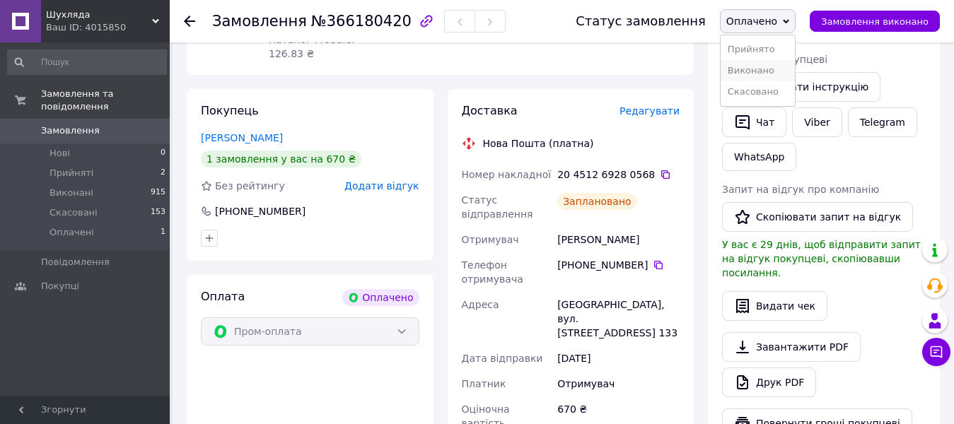
click at [764, 71] on li "Виконано" at bounding box center [757, 70] width 74 height 21
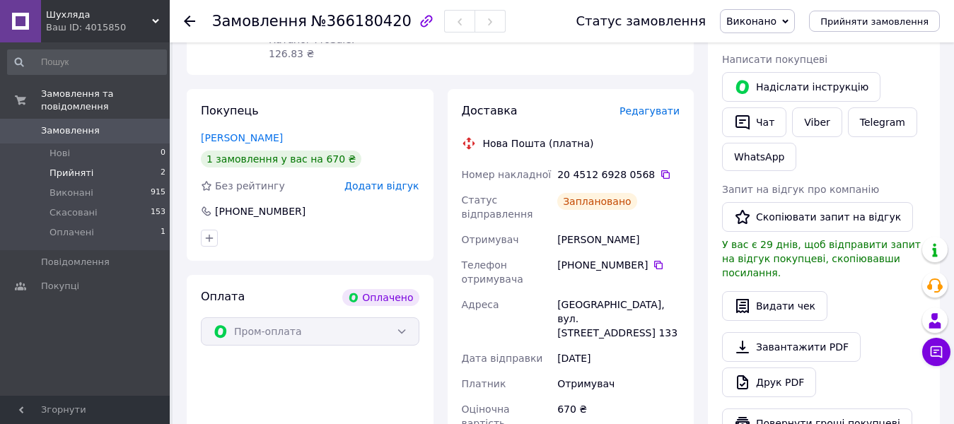
click at [78, 167] on span "Прийняті" at bounding box center [71, 173] width 44 height 13
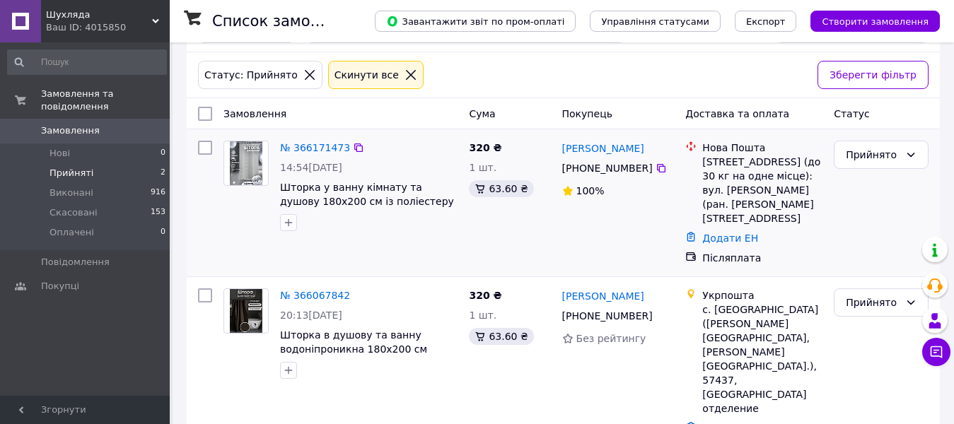
scroll to position [65, 0]
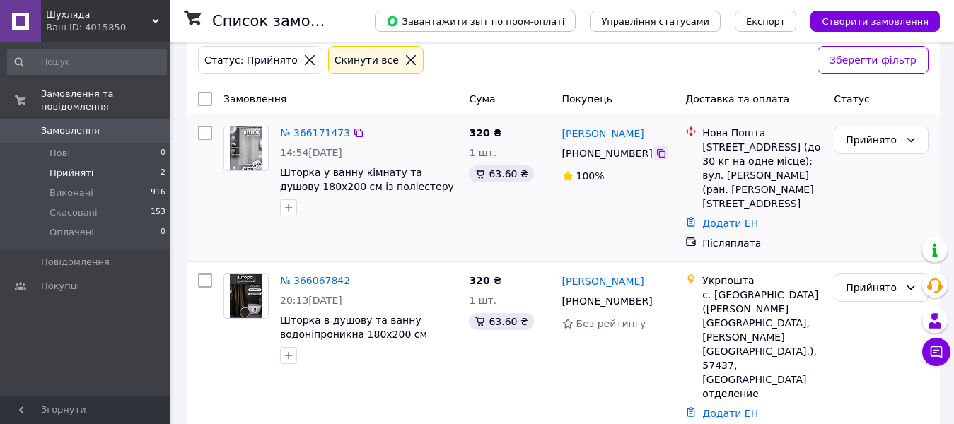
click at [657, 153] on icon at bounding box center [661, 153] width 8 height 8
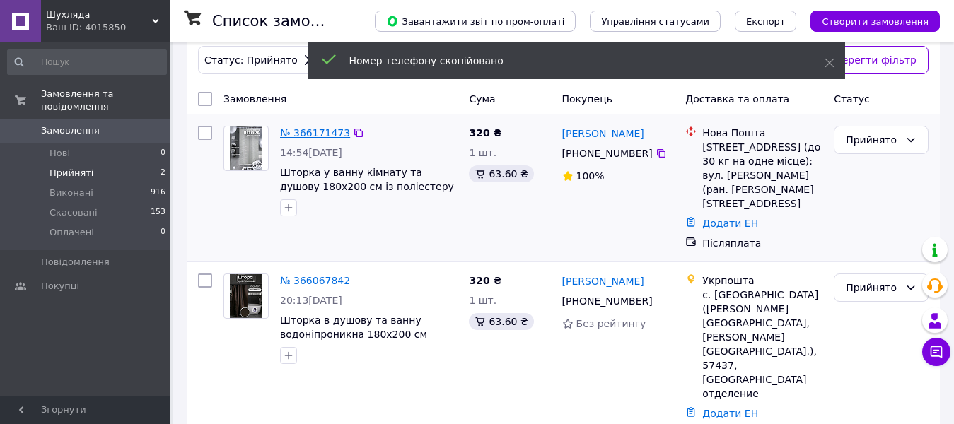
click at [324, 134] on link "№ 366171473" at bounding box center [315, 132] width 70 height 11
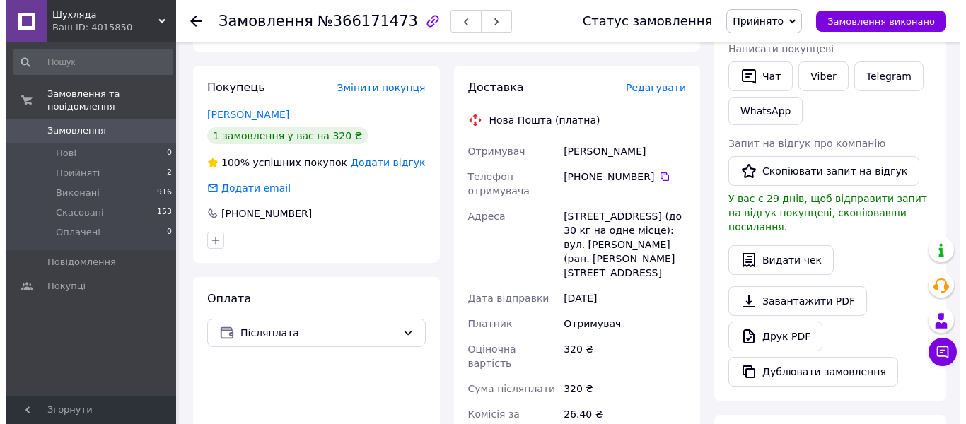
scroll to position [206, 0]
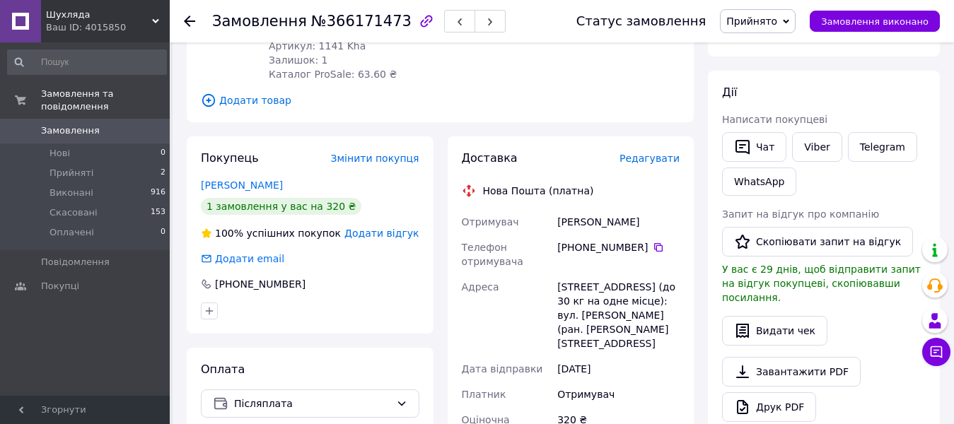
click at [664, 153] on span "Редагувати" at bounding box center [649, 158] width 60 height 11
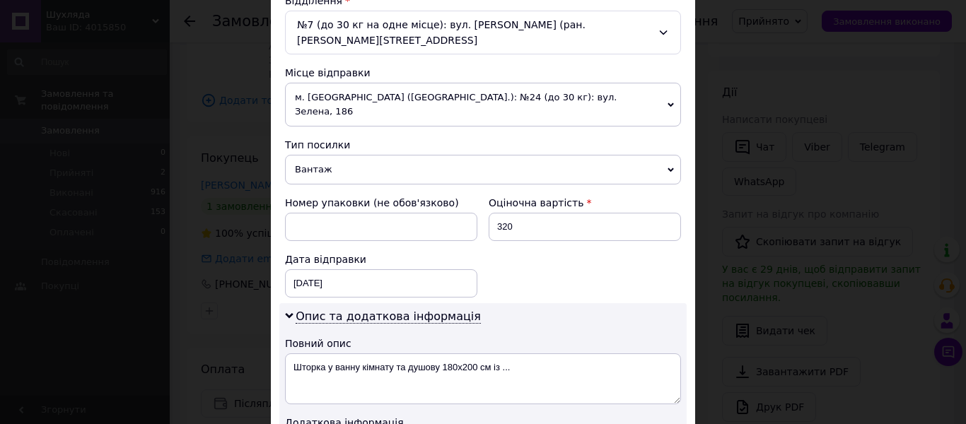
scroll to position [566, 0]
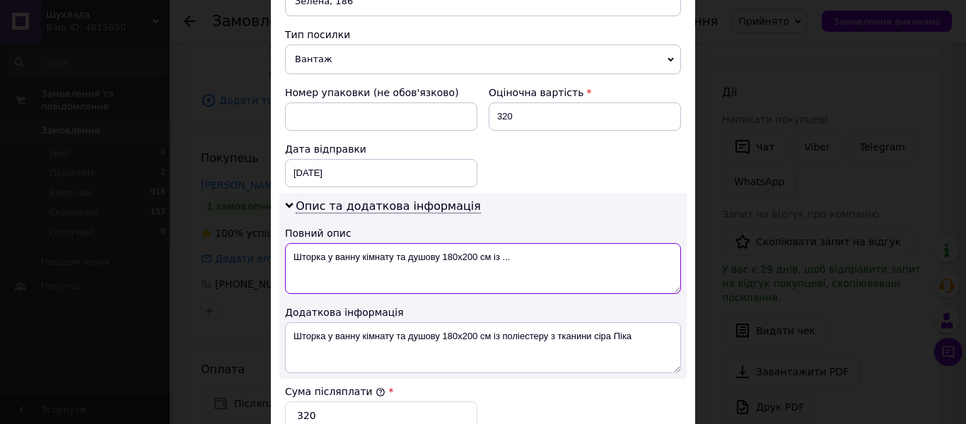
drag, startPoint x: 324, startPoint y: 238, endPoint x: 435, endPoint y: 238, distance: 111.0
click at [435, 243] on textarea "Шторка у ванну кімнату та душову 180х200 см із ..." at bounding box center [483, 268] width 396 height 51
click at [425, 244] on textarea "Штора піка 180х200 см із ..." at bounding box center [483, 268] width 396 height 51
drag, startPoint x: 427, startPoint y: 240, endPoint x: 288, endPoint y: 246, distance: 138.7
click at [288, 246] on textarea "Штора піка 180х200 см сіра" at bounding box center [483, 268] width 396 height 51
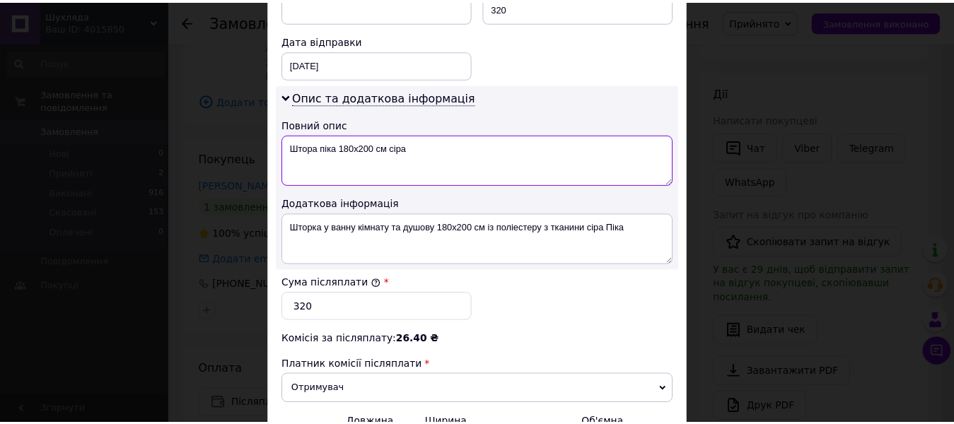
scroll to position [829, 0]
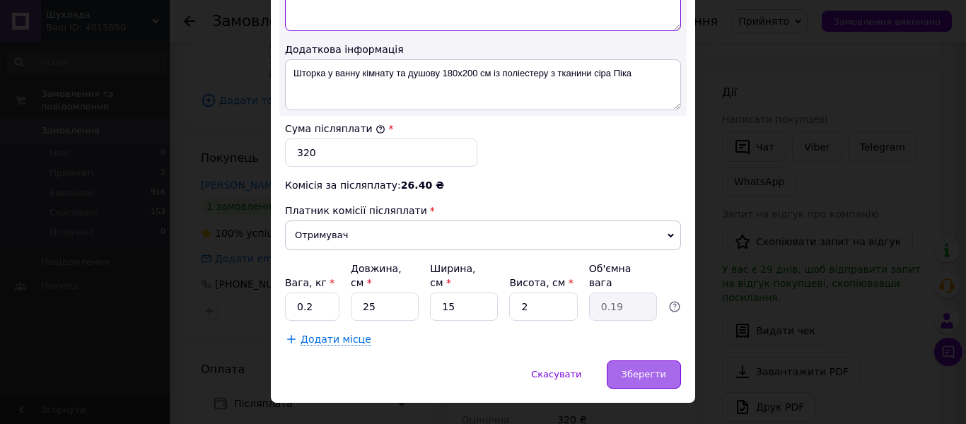
type textarea "Штора піка 180х200 см сіра"
click at [636, 369] on span "Зберегти" at bounding box center [643, 374] width 45 height 11
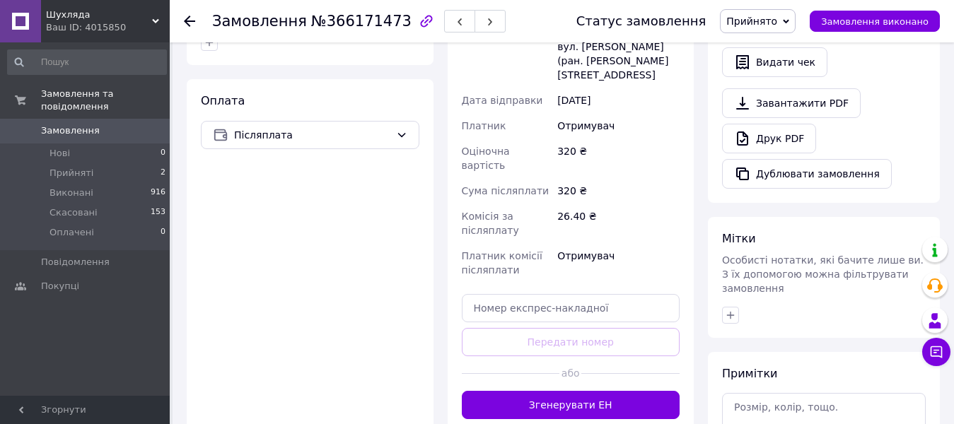
scroll to position [560, 0]
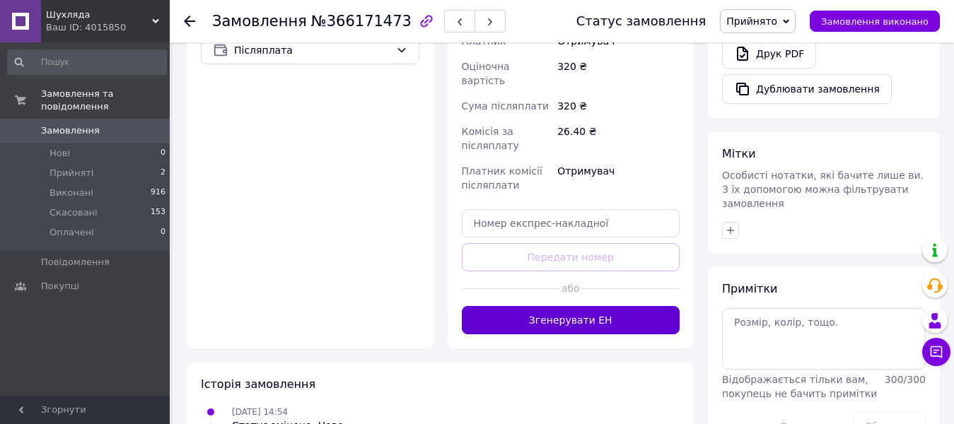
click at [592, 309] on button "Згенерувати ЕН" at bounding box center [571, 320] width 218 height 28
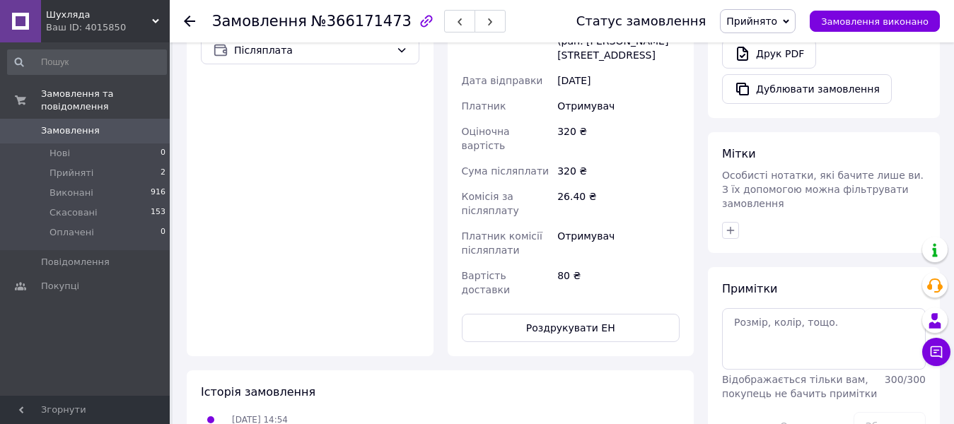
scroll to position [277, 0]
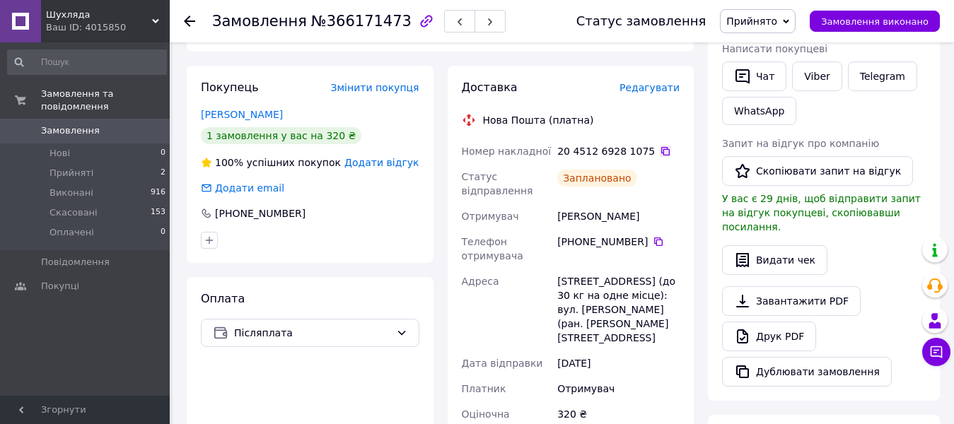
click at [660, 151] on icon at bounding box center [665, 151] width 11 height 11
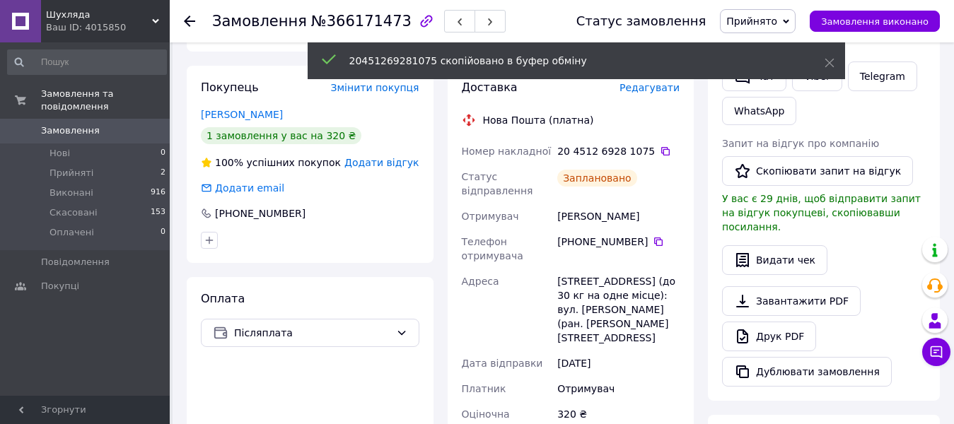
click at [762, 16] on span "Прийнято" at bounding box center [751, 21] width 51 height 11
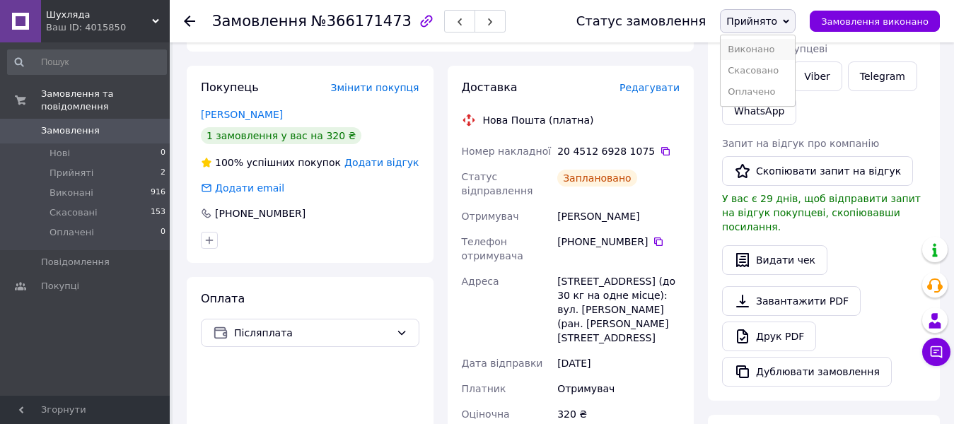
click at [757, 49] on li "Виконано" at bounding box center [757, 49] width 74 height 21
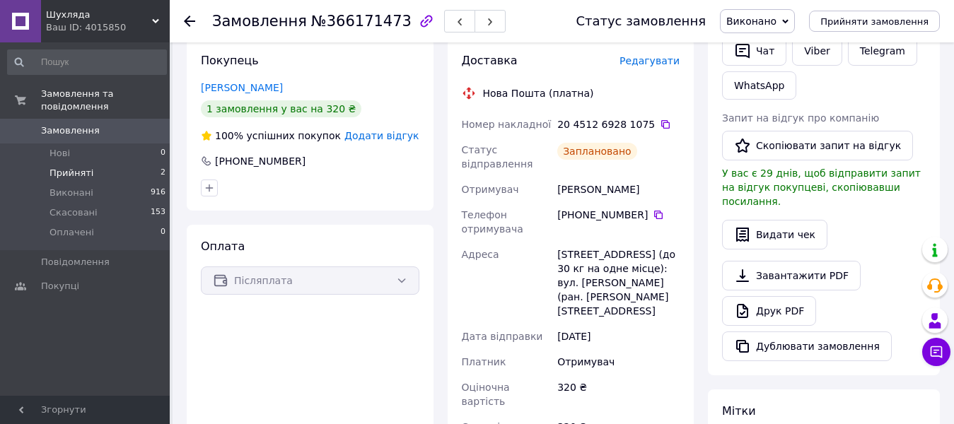
click at [81, 167] on span "Прийняті" at bounding box center [71, 173] width 44 height 13
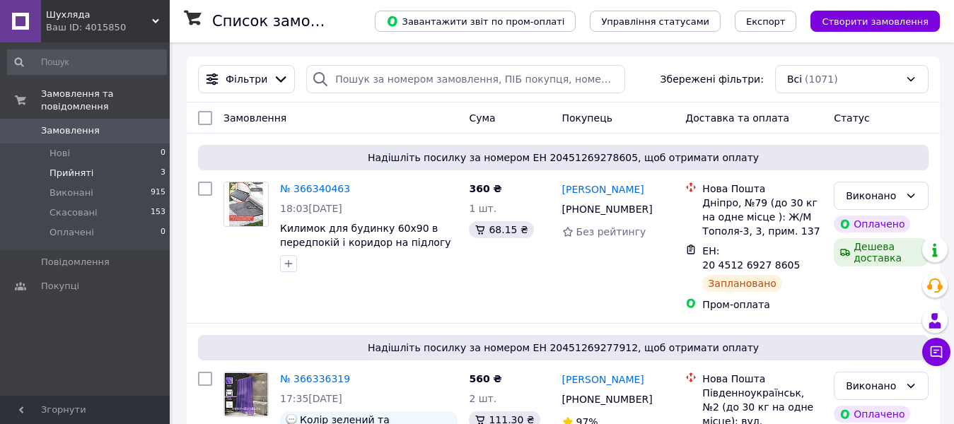
click at [63, 167] on span "Прийняті" at bounding box center [71, 173] width 44 height 13
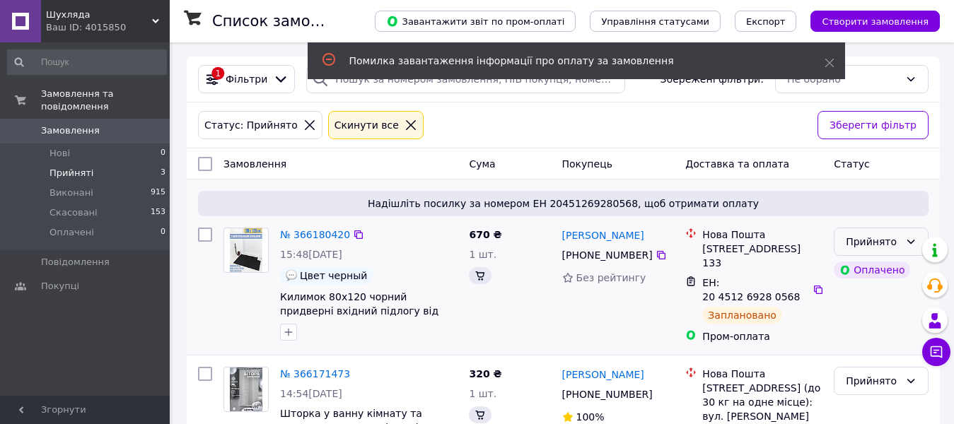
click at [899, 237] on div "Прийнято" at bounding box center [873, 242] width 54 height 16
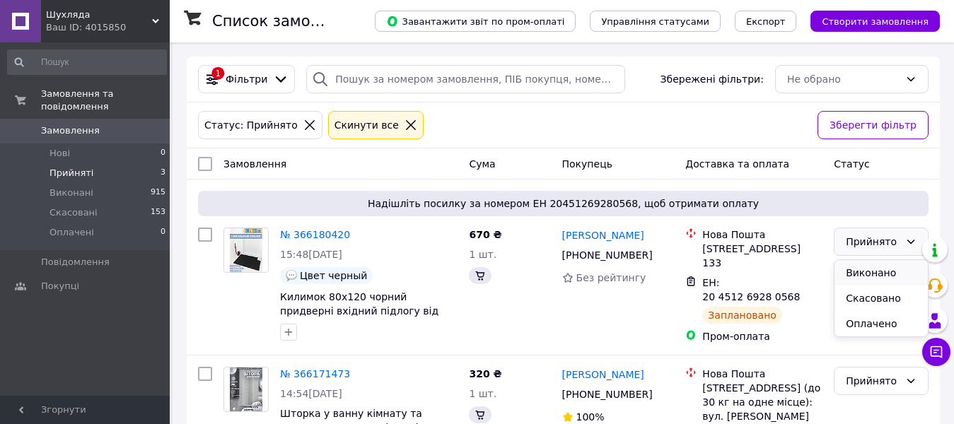
click at [853, 271] on li "Виконано" at bounding box center [880, 272] width 93 height 25
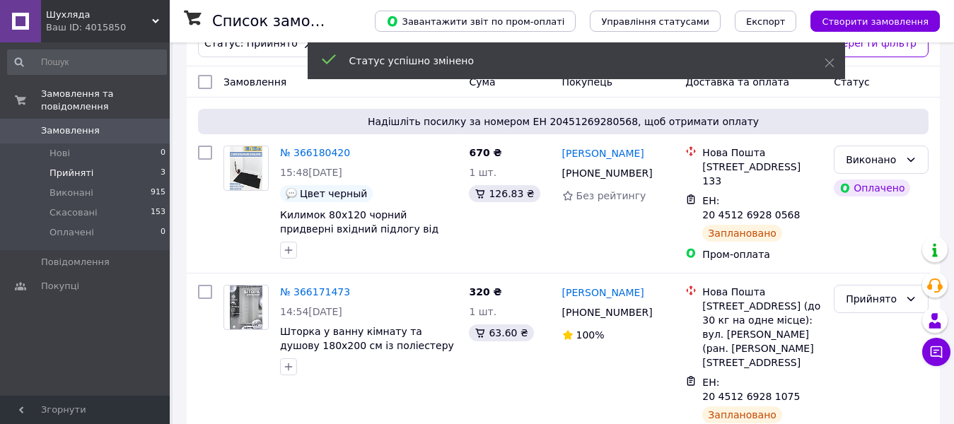
scroll to position [212, 0]
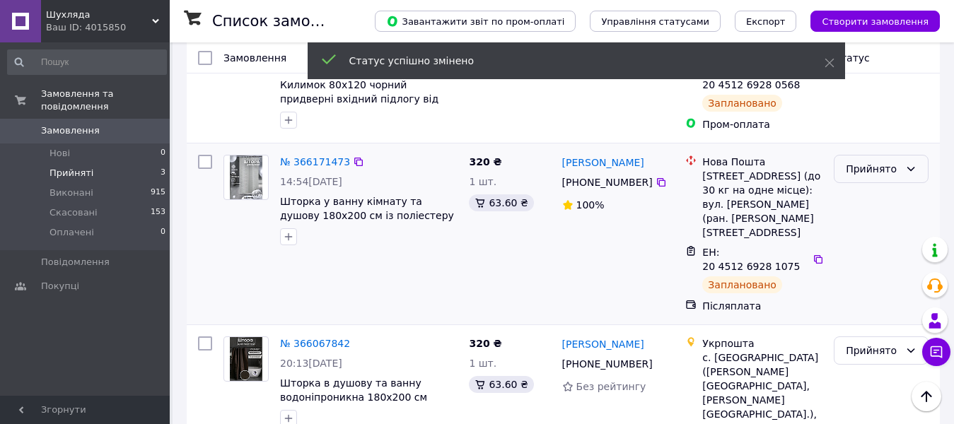
click at [903, 170] on div "Прийнято" at bounding box center [880, 169] width 95 height 28
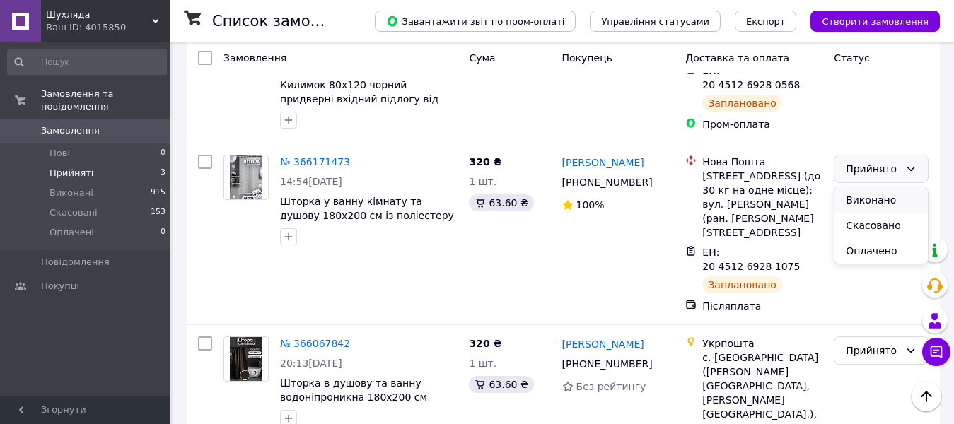
click at [866, 197] on li "Виконано" at bounding box center [880, 199] width 93 height 25
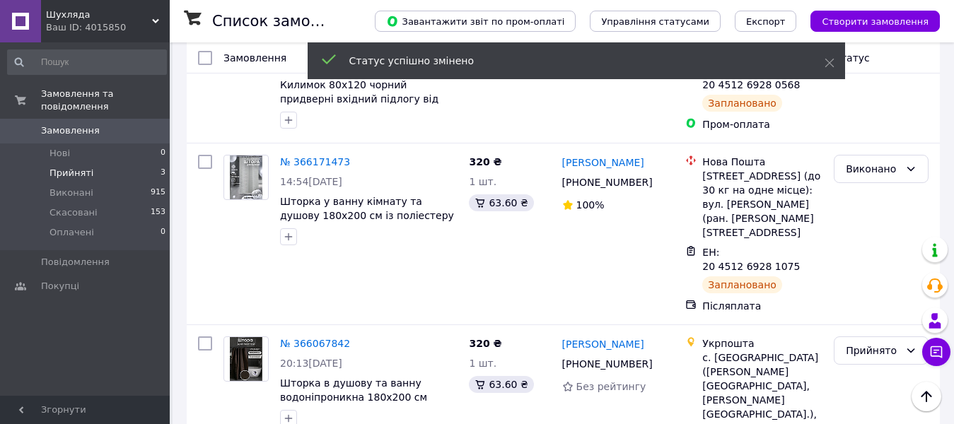
click at [69, 167] on span "Прийняті" at bounding box center [71, 173] width 44 height 13
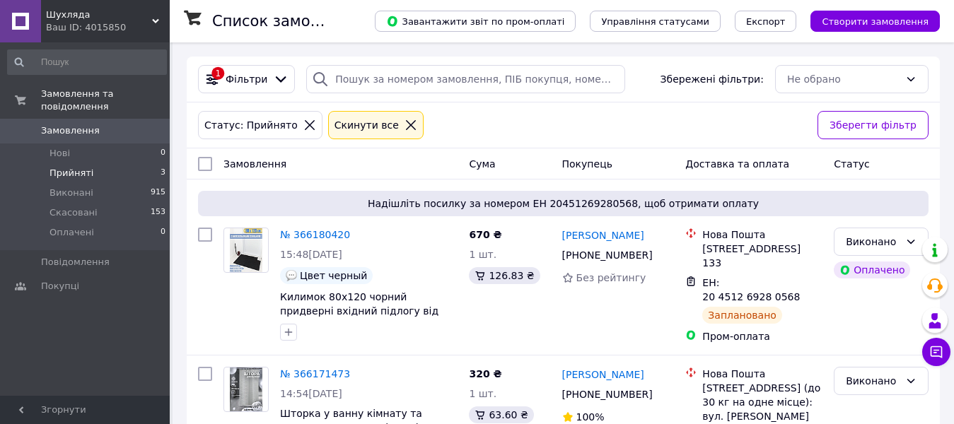
click at [68, 167] on span "Прийняті" at bounding box center [71, 173] width 44 height 13
